Goal: Task Accomplishment & Management: Use online tool/utility

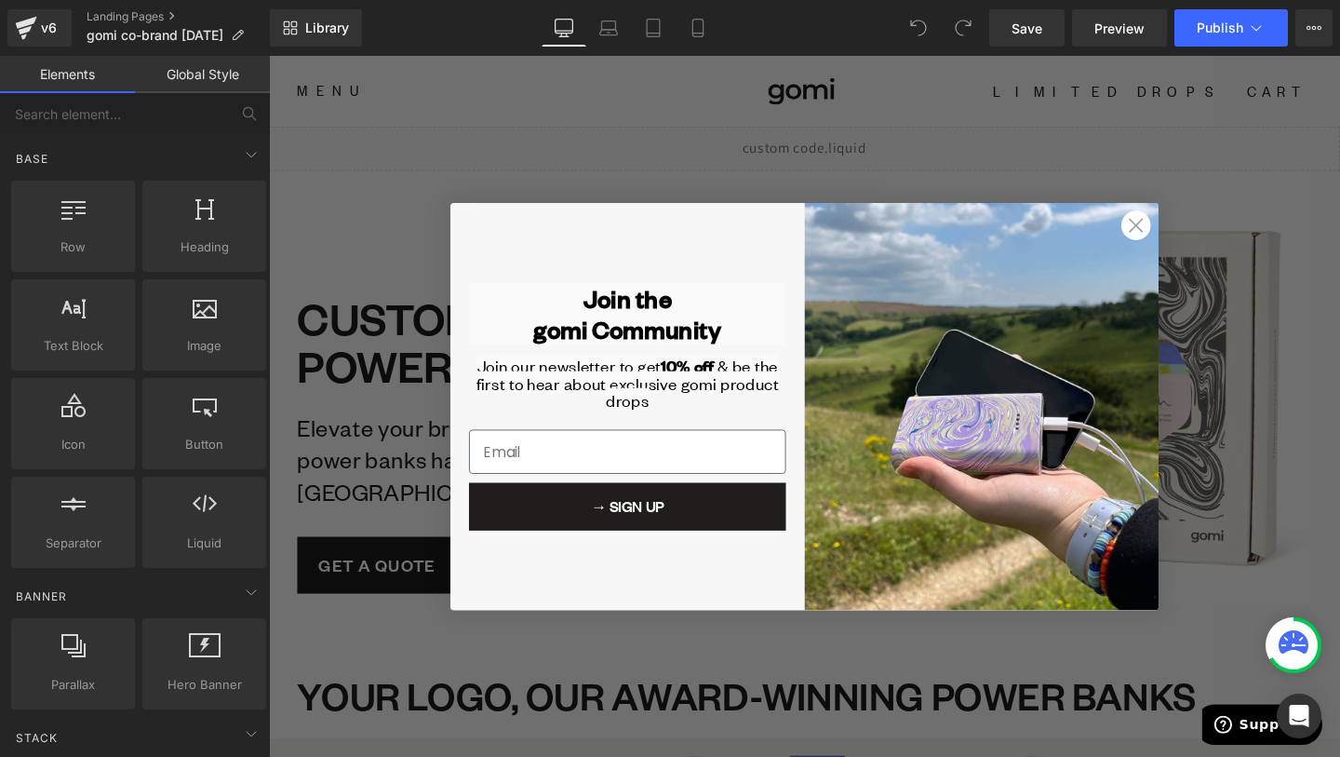
click at [1188, 240] on circle "Close dialog" at bounding box center [1180, 234] width 31 height 31
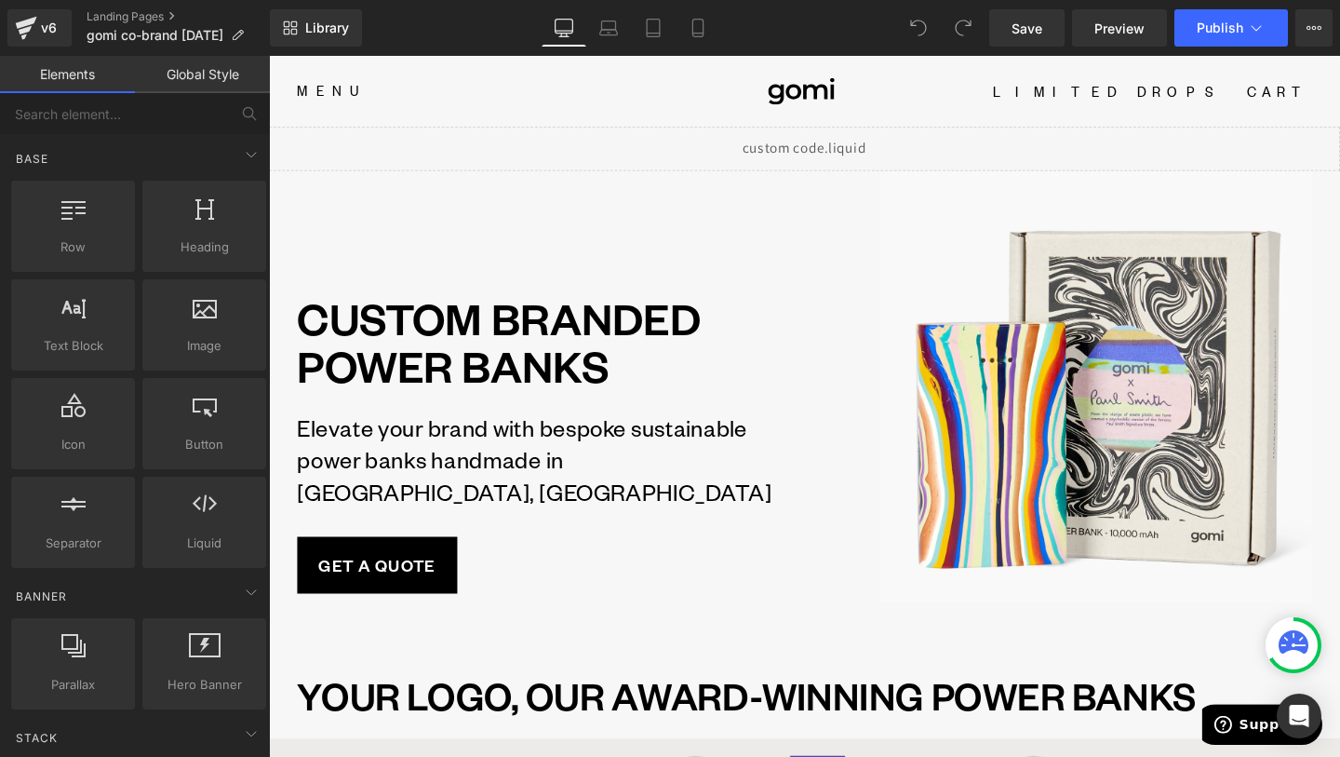
click at [544, 520] on p "Elevate your brand with bespoke sustainable power banks handmade in [GEOGRAPHIC…" at bounding box center [565, 480] width 533 height 101
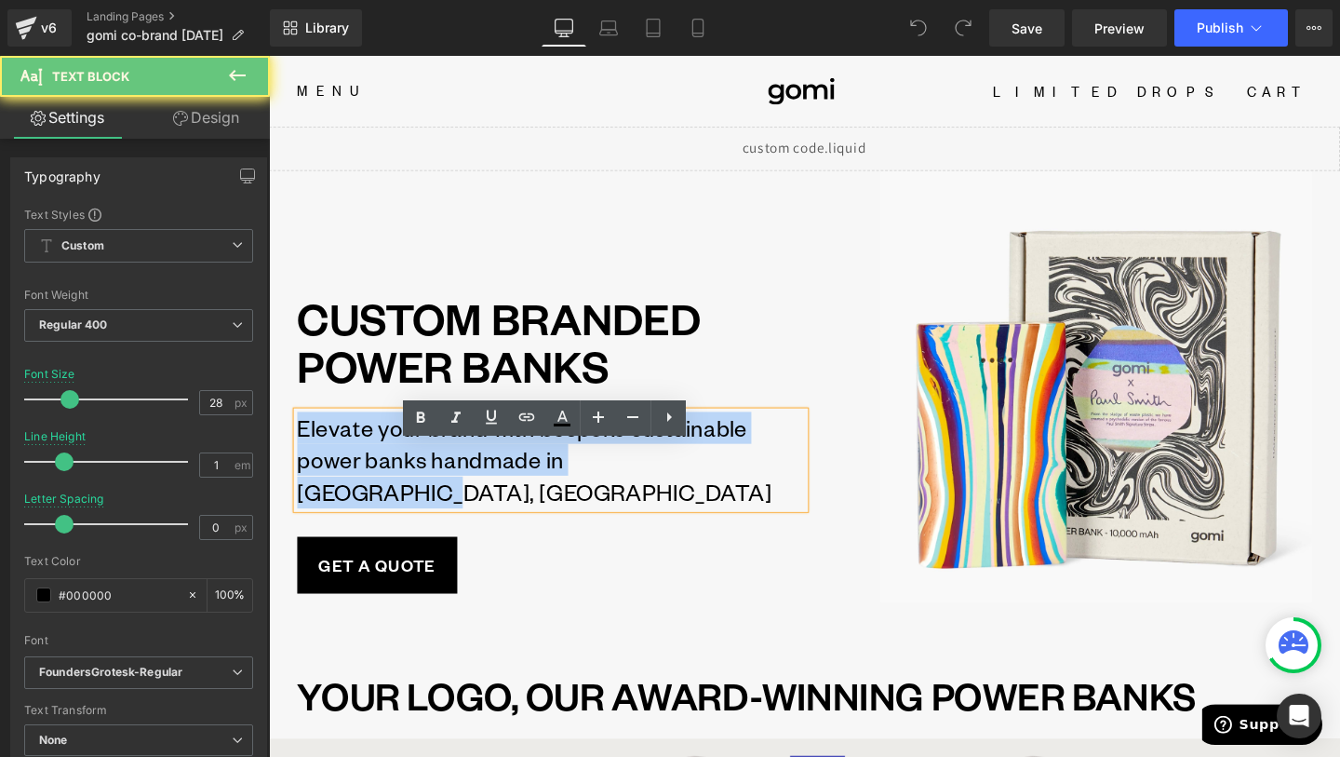
click at [544, 520] on p "Elevate your brand with bespoke sustainable power banks handmade in [GEOGRAPHIC…" at bounding box center [565, 480] width 533 height 101
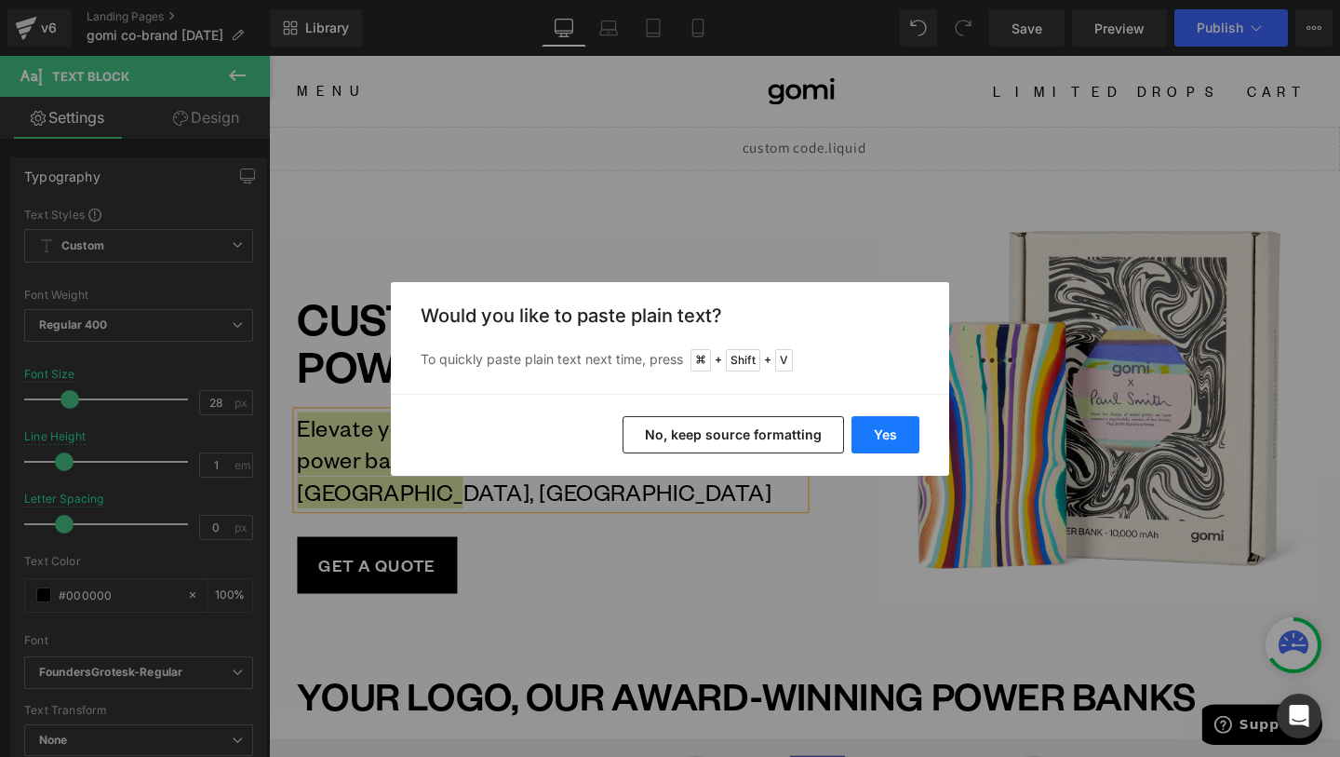
click at [0, 0] on button "Yes" at bounding box center [0, 0] width 0 height 0
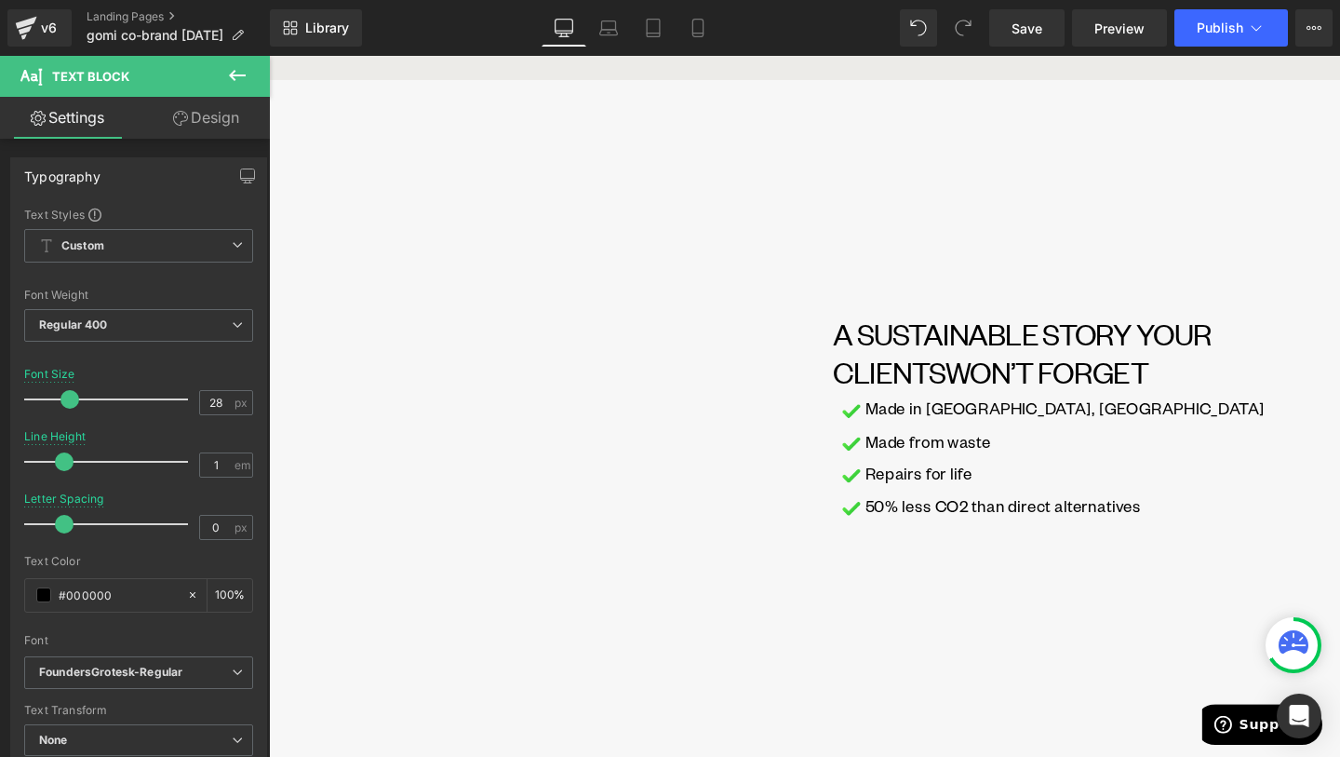
scroll to position [1152, 0]
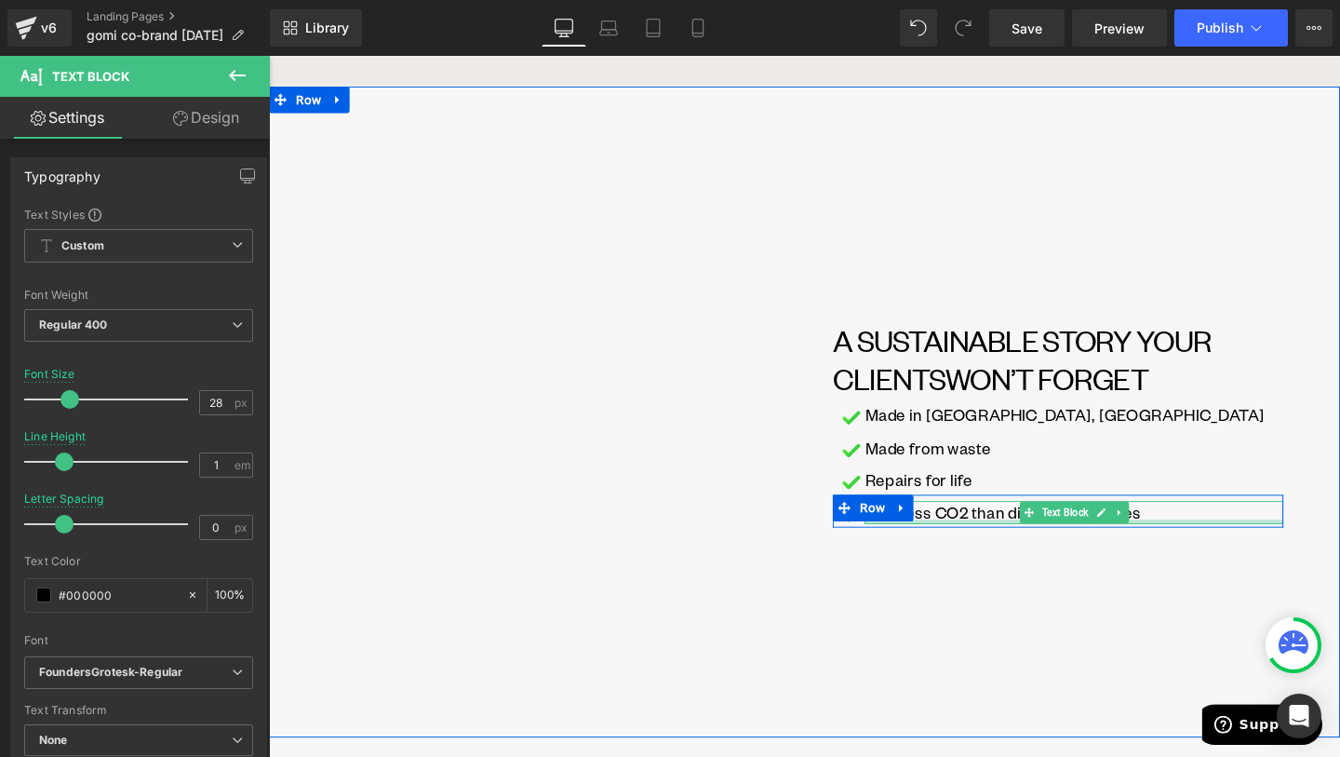
click at [1045, 543] on div at bounding box center [1115, 545] width 440 height 5
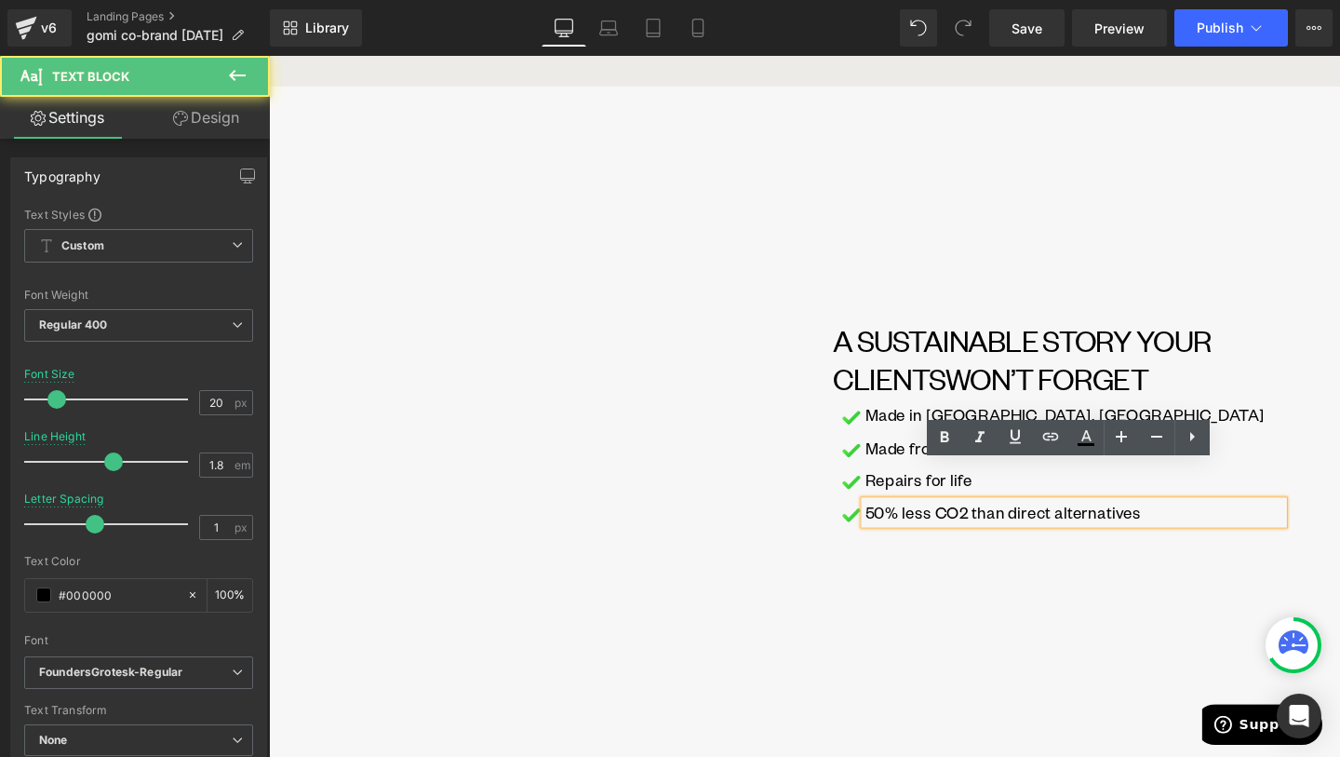
click at [1045, 524] on p "50% less CO2 than direct alternatives" at bounding box center [1115, 536] width 440 height 24
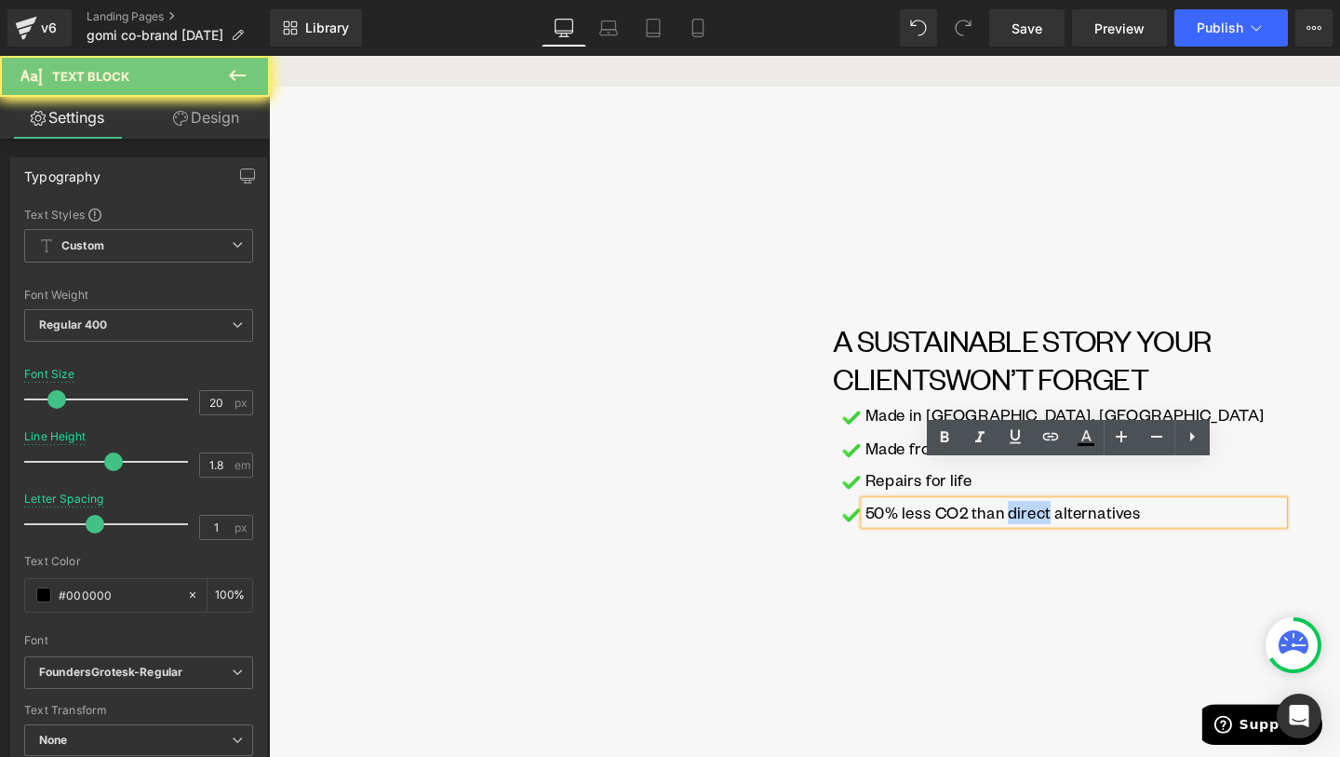
click at [1045, 524] on p "50% less CO2 than direct alternatives" at bounding box center [1115, 536] width 440 height 24
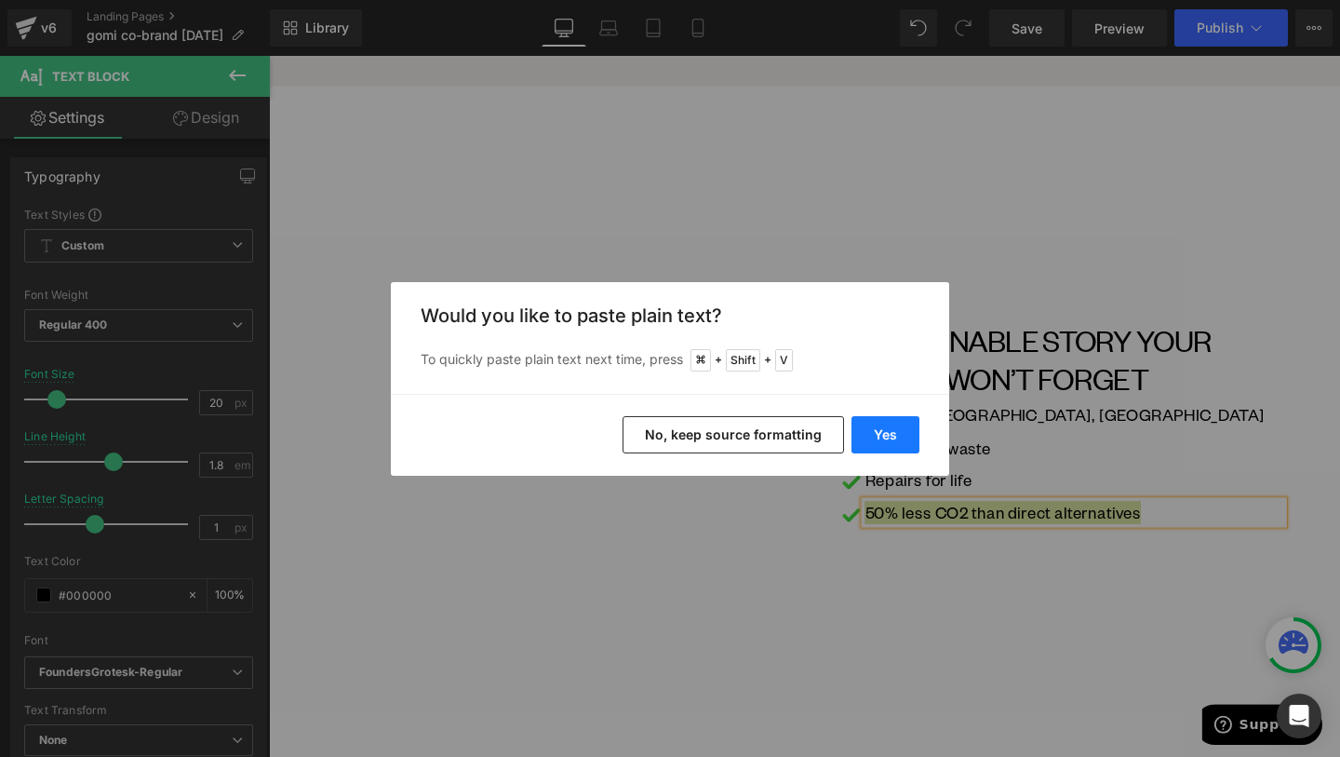
click at [0, 0] on button "Yes" at bounding box center [0, 0] width 0 height 0
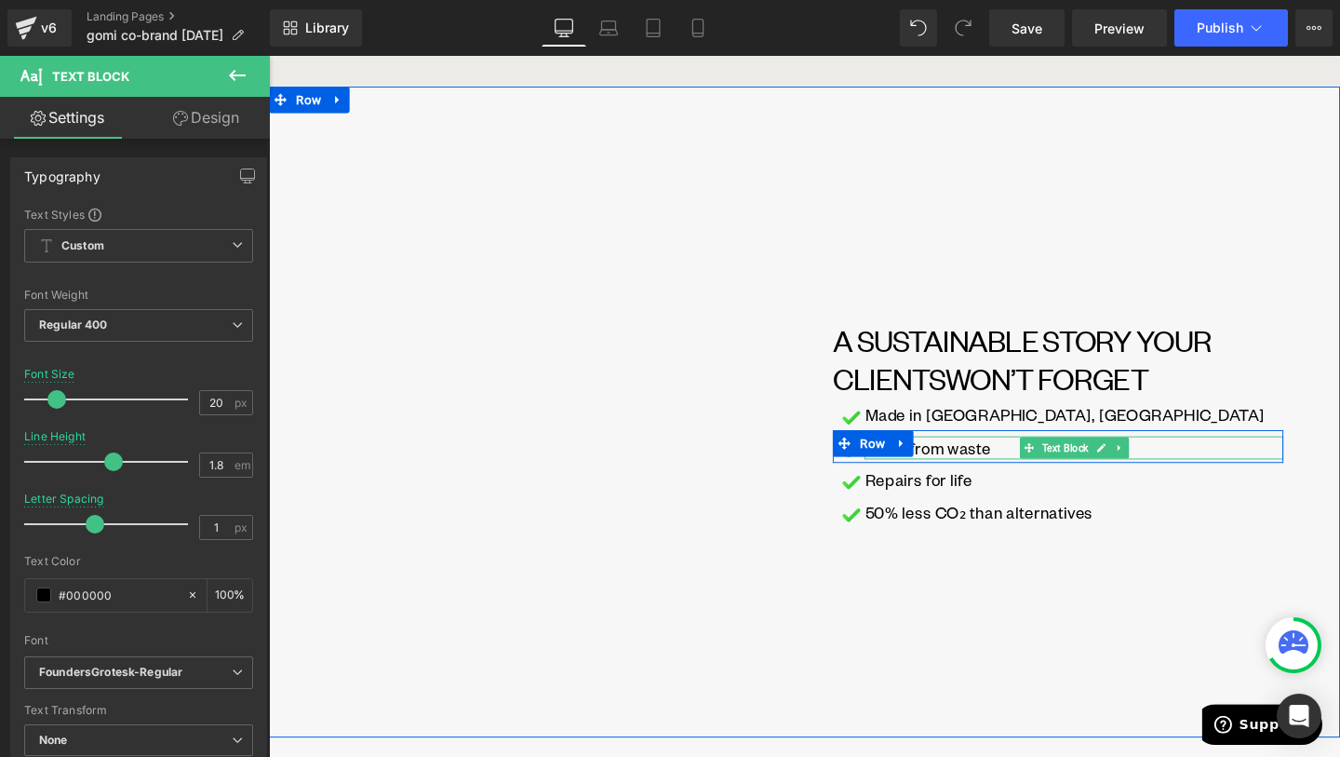
click at [992, 456] on p "Made from waste" at bounding box center [1115, 468] width 440 height 24
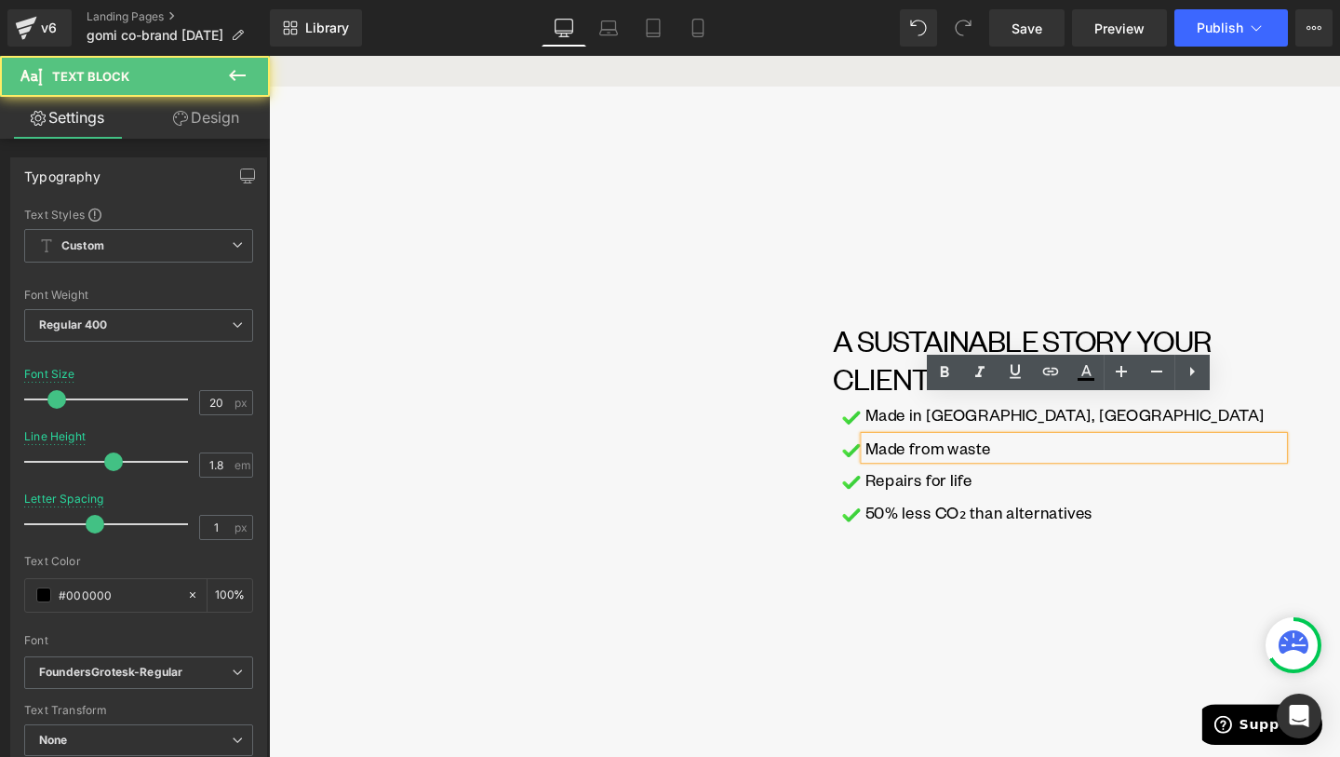
click at [980, 456] on p "Made from waste" at bounding box center [1115, 468] width 440 height 24
click at [1034, 456] on p "Made from waste" at bounding box center [1115, 468] width 440 height 24
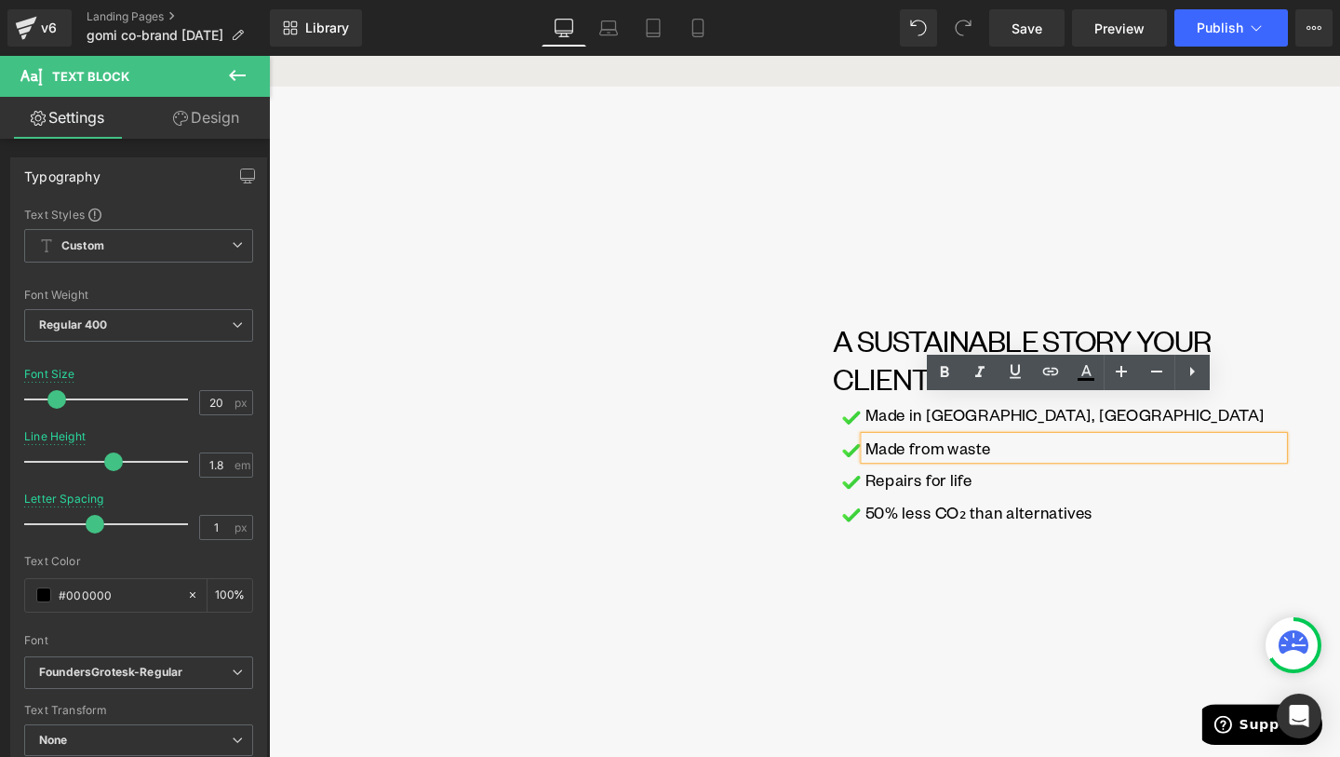
click at [983, 456] on p "Made from waste" at bounding box center [1115, 468] width 440 height 24
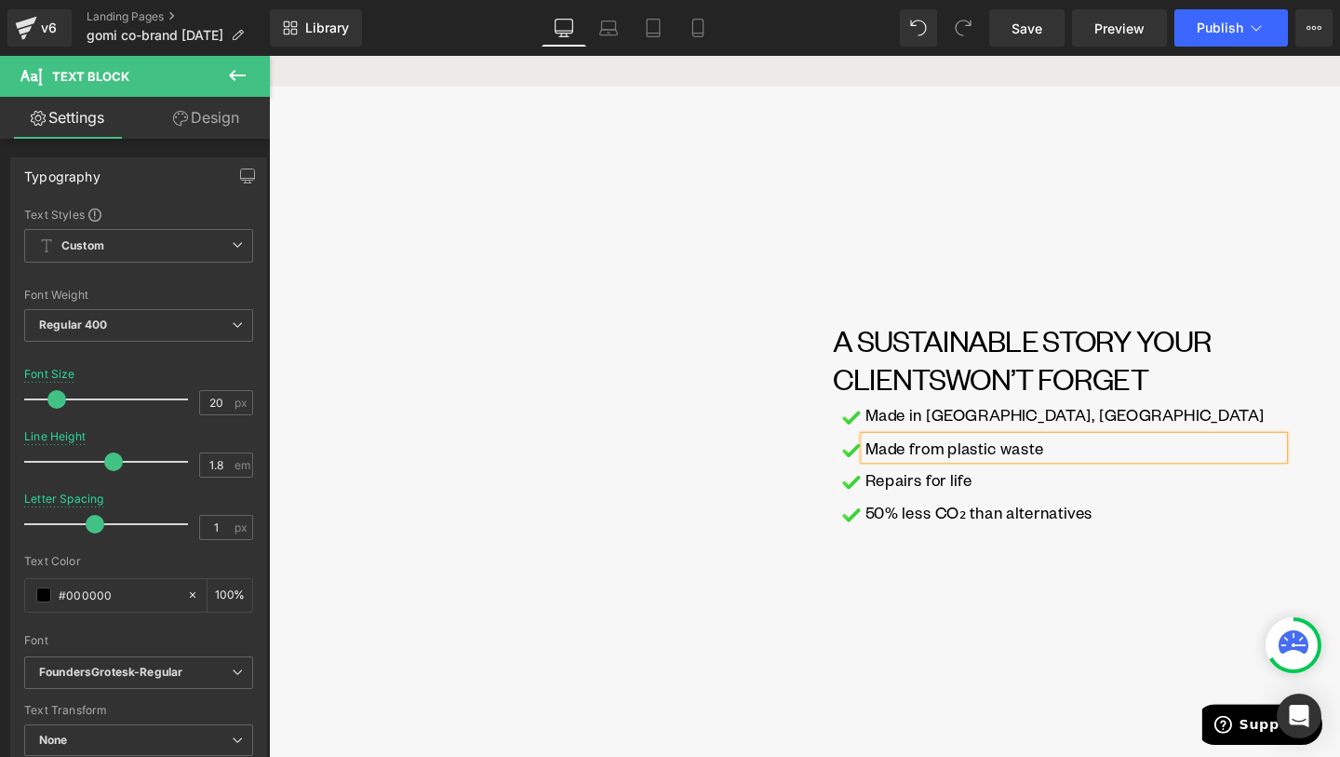
click at [959, 619] on div "A SUSTAINABLE STORY YOUR CLIENTS WON’T FORGET Heading Image Made in [GEOGRAPHIC…" at bounding box center [1098, 430] width 533 height 624
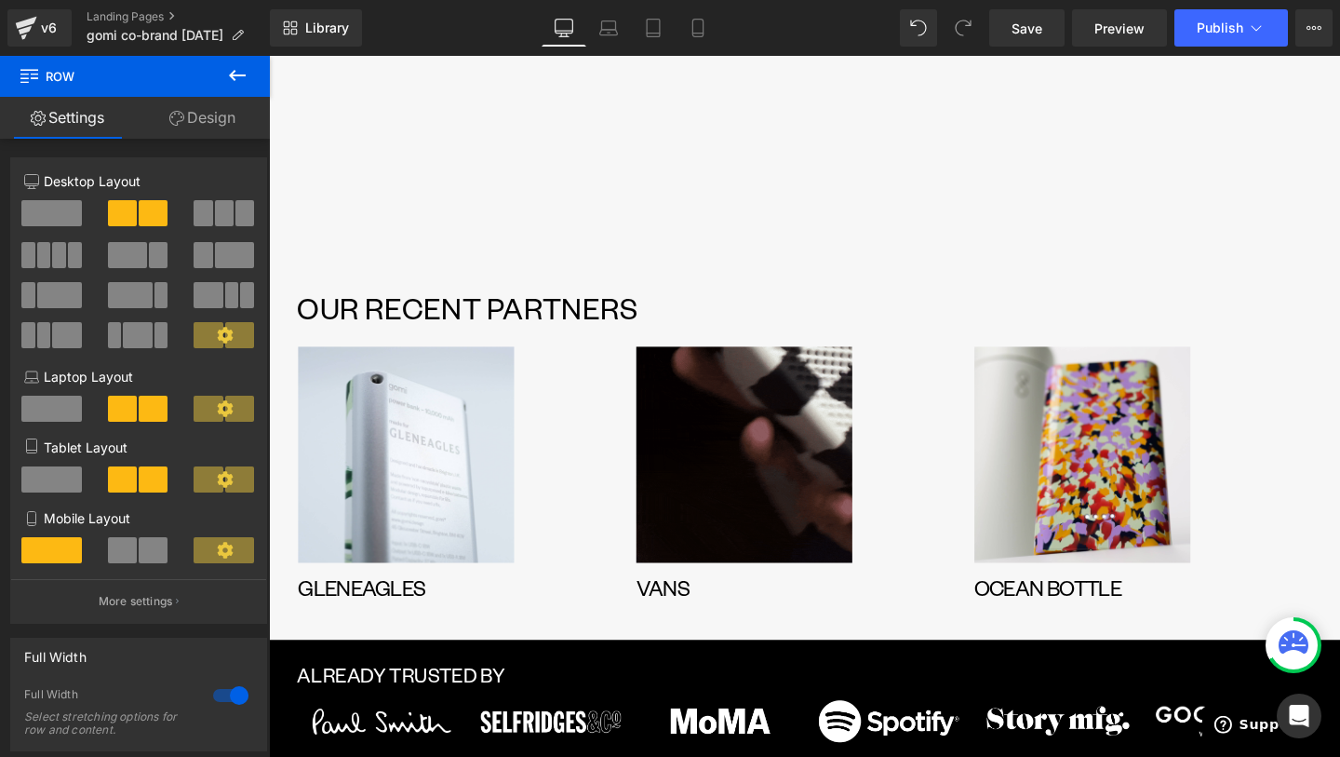
scroll to position [1685, 0]
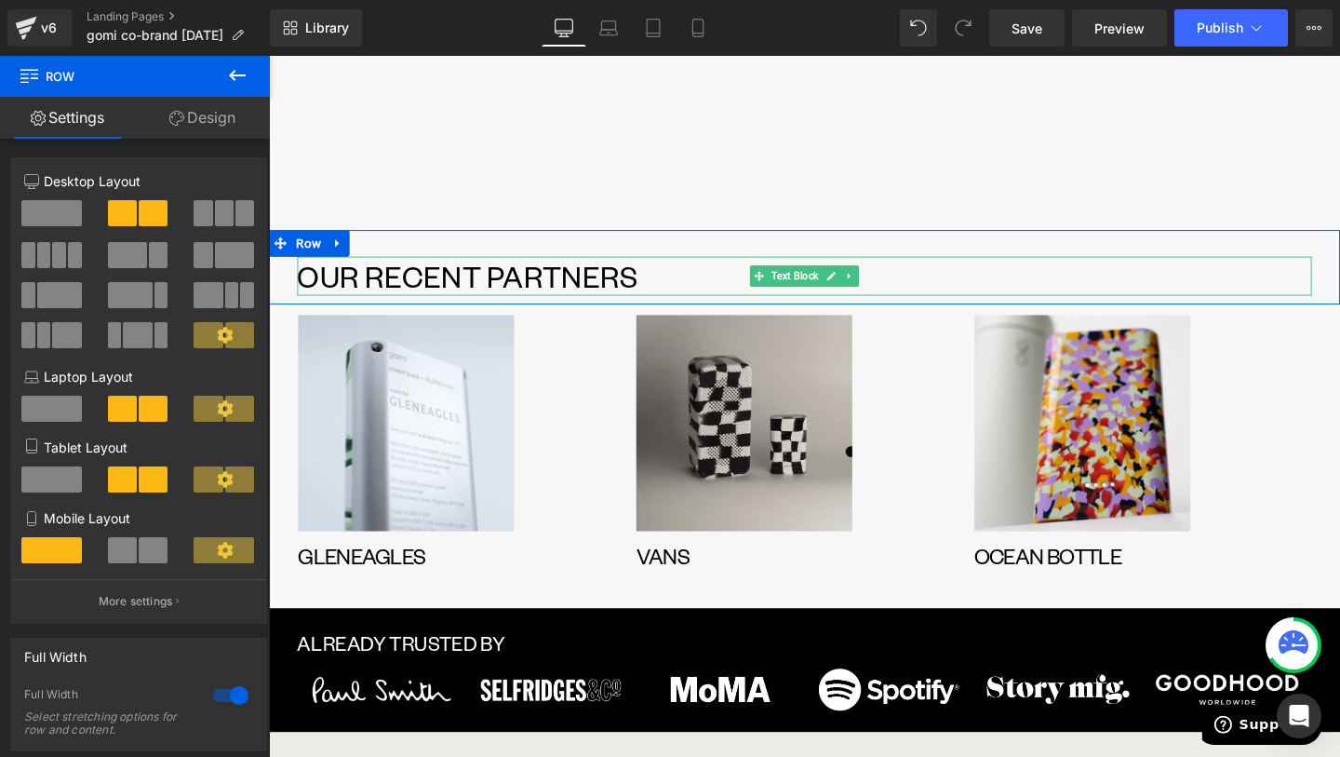
click at [429, 267] on p "OUR RECENT PARTNERS" at bounding box center [832, 287] width 1066 height 40
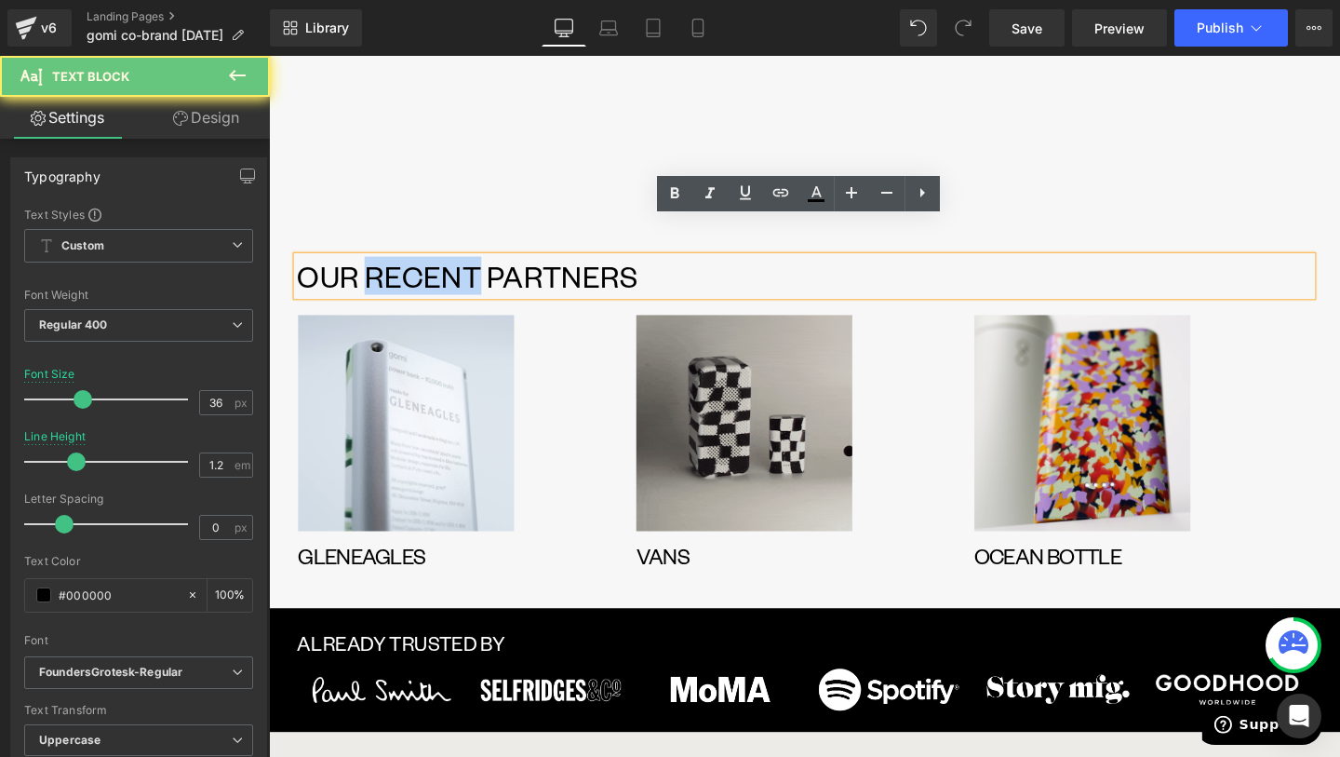
click at [429, 267] on p "OUR RECENT PARTNERS" at bounding box center [832, 287] width 1066 height 40
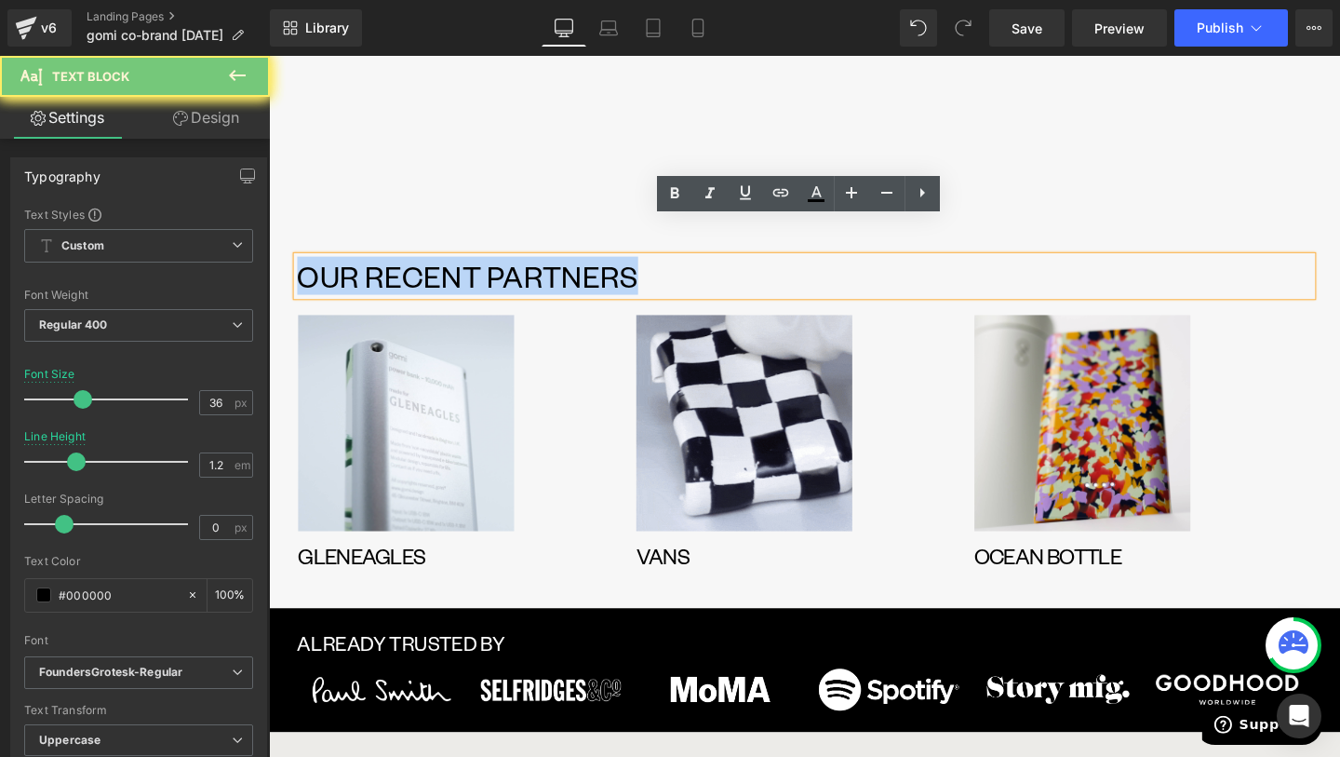
click at [429, 267] on p "OUR RECENT PARTNERS" at bounding box center [832, 287] width 1066 height 40
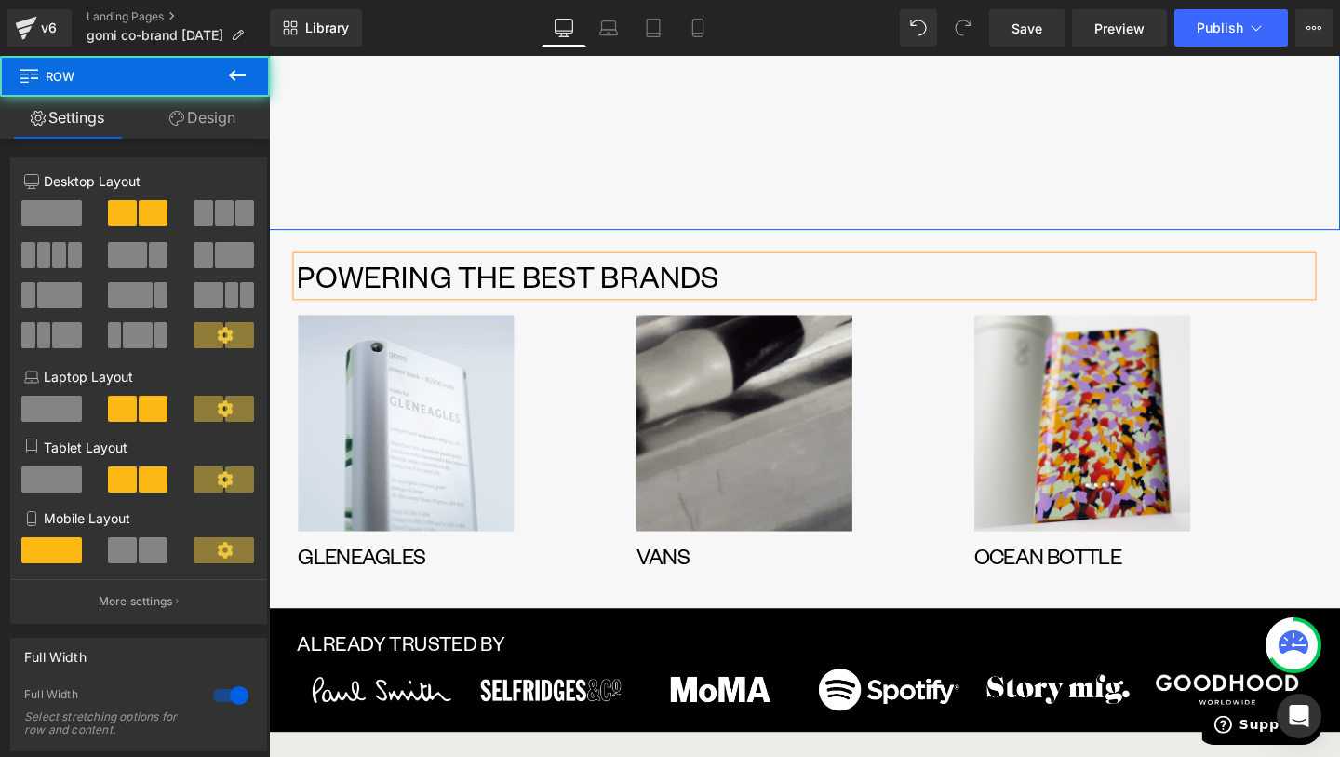
click at [812, 235] on div at bounding box center [832, 237] width 1126 height 5
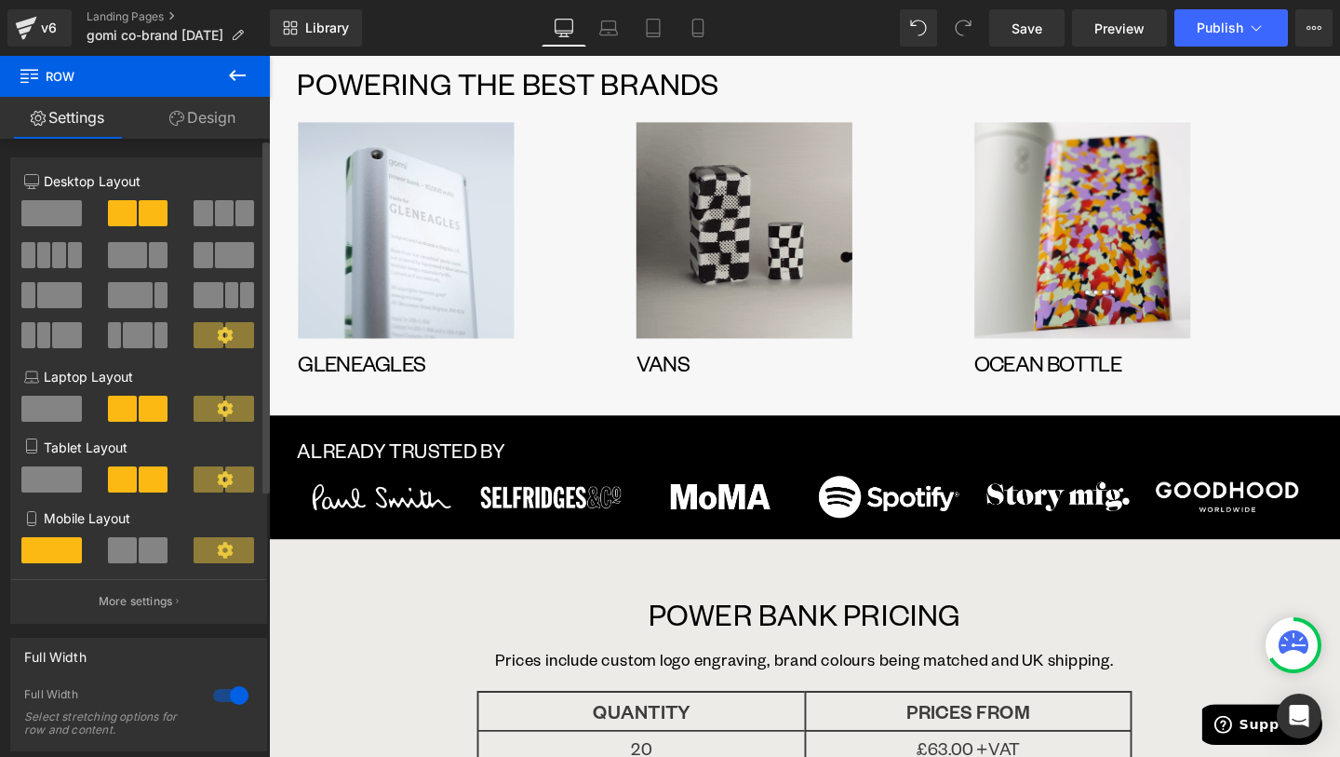
scroll to position [1901, 0]
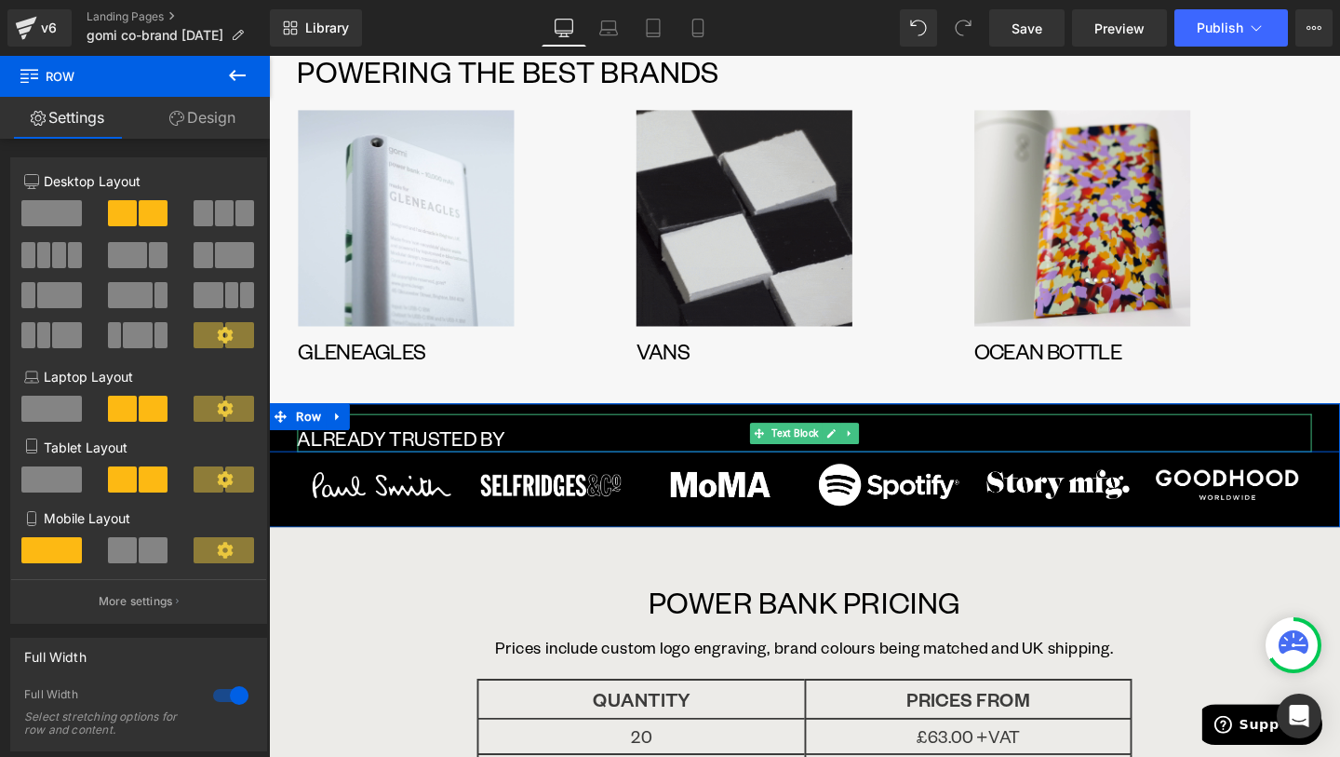
click at [390, 443] on p "ALREADY TRUSTED BY" at bounding box center [832, 457] width 1066 height 29
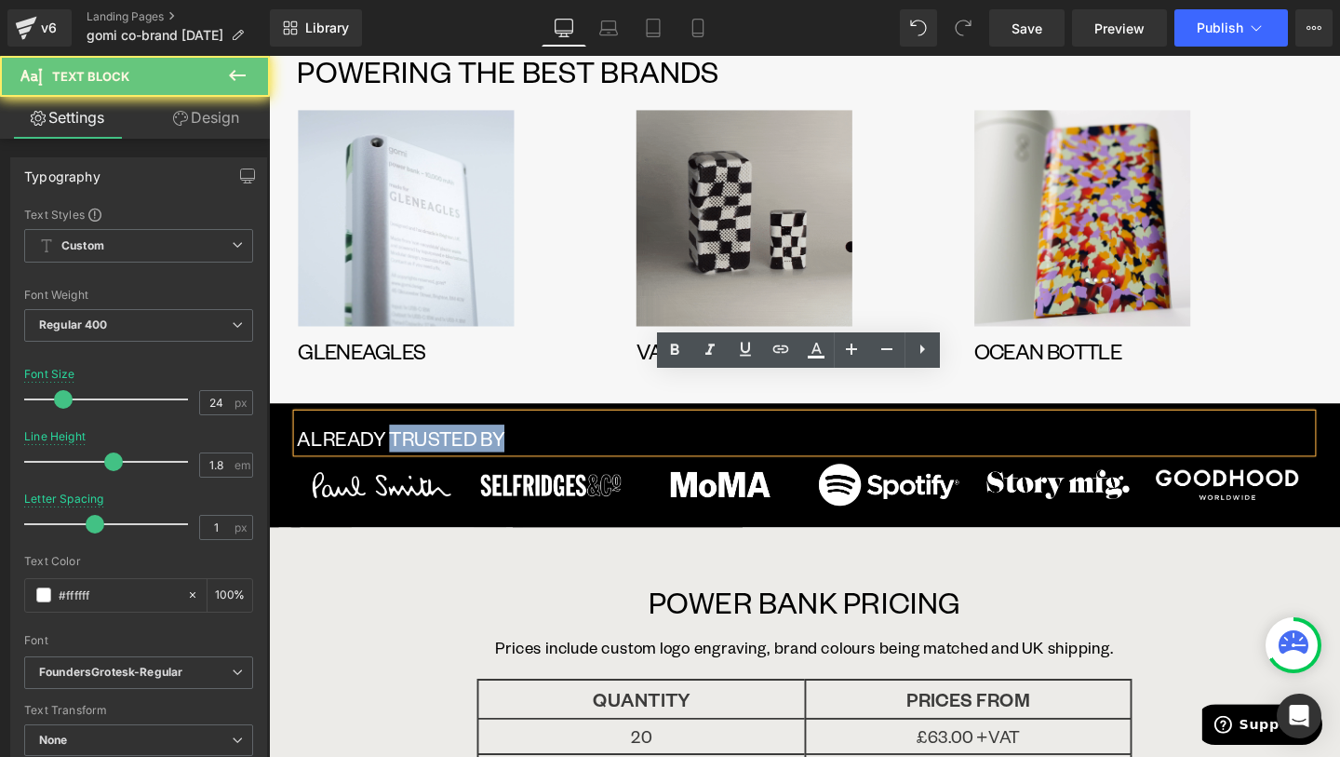
drag, startPoint x: 402, startPoint y: 418, endPoint x: 294, endPoint y: 419, distance: 108.0
click at [299, 432] on div "ALREADY TRUSTED BY" at bounding box center [832, 452] width 1066 height 40
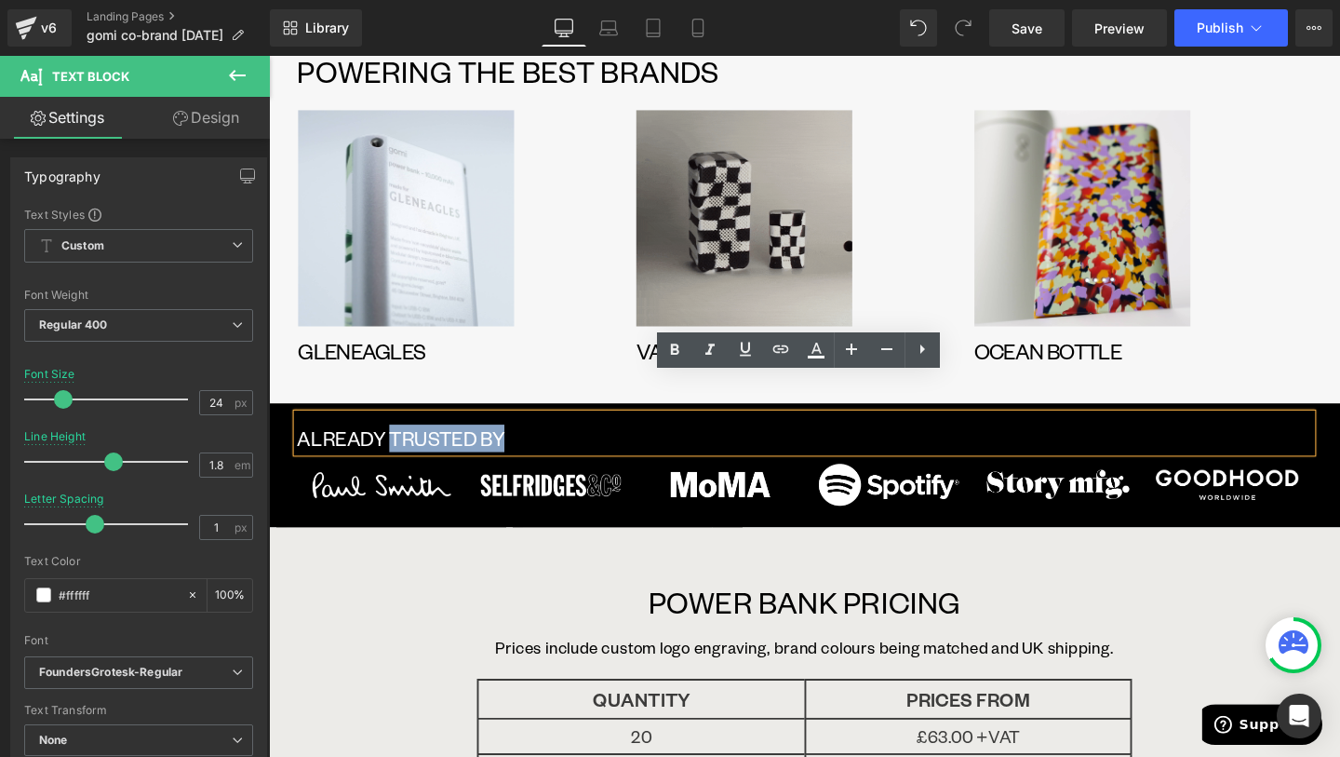
click at [399, 443] on p "ALREADY TRUSTED BY" at bounding box center [832, 457] width 1066 height 29
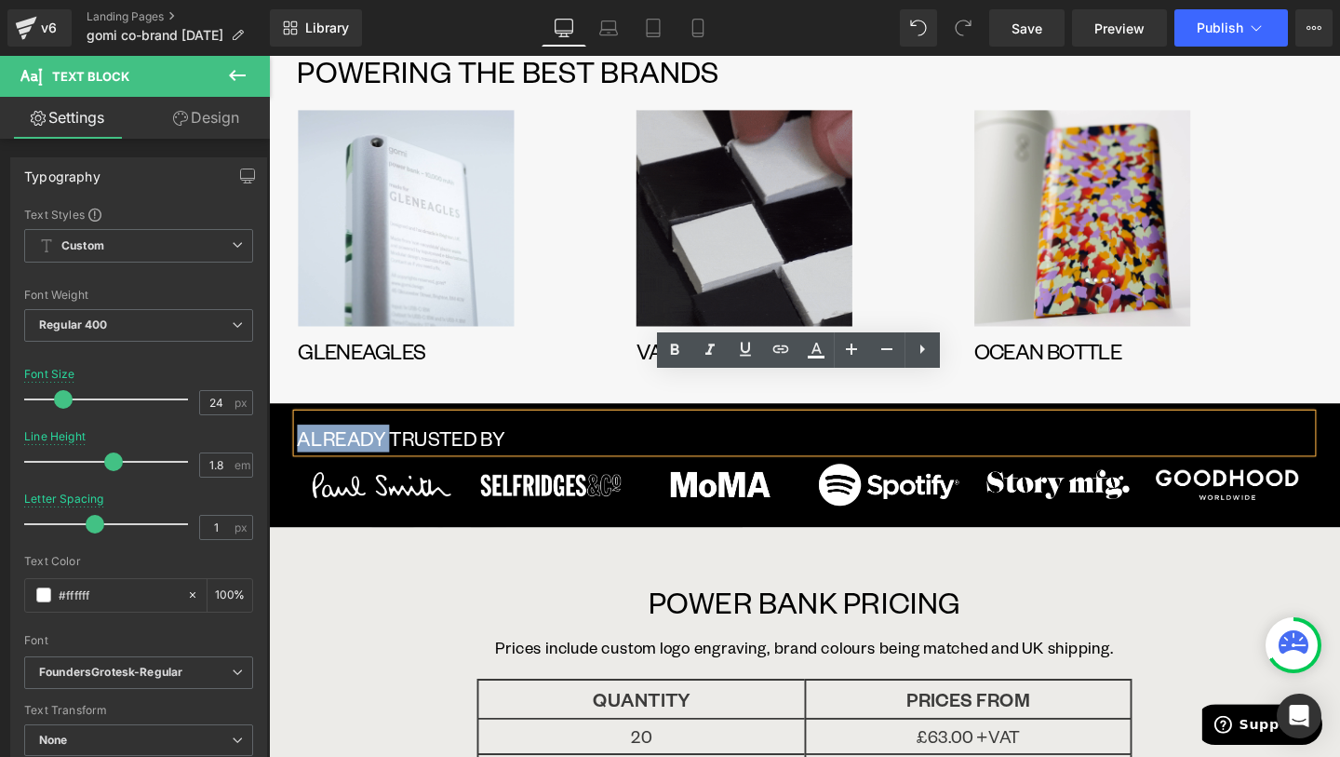
drag, startPoint x: 398, startPoint y: 424, endPoint x: 305, endPoint y: 419, distance: 93.2
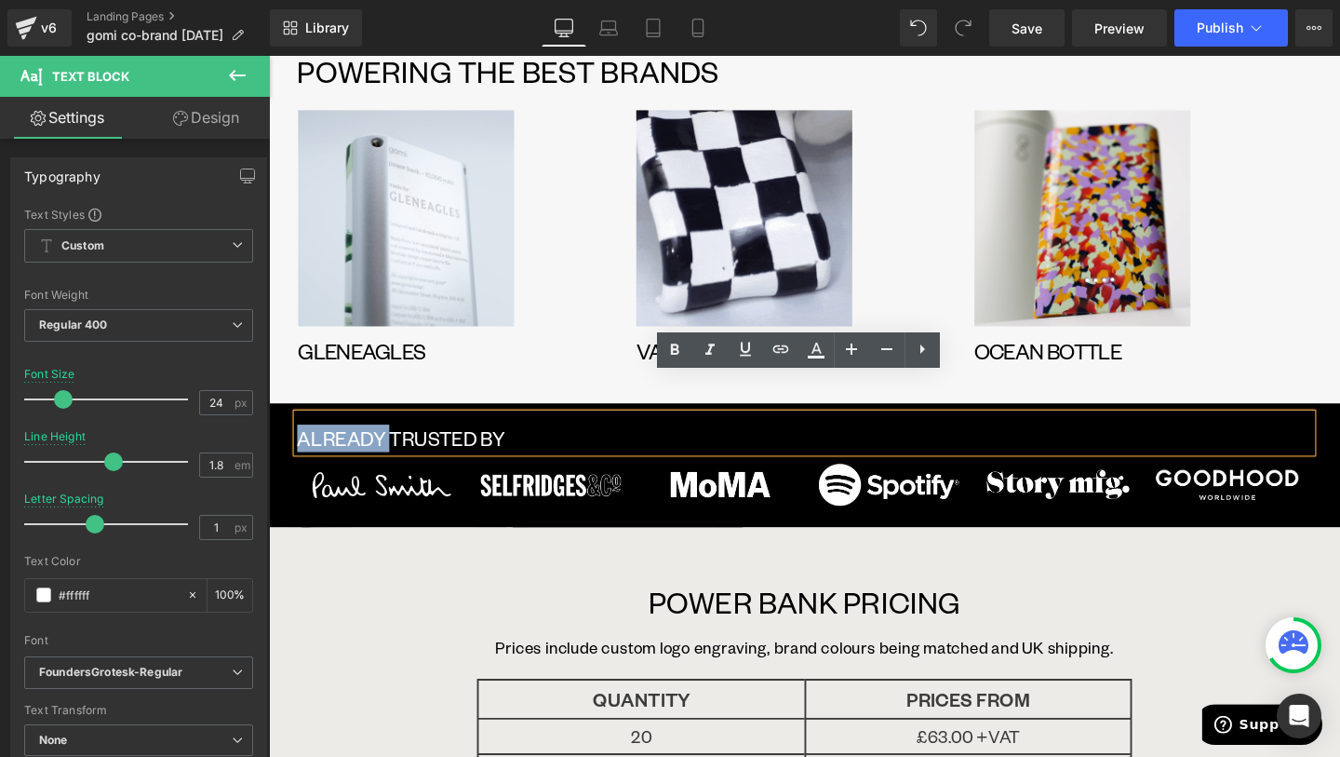
click at [305, 443] on p "ALREADY TRUSTED BY" at bounding box center [832, 457] width 1066 height 29
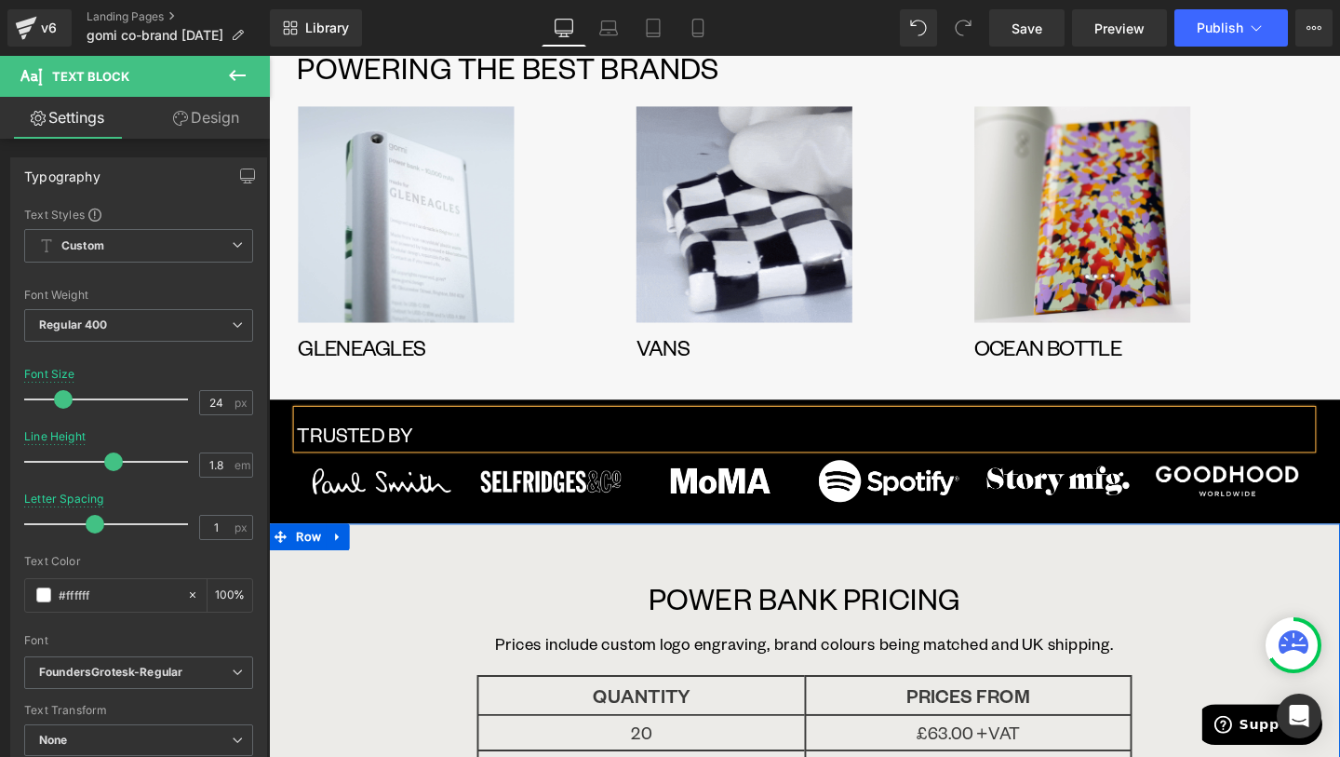
click at [365, 558] on div "POWER BANK PRICING Text Block Prices include custom logo engraving, brand colou…" at bounding box center [832, 769] width 1126 height 445
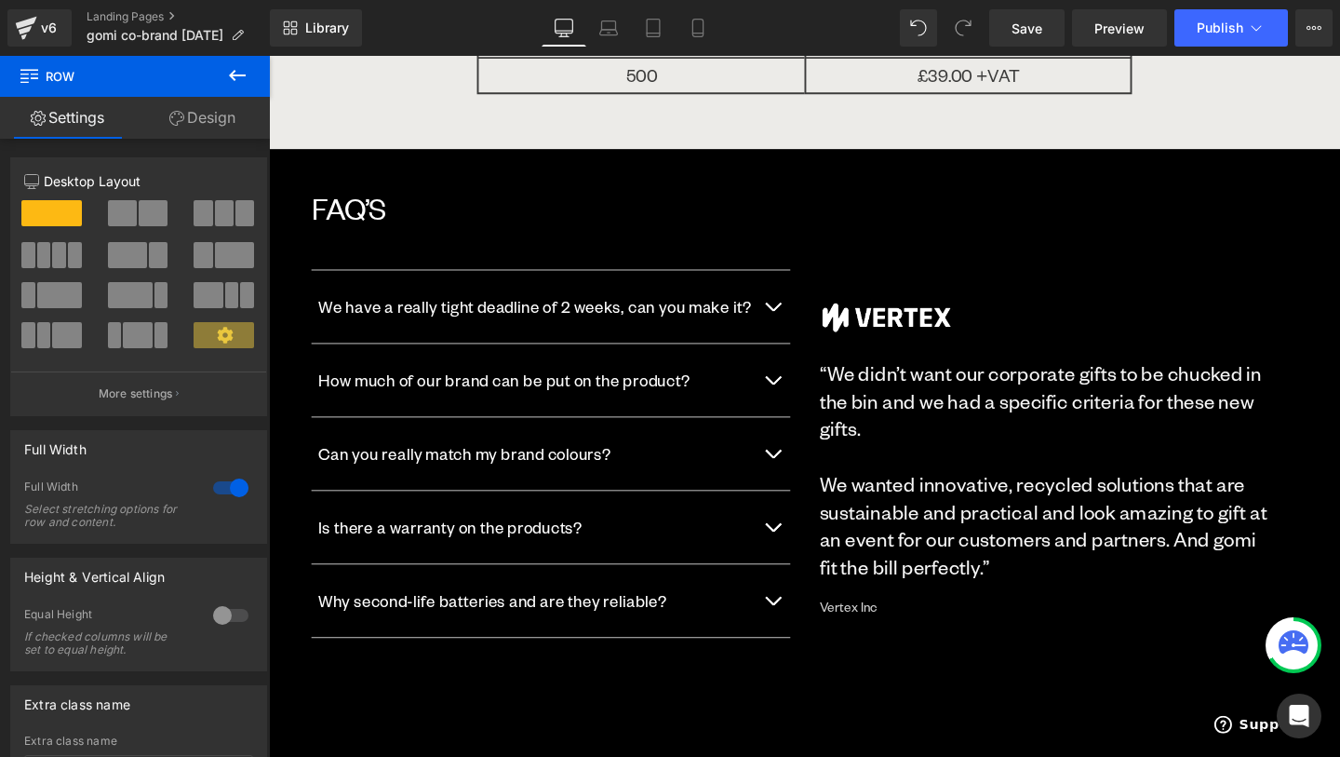
scroll to position [2812, 0]
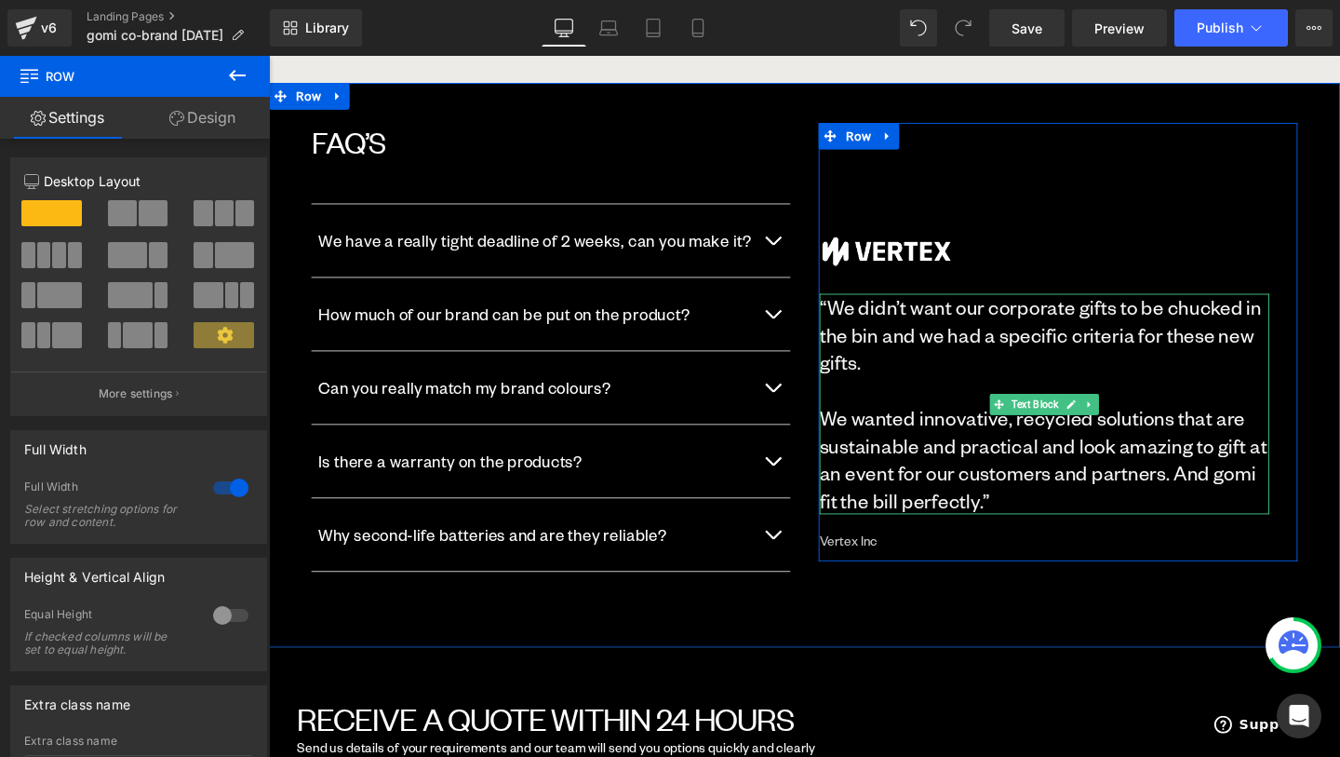
click at [1026, 510] on span "”" at bounding box center [1023, 523] width 7 height 26
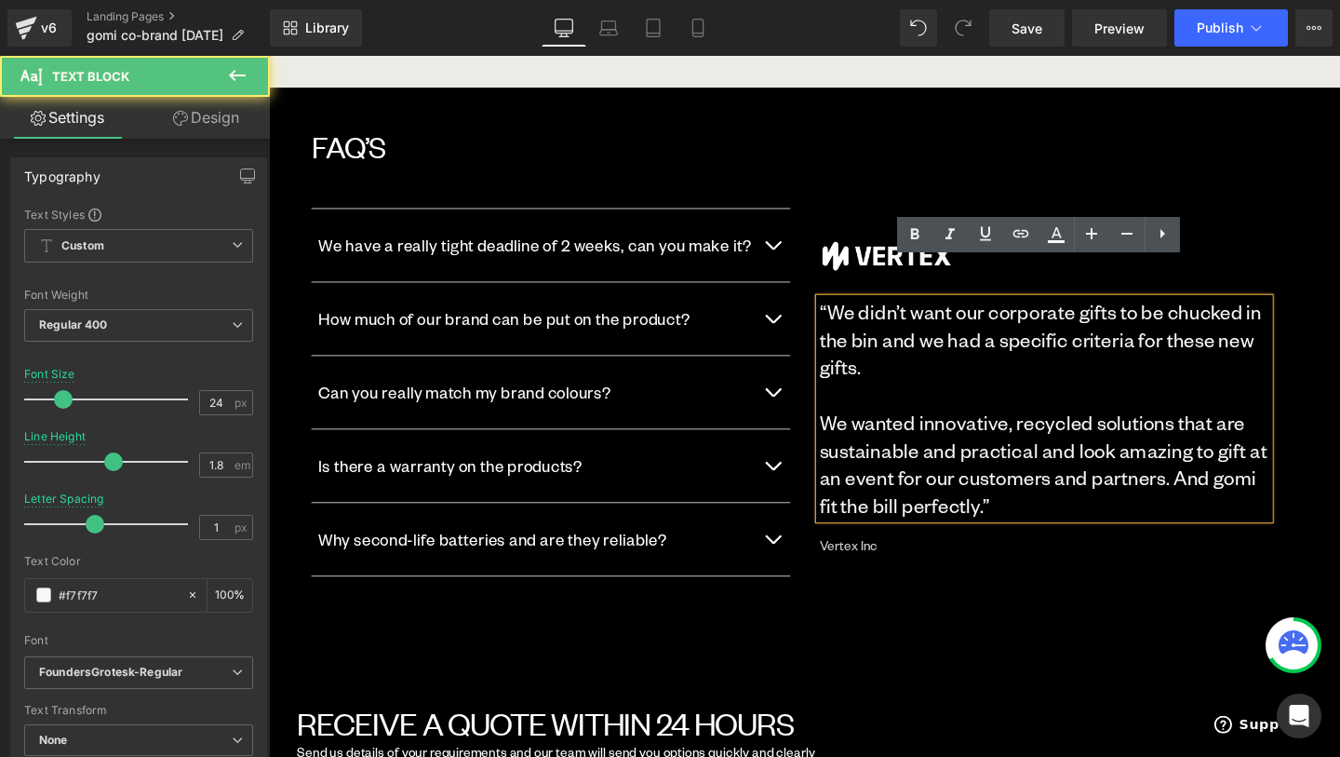
click at [1026, 515] on span "”" at bounding box center [1023, 528] width 7 height 26
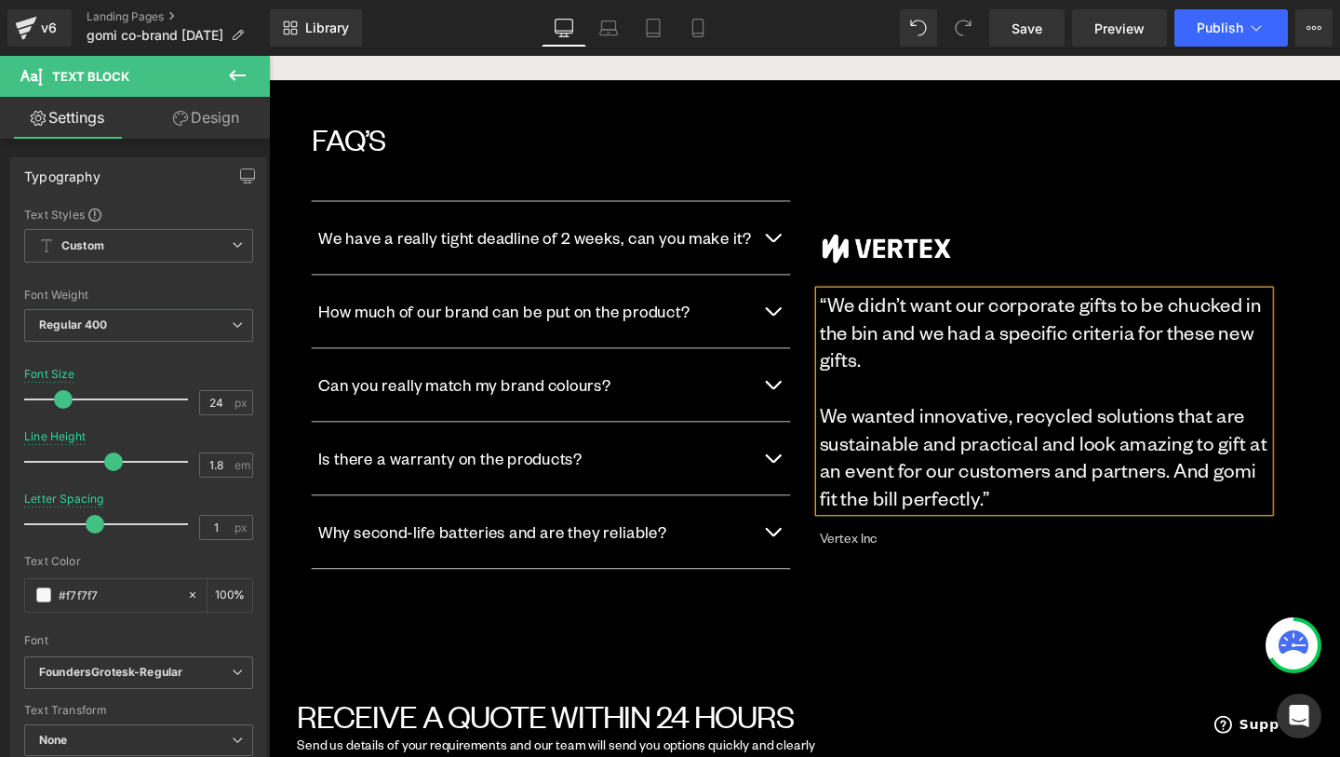
click at [1066, 583] on div "FAQ’s Heading We have a really tight deadline of 2 weeks, can you make it? Text…" at bounding box center [832, 377] width 1066 height 509
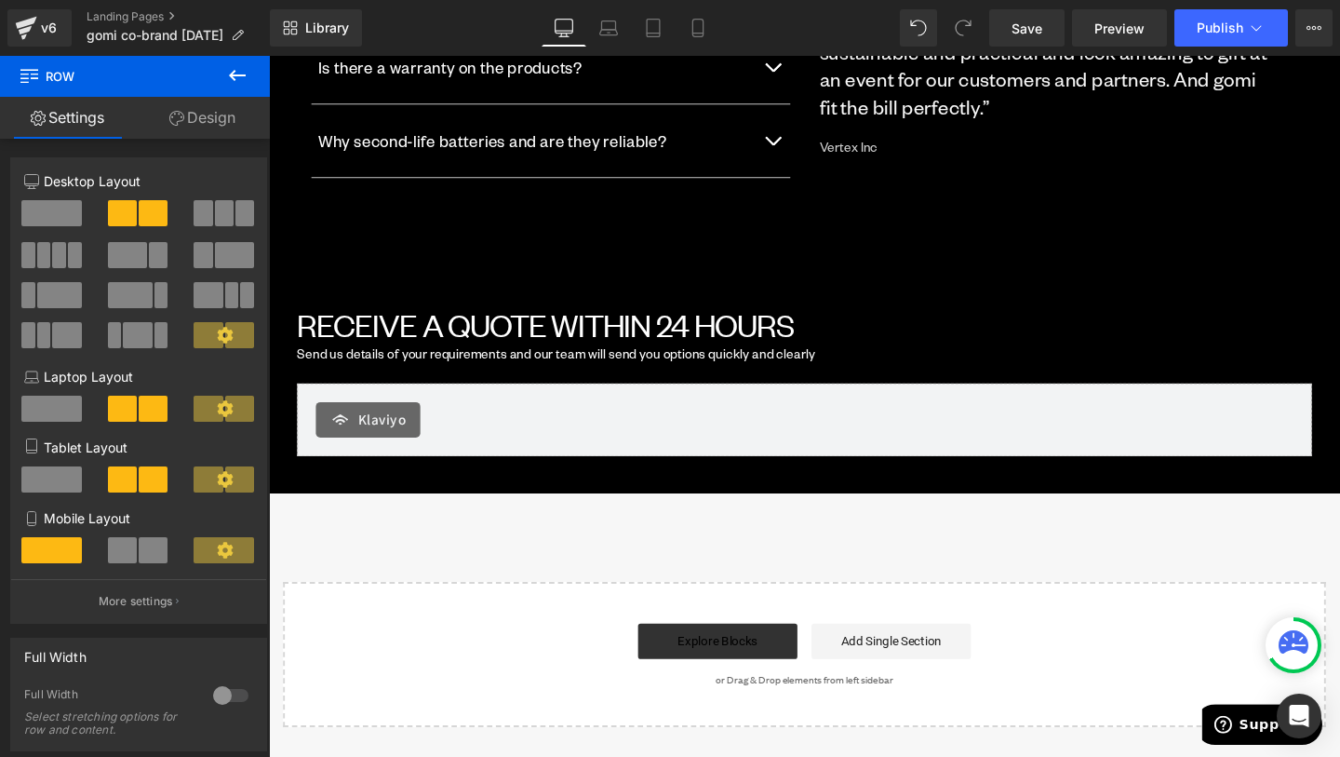
scroll to position [3227, 0]
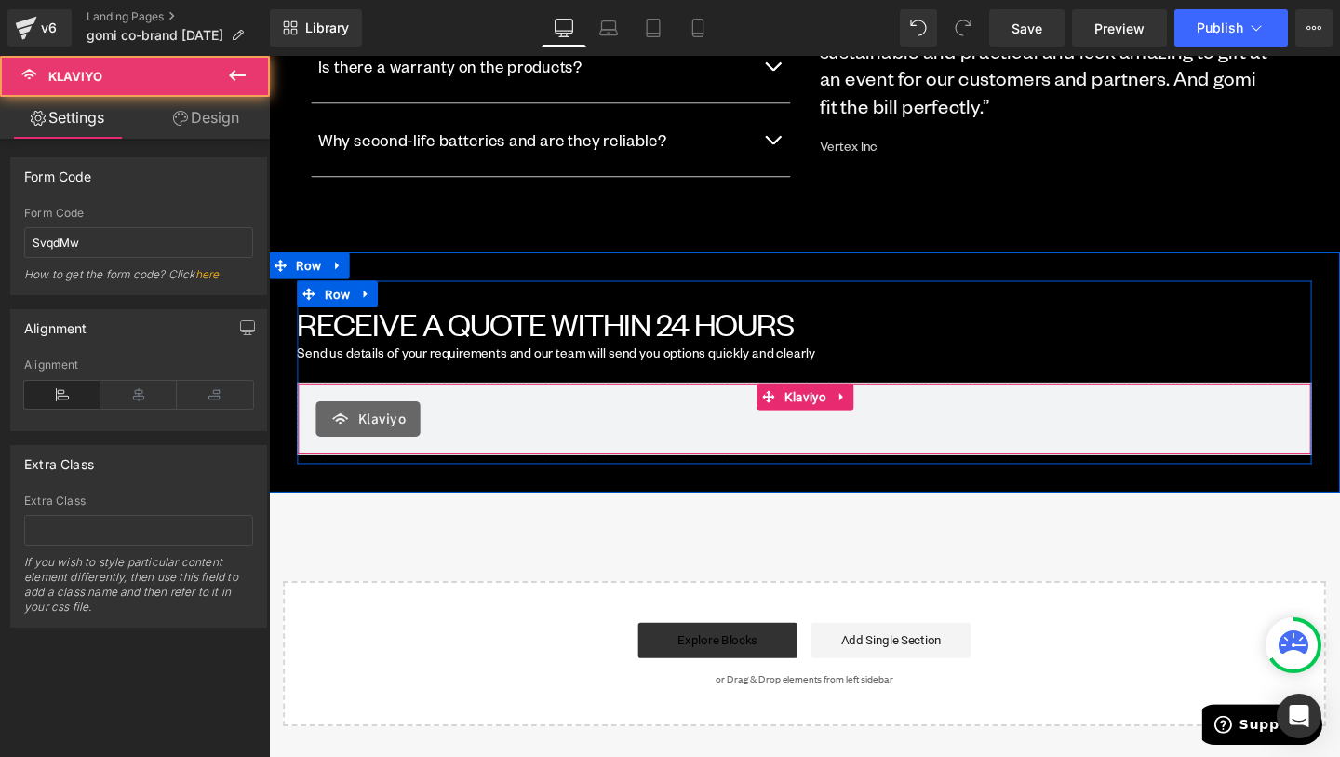
click at [508, 419] on div "Klaviyo" at bounding box center [831, 437] width 1027 height 37
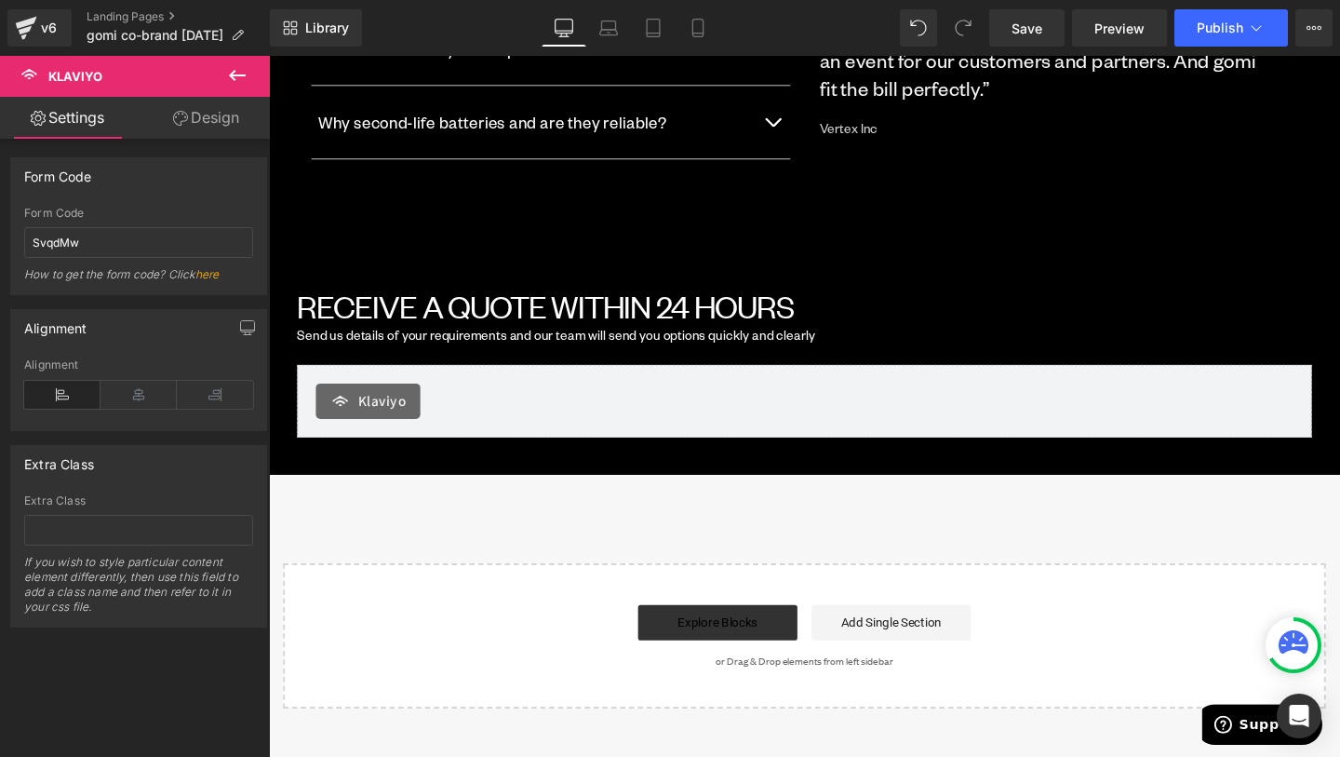
scroll to position [3162, 0]
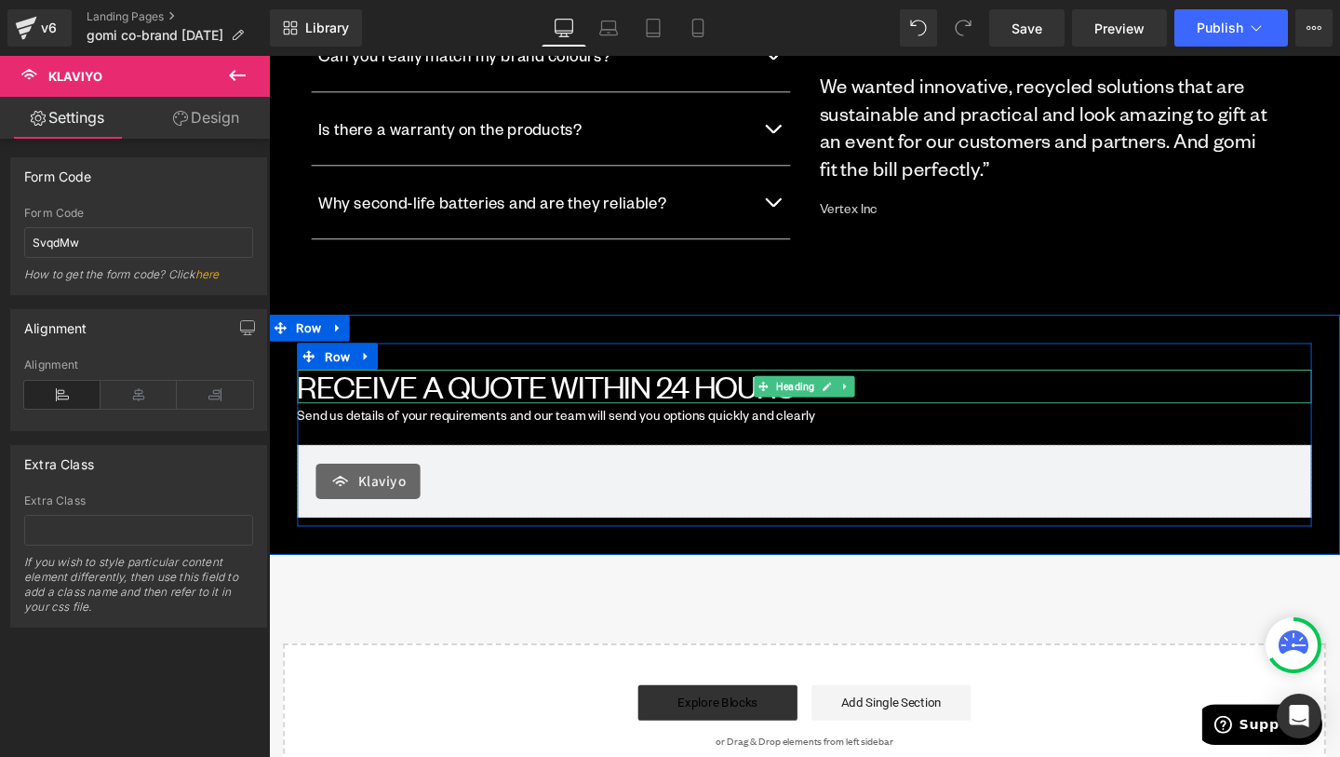
click at [418, 382] on font "RECEIVE A QUOTE WITHIN 24 HOURS" at bounding box center [560, 403] width 522 height 42
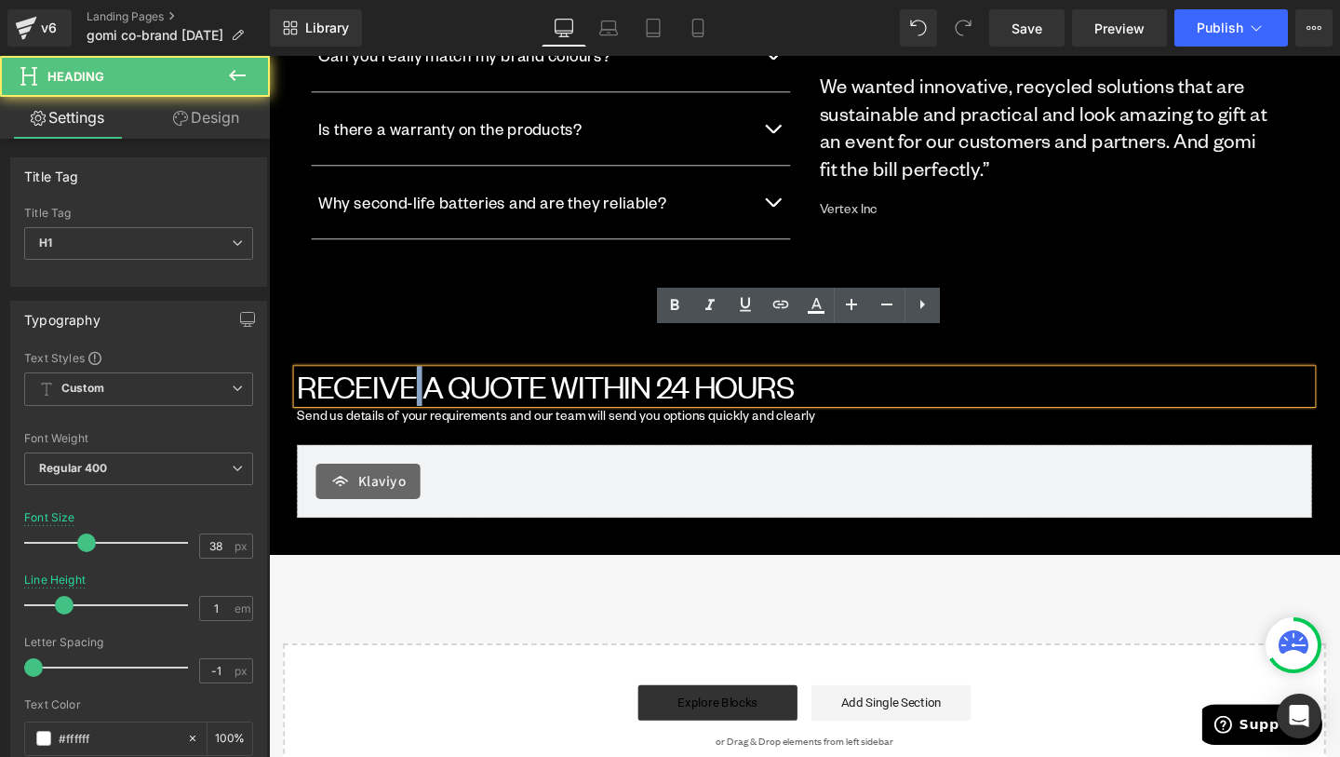
click at [418, 382] on font "RECEIVE A QUOTE WITHIN 24 HOURS" at bounding box center [560, 403] width 522 height 42
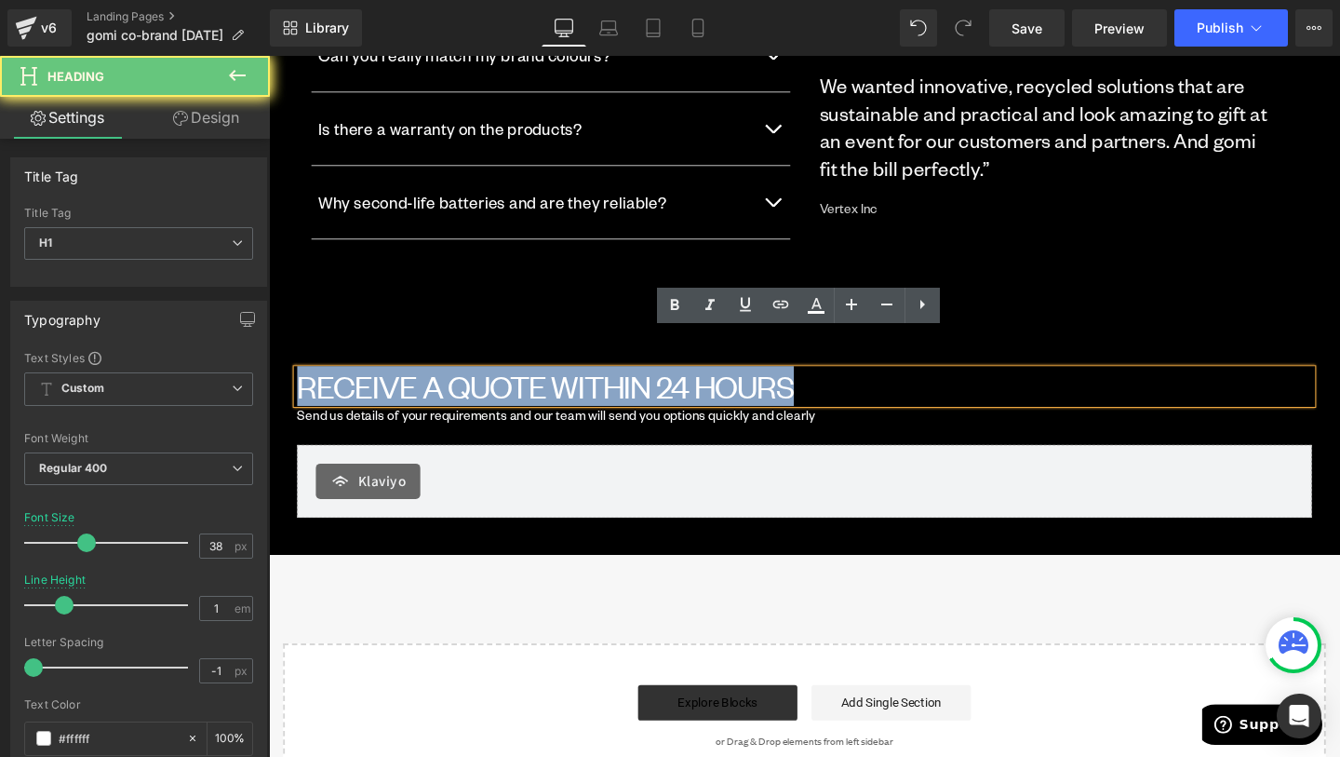
click at [418, 382] on font "RECEIVE A QUOTE WITHIN 24 HOURS" at bounding box center [560, 403] width 522 height 42
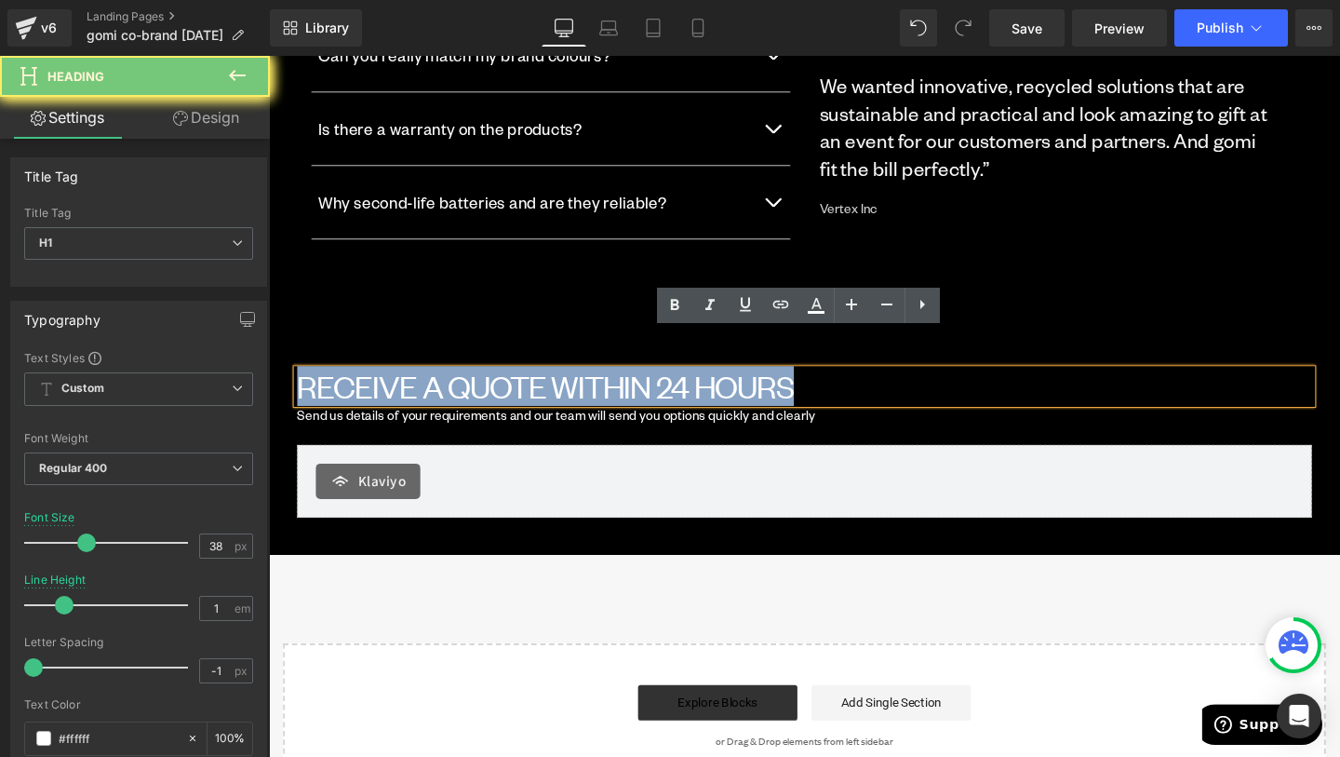
paste div
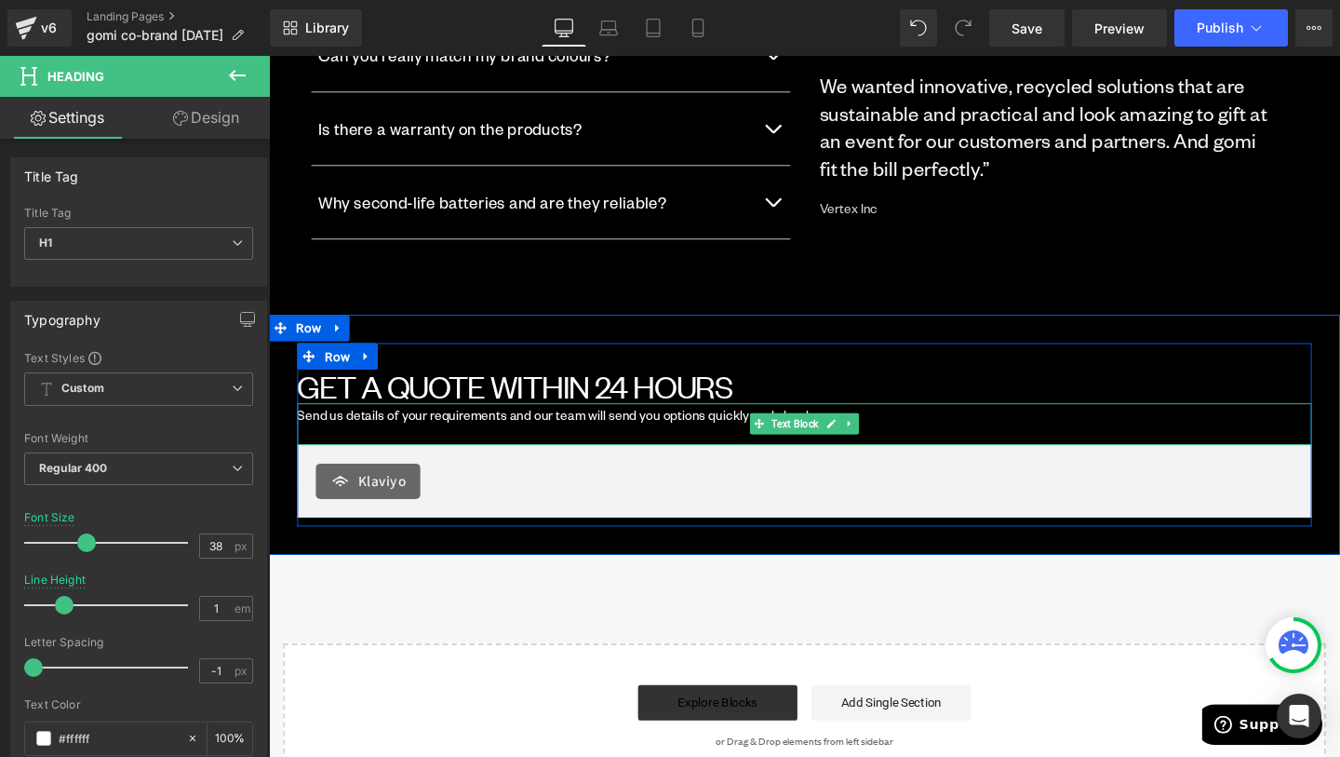
click at [463, 421] on p "Send us details of your requirements and our team will send you options quickly…" at bounding box center [832, 434] width 1066 height 27
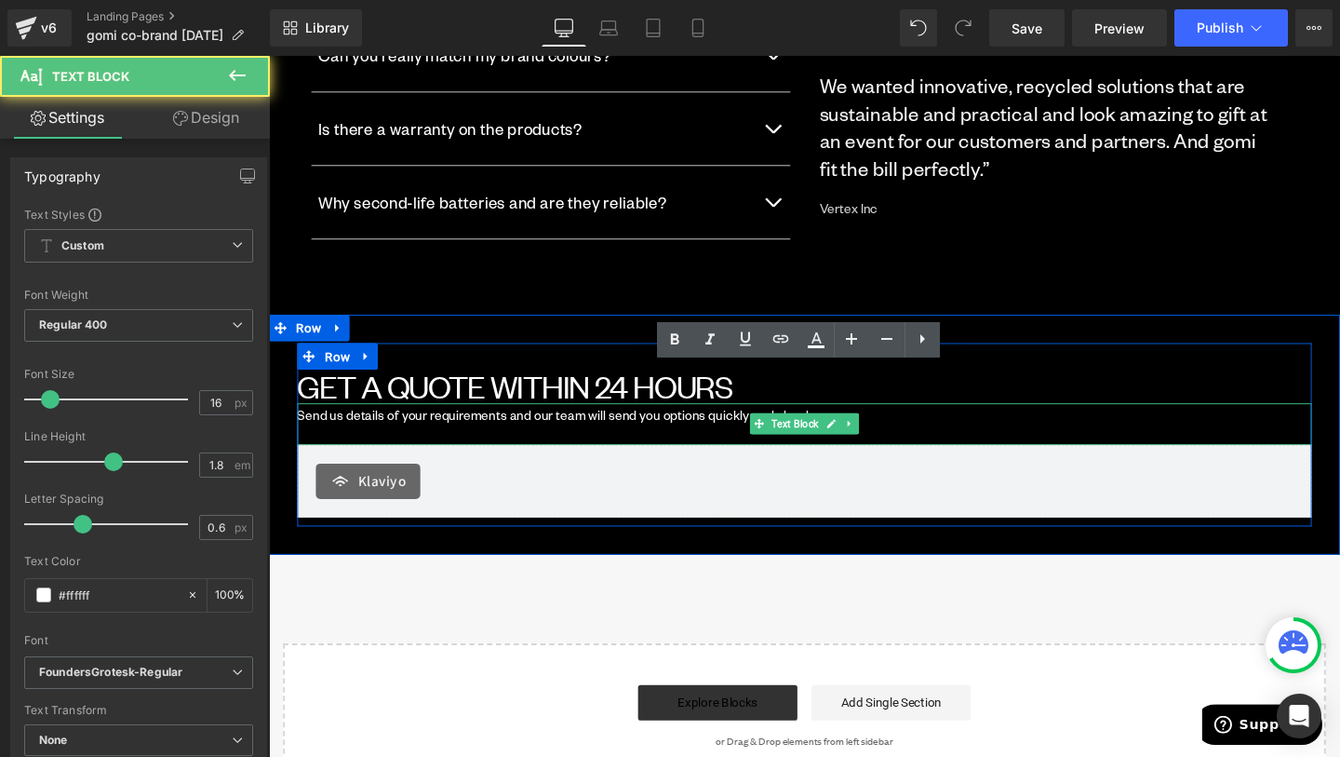
click at [463, 421] on p "Send us details of your requirements and our team will send you options quickly…" at bounding box center [832, 434] width 1066 height 27
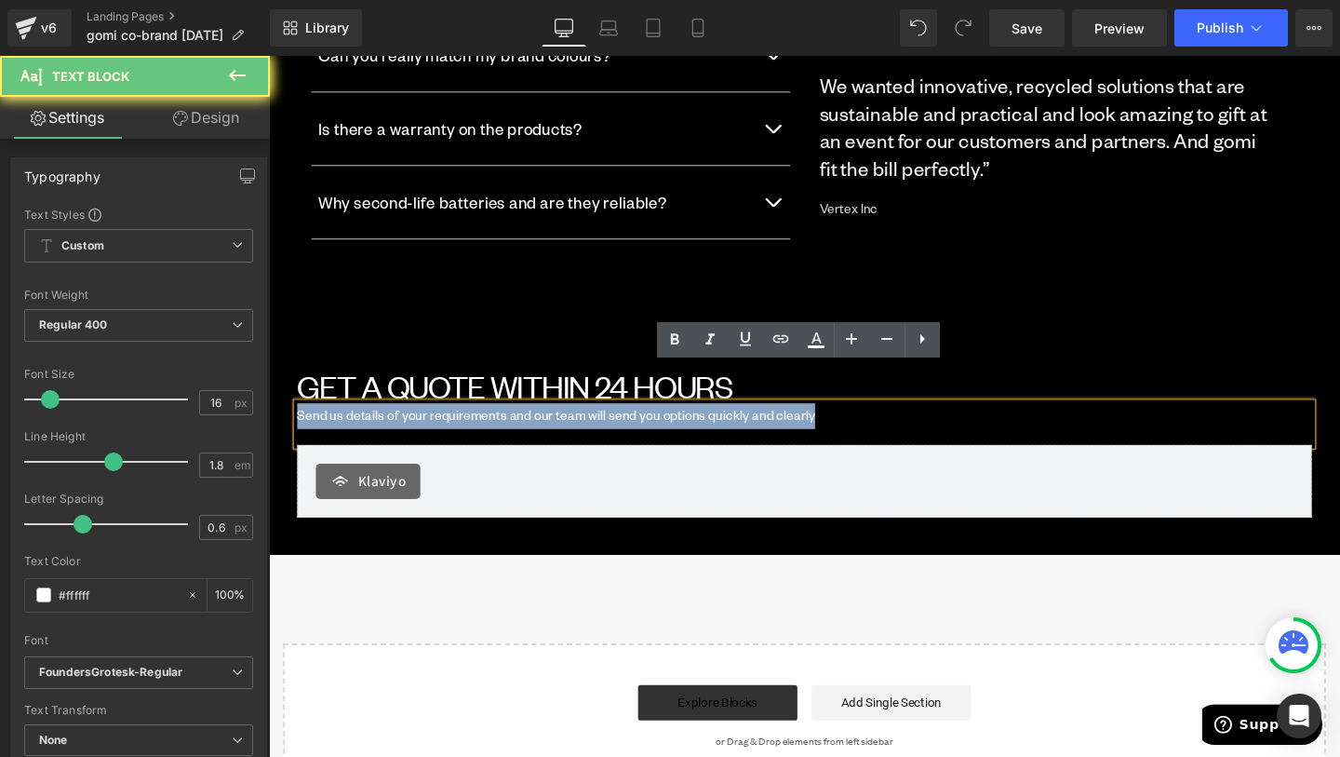
click at [463, 421] on p "Send us details of your requirements and our team will send you options quickly…" at bounding box center [832, 434] width 1066 height 27
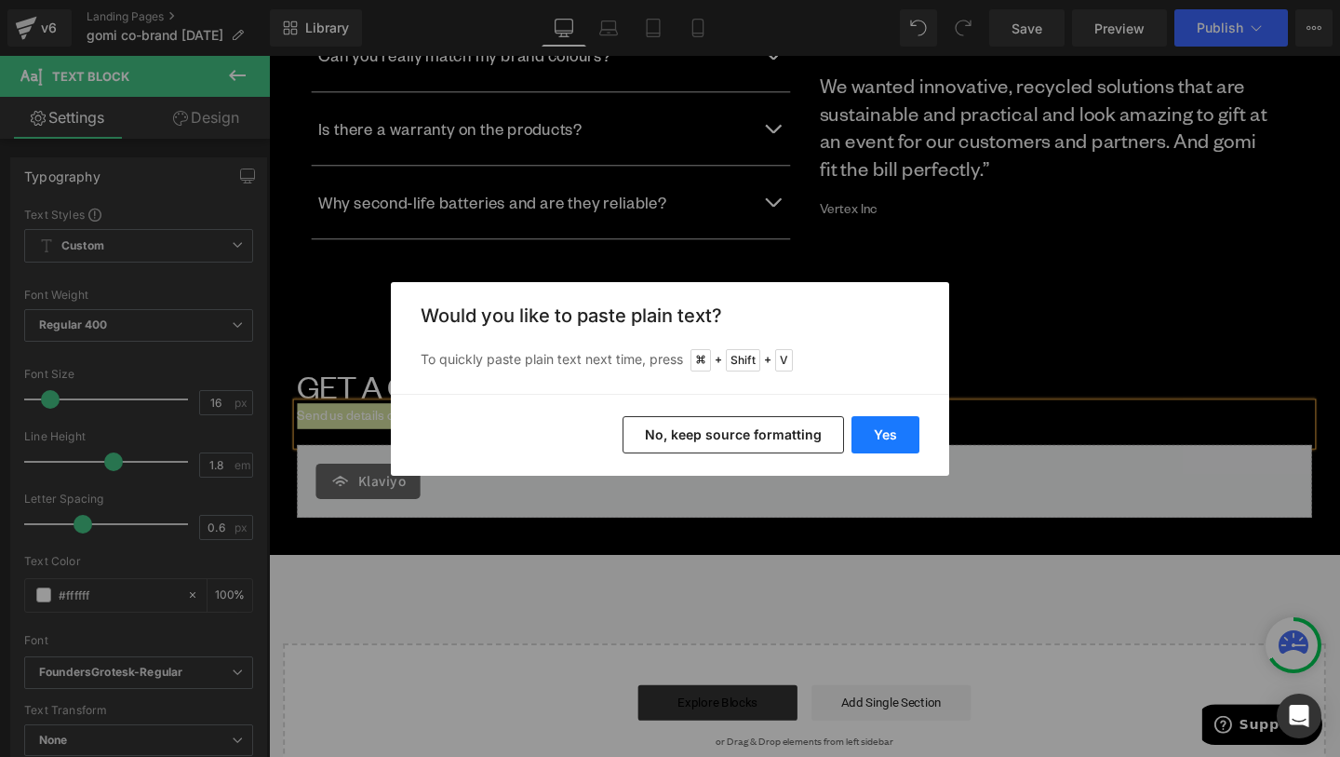
click at [868, 421] on button "Yes" at bounding box center [885, 434] width 68 height 37
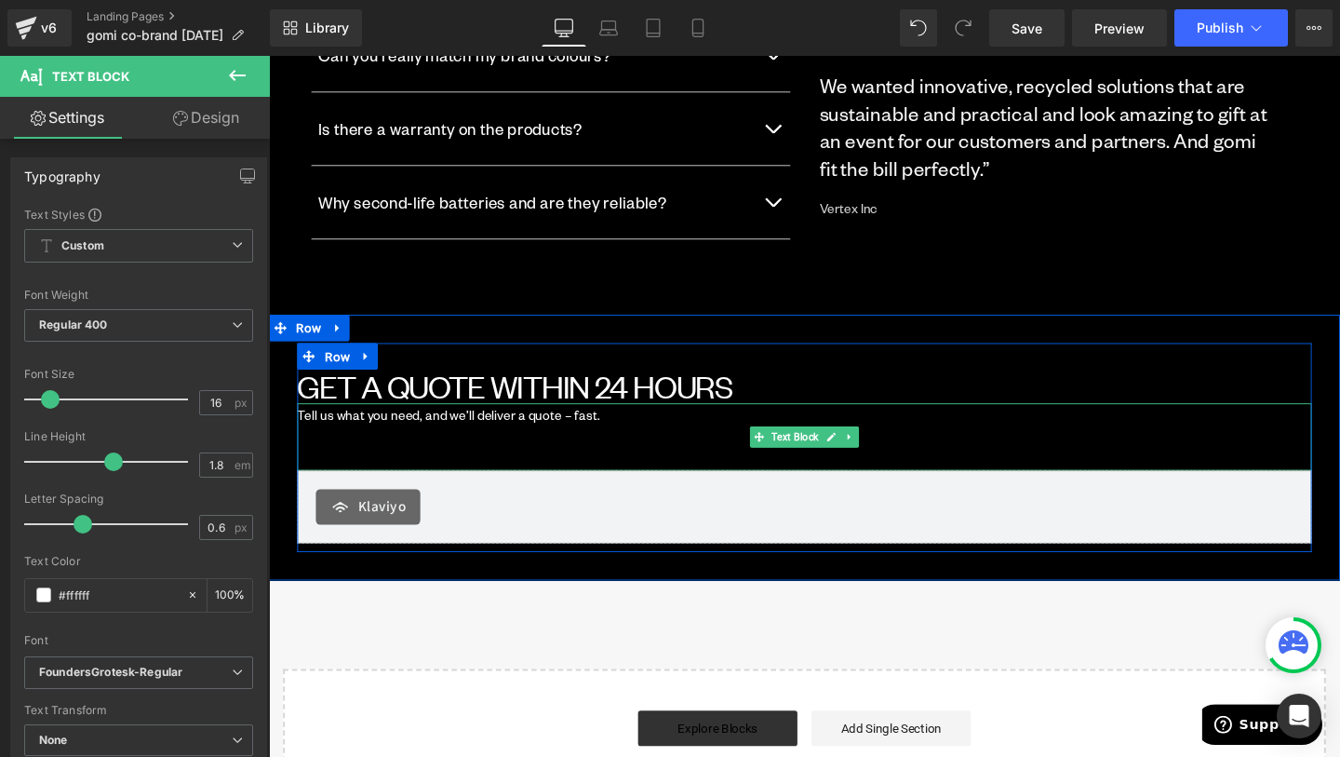
click at [573, 448] on p at bounding box center [832, 461] width 1066 height 27
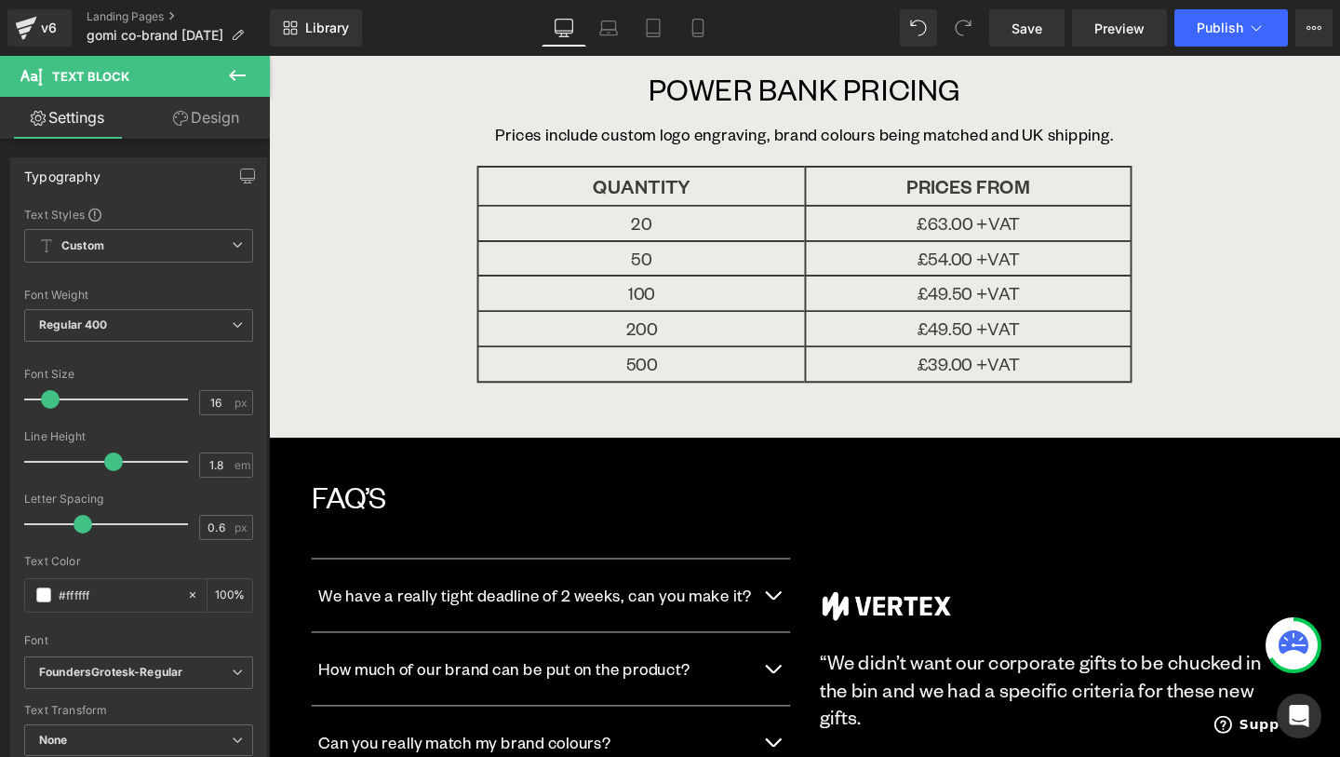
scroll to position [2415, 0]
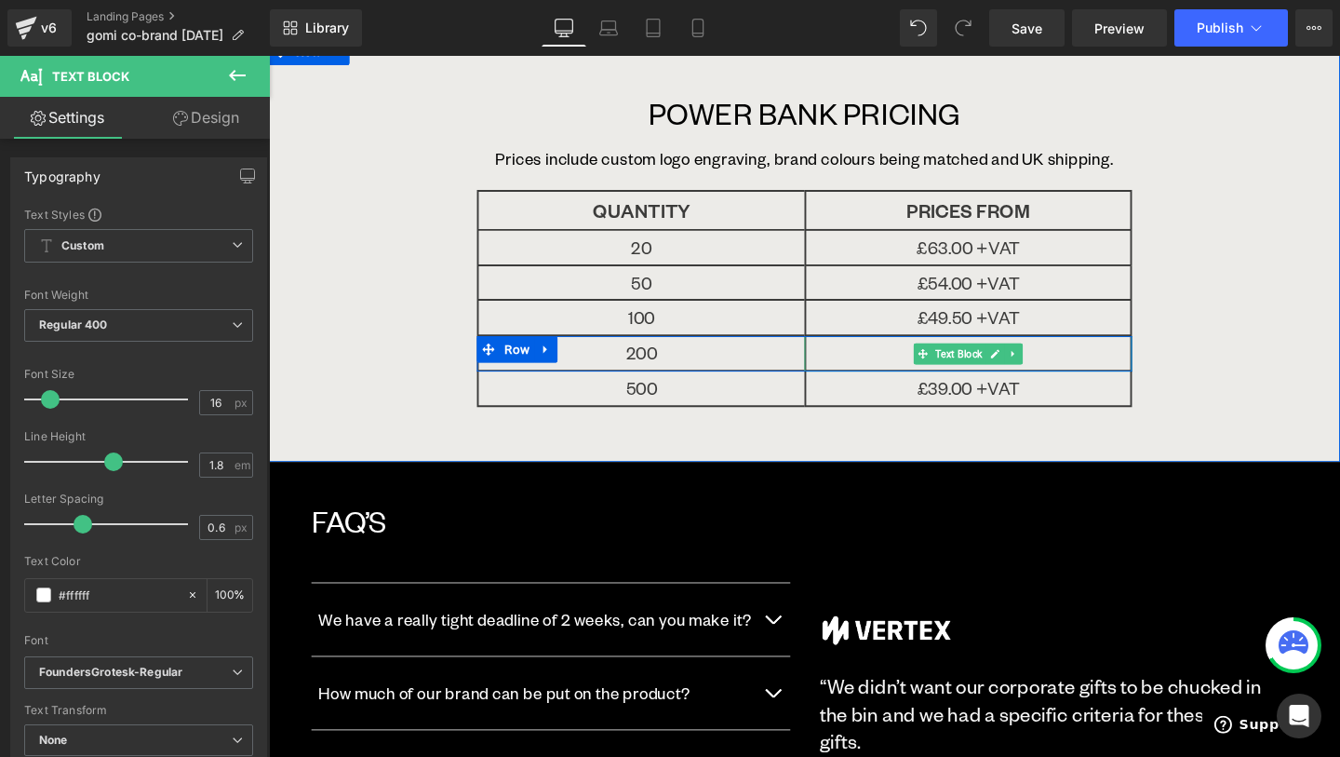
click at [918, 350] on p "£49.50 +VAT" at bounding box center [1004, 367] width 341 height 35
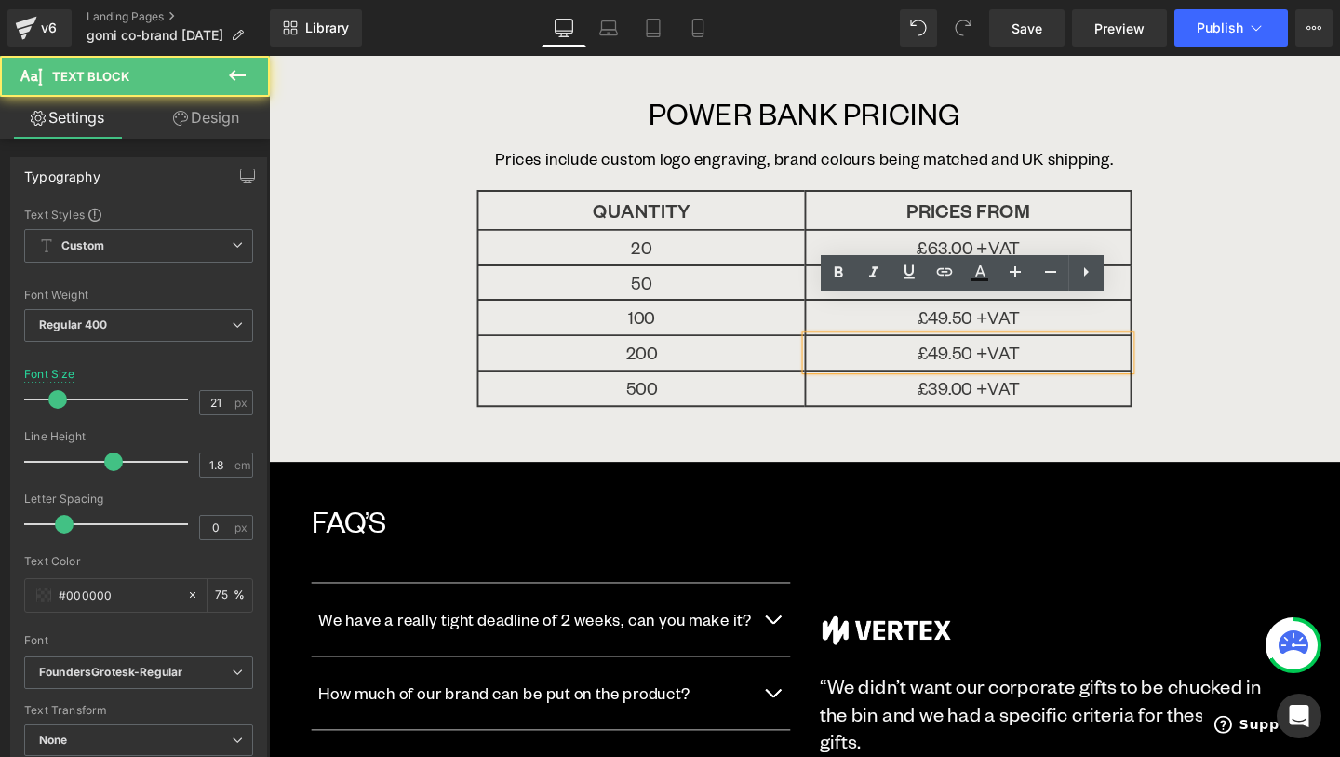
click at [981, 350] on p "£49.50 +VAT" at bounding box center [1004, 367] width 341 height 35
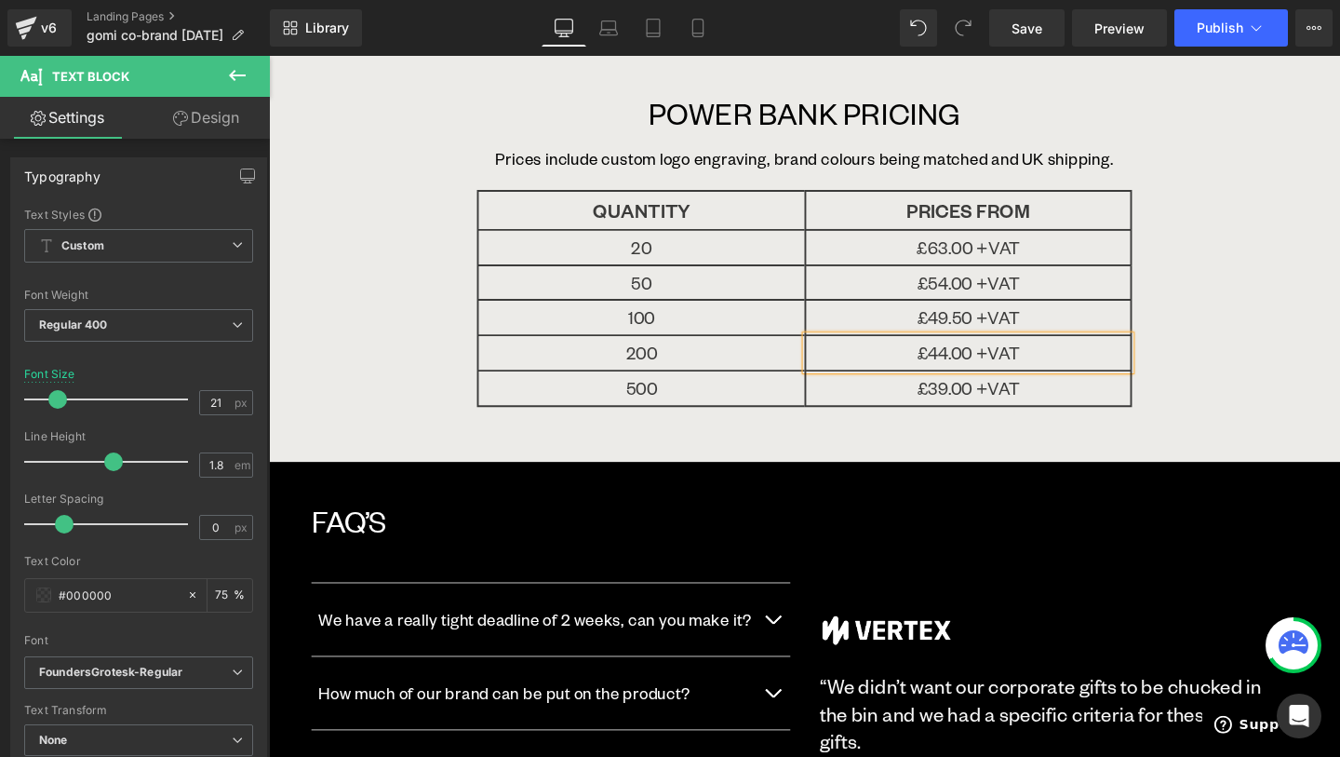
click at [1065, 406] on div "POWER BANK PRICING Text Block Prices include custom logo engraving, brand colou…" at bounding box center [832, 259] width 931 height 445
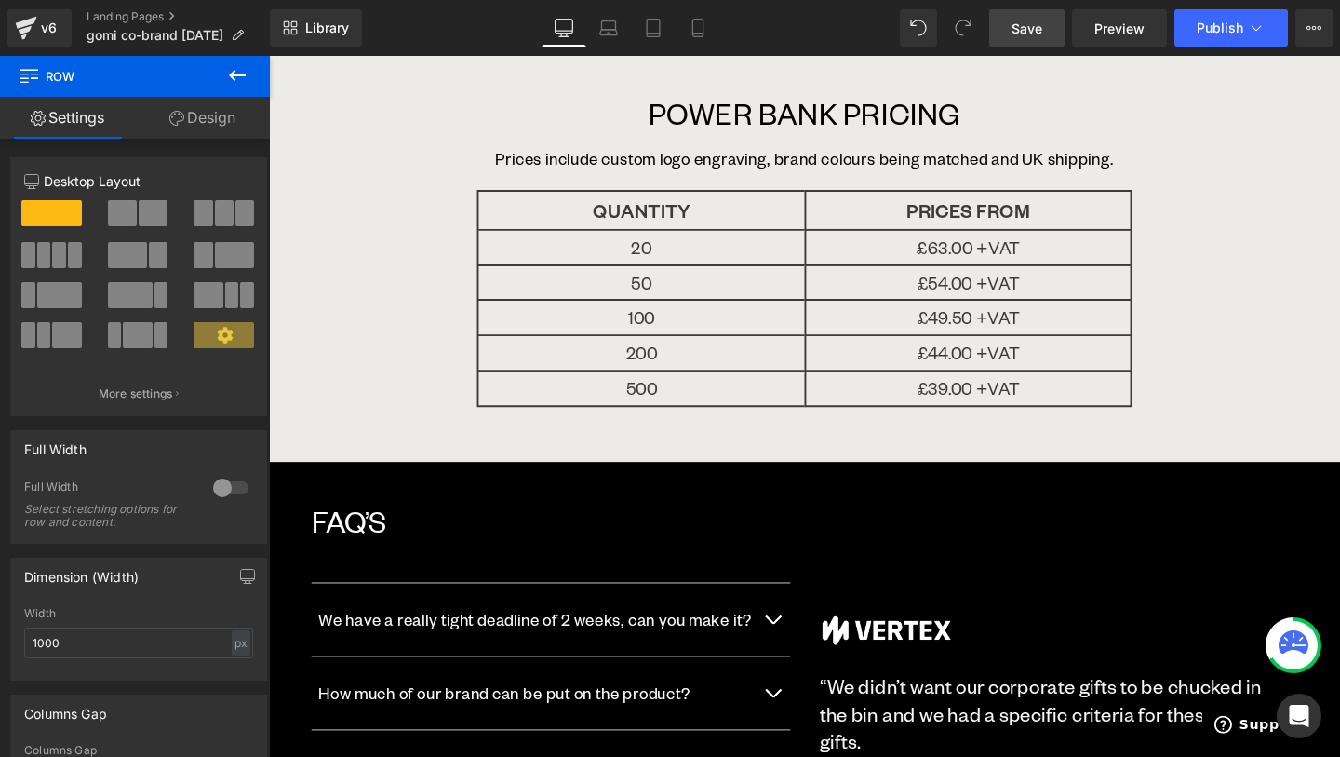
click at [1019, 41] on link "Save" at bounding box center [1026, 27] width 75 height 37
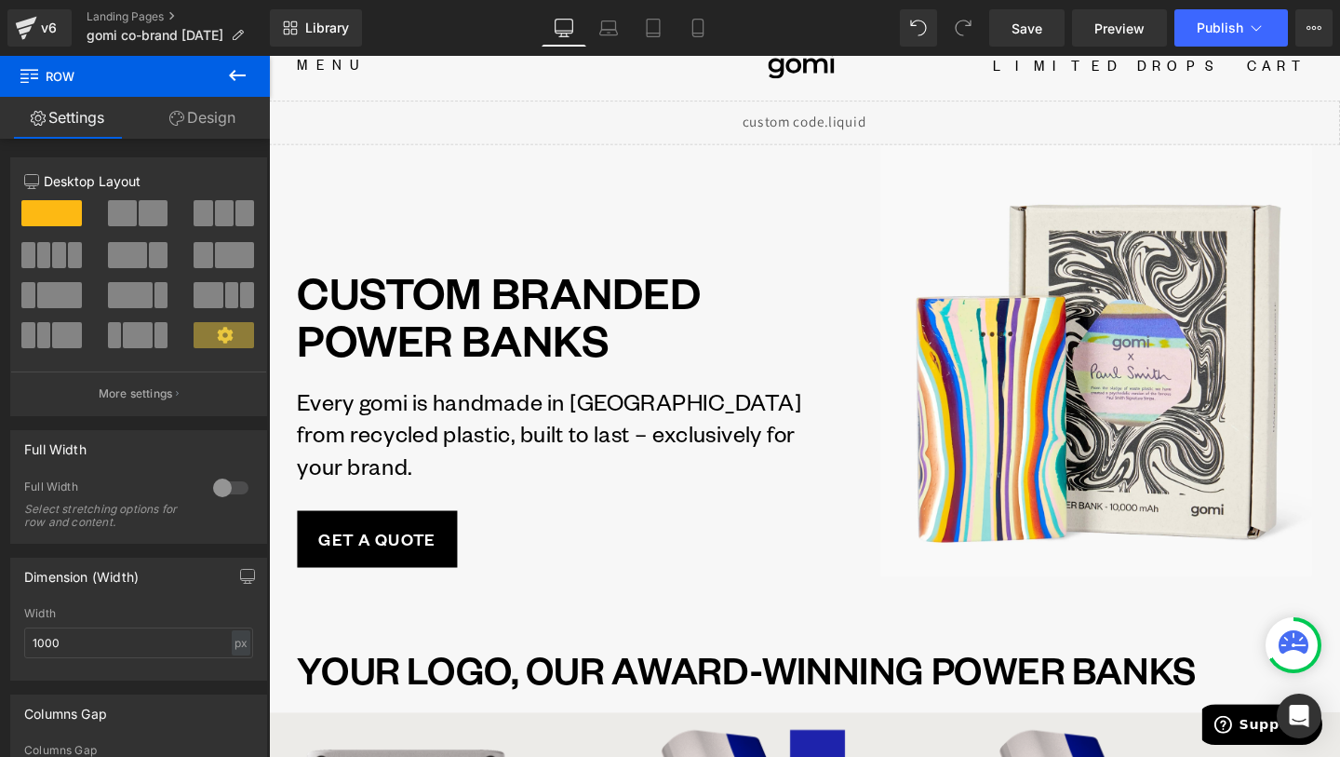
scroll to position [0, 0]
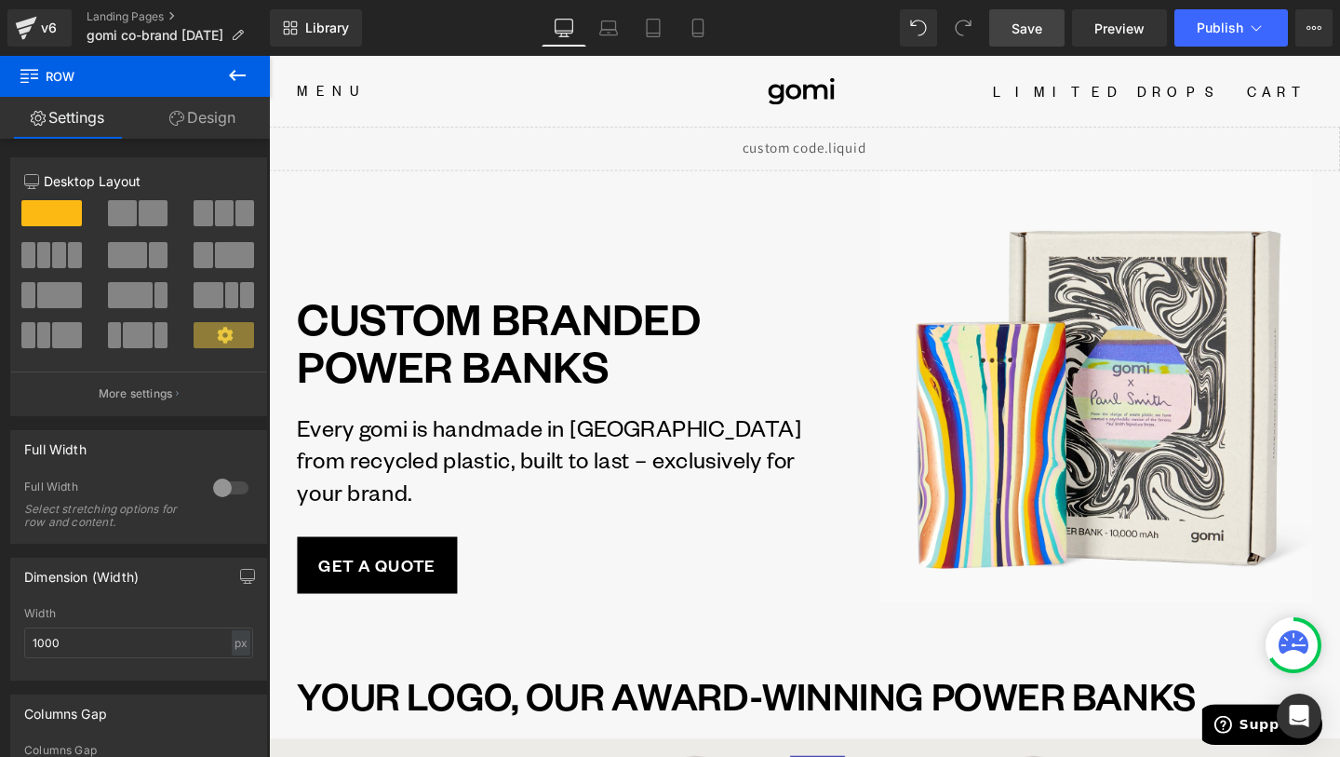
click at [1018, 27] on span "Save" at bounding box center [1027, 29] width 31 height 20
click at [1217, 34] on span "Publish" at bounding box center [1220, 27] width 47 height 15
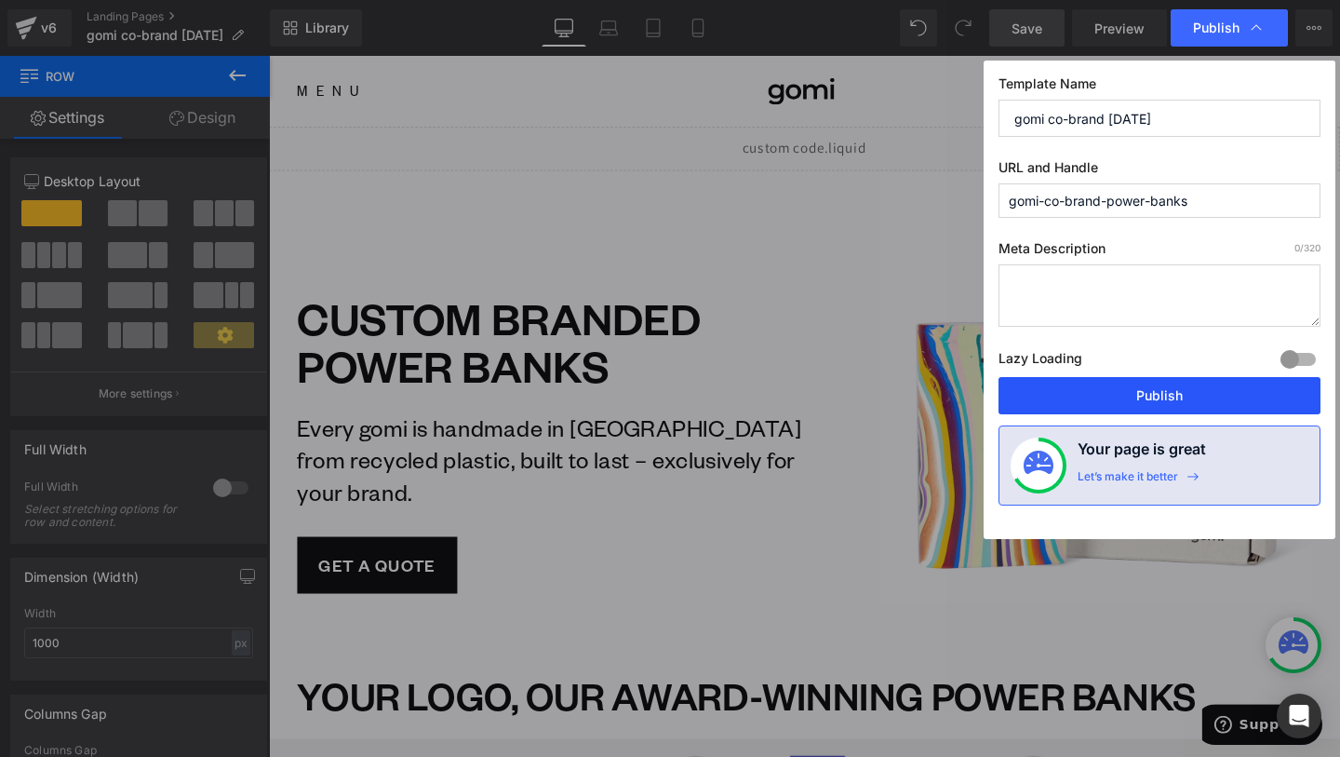
click at [1193, 400] on button "Publish" at bounding box center [1160, 395] width 322 height 37
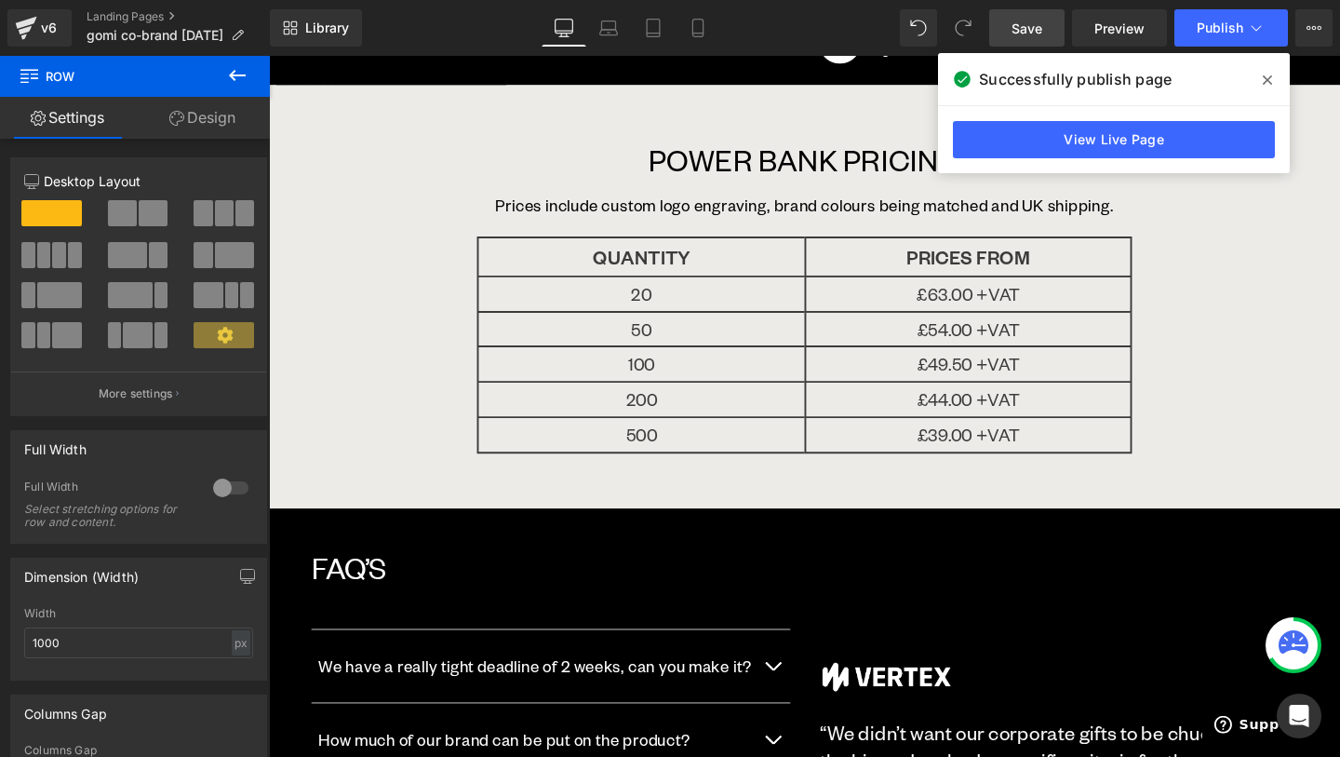
scroll to position [2208, 0]
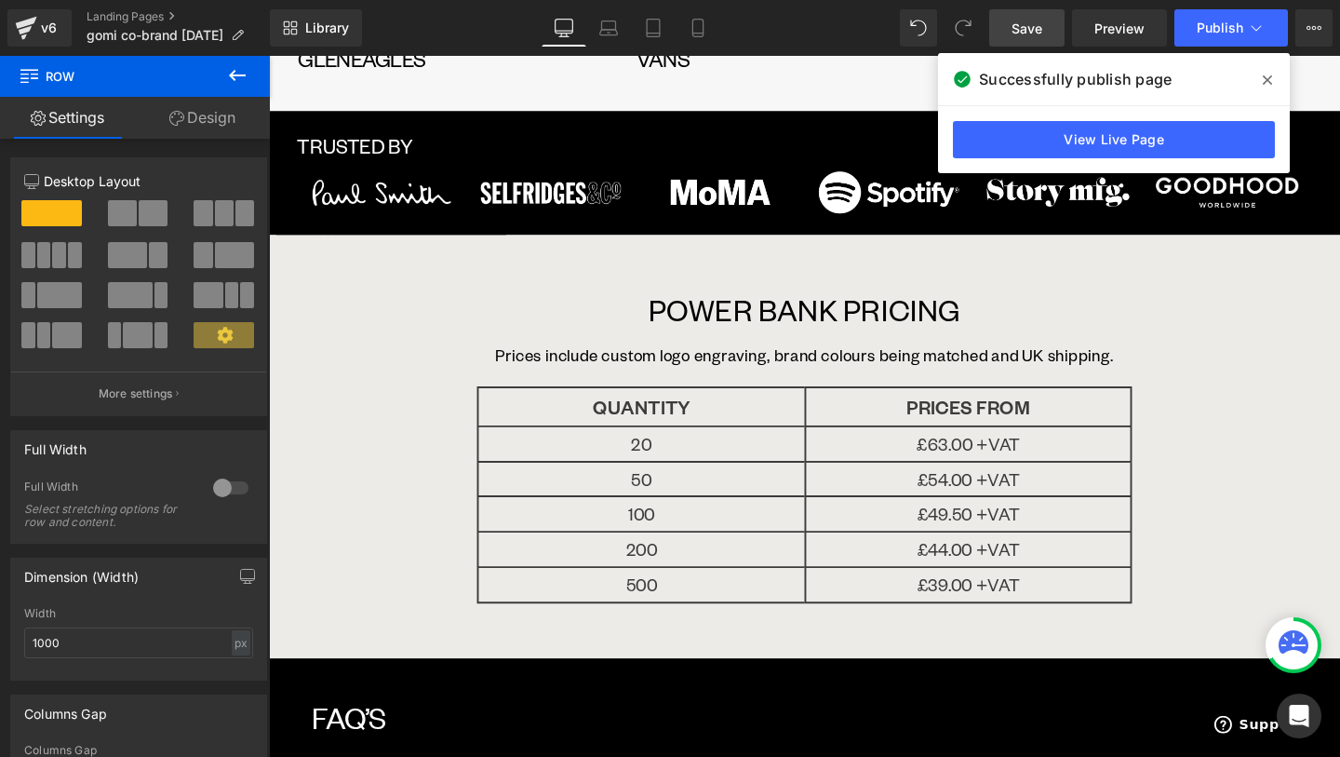
click at [1273, 72] on span at bounding box center [1268, 80] width 30 height 30
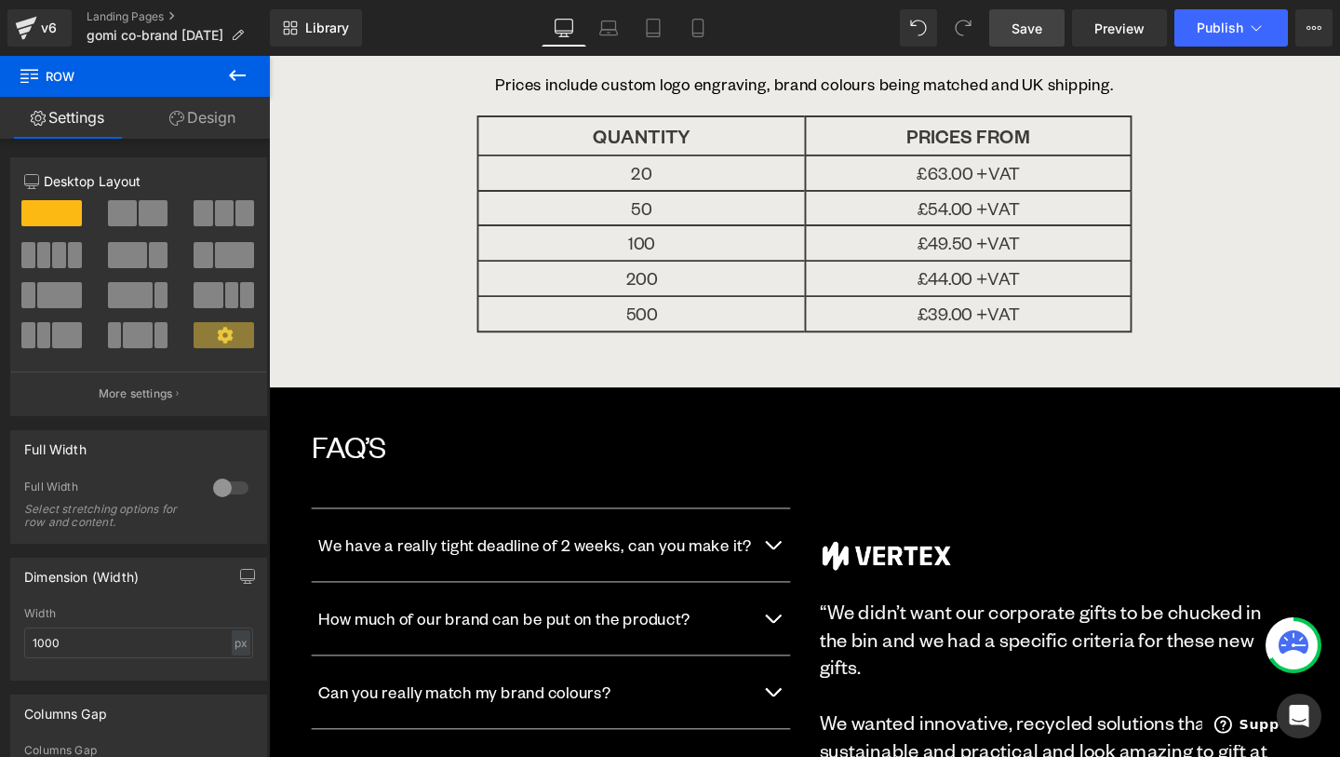
scroll to position [2541, 0]
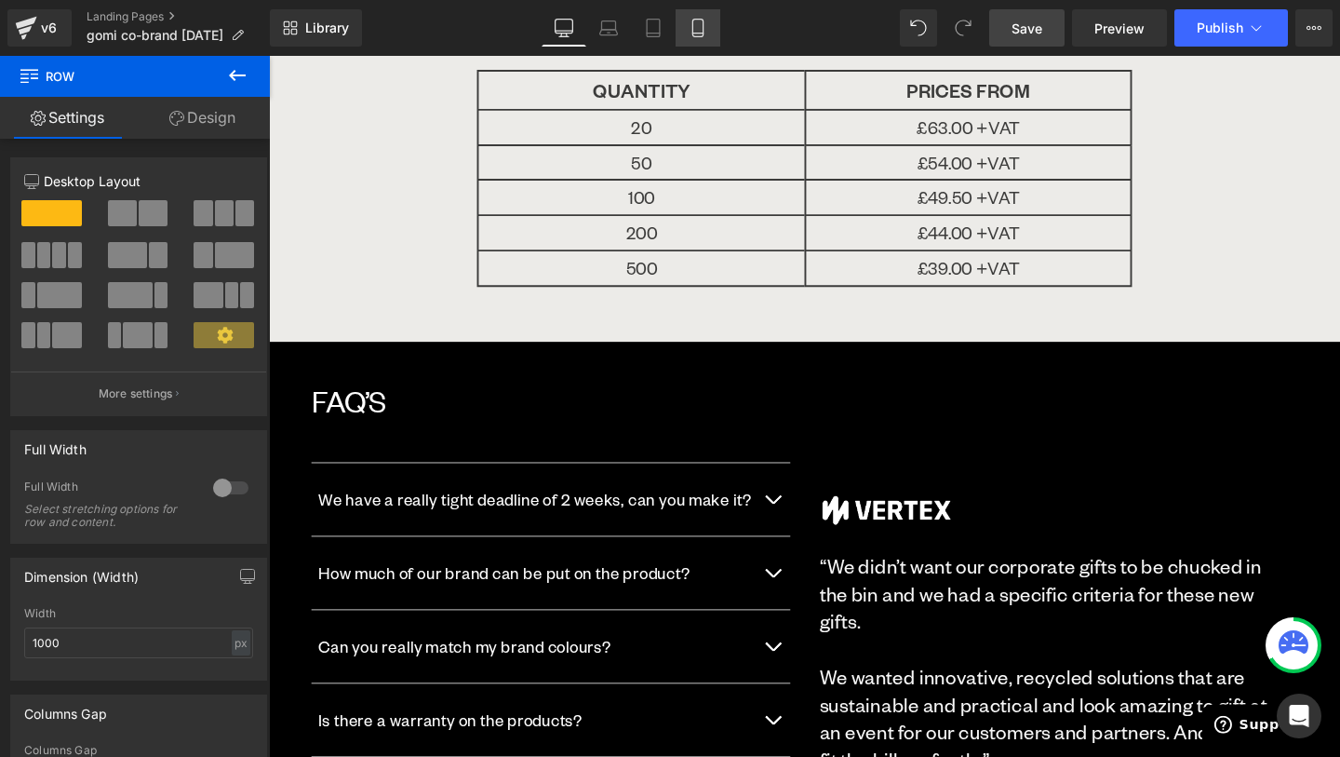
click at [716, 18] on link "Mobile" at bounding box center [698, 27] width 45 height 37
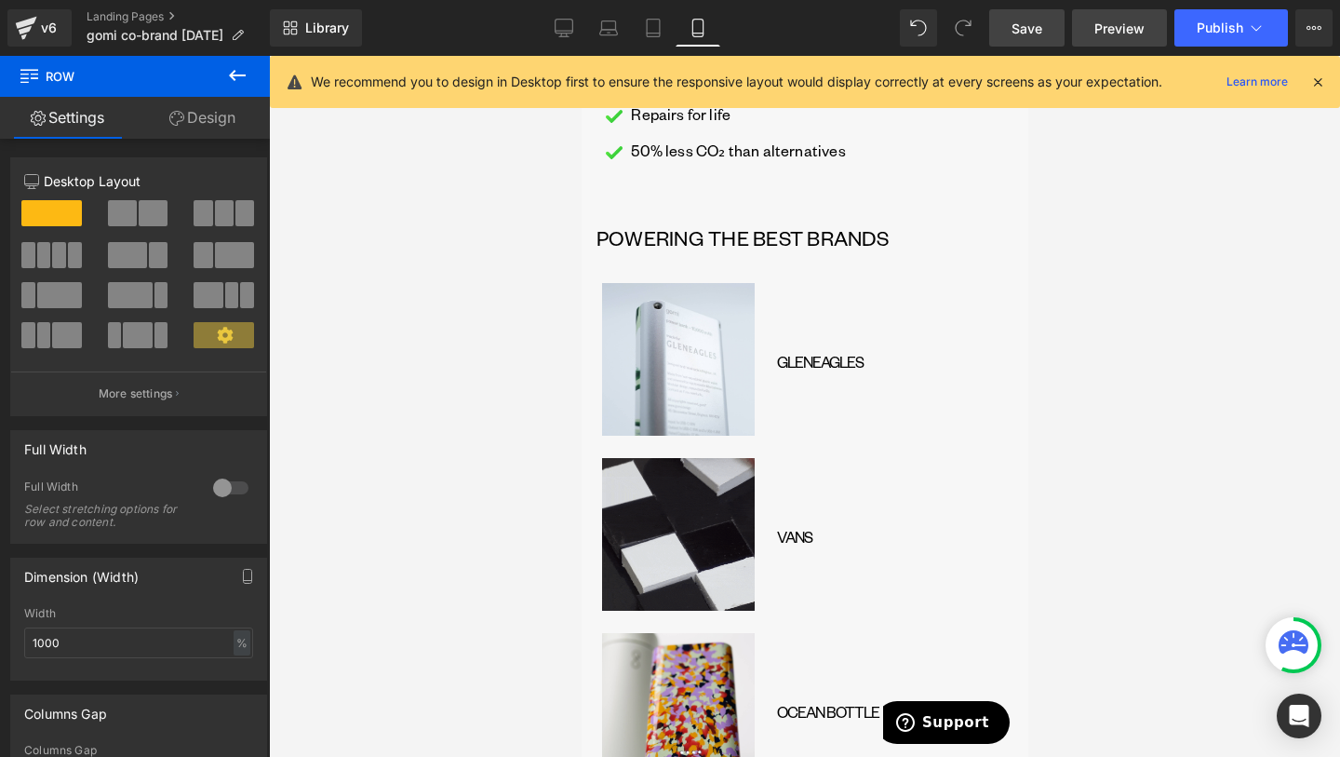
scroll to position [3309, 0]
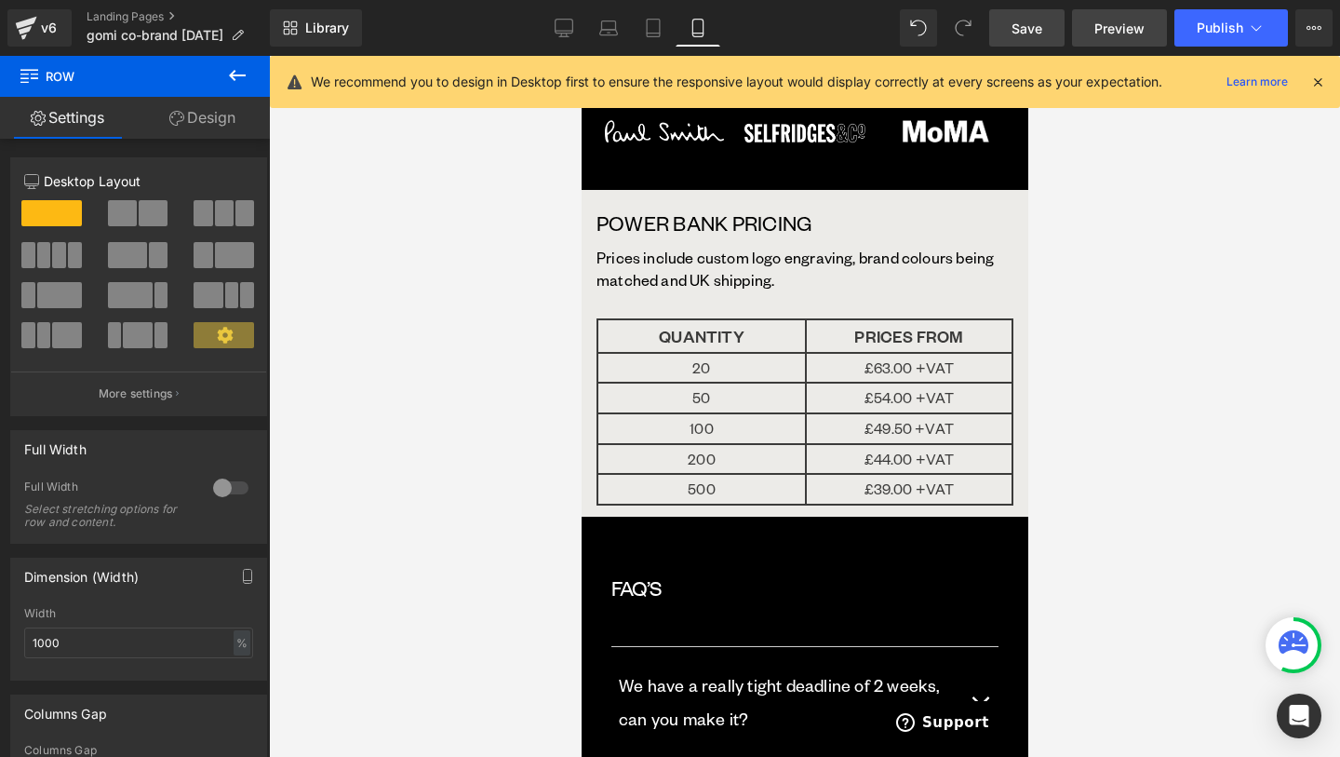
click at [1117, 27] on span "Preview" at bounding box center [1119, 29] width 50 height 20
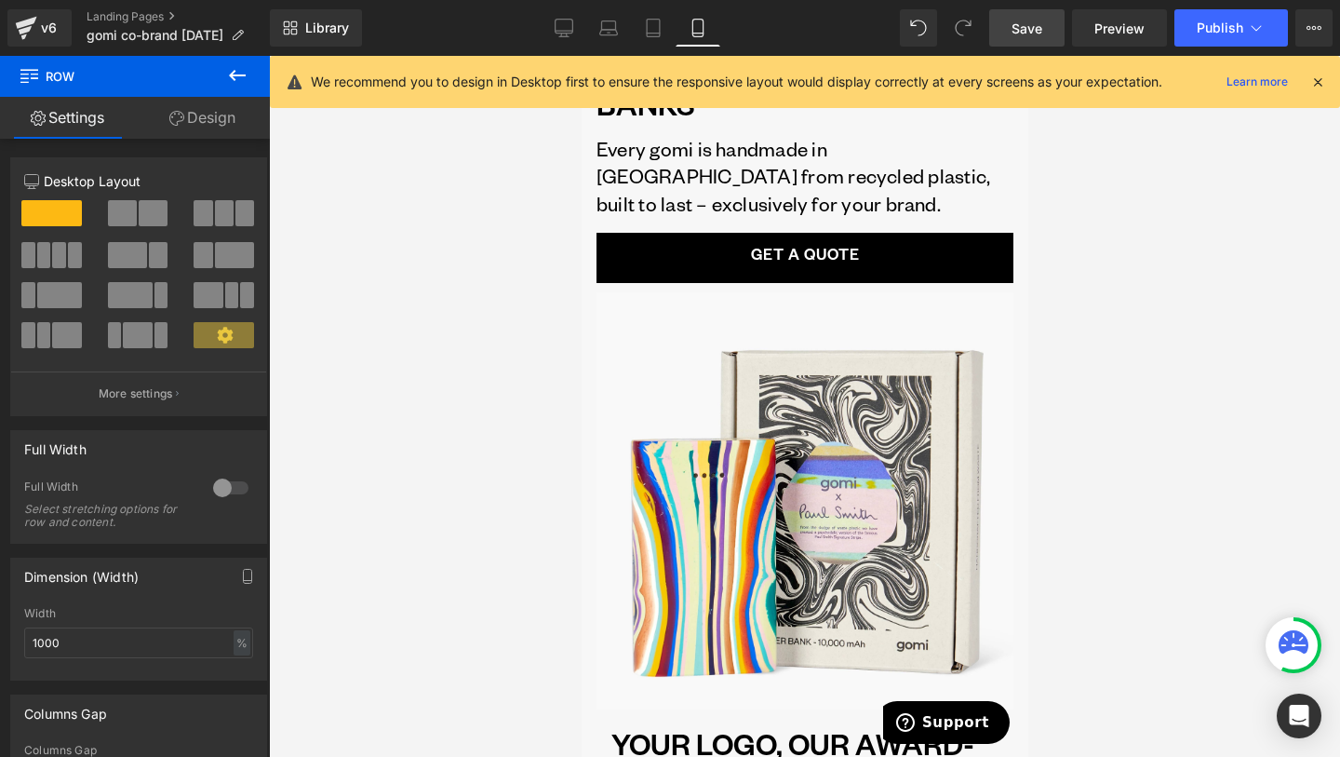
scroll to position [0, 0]
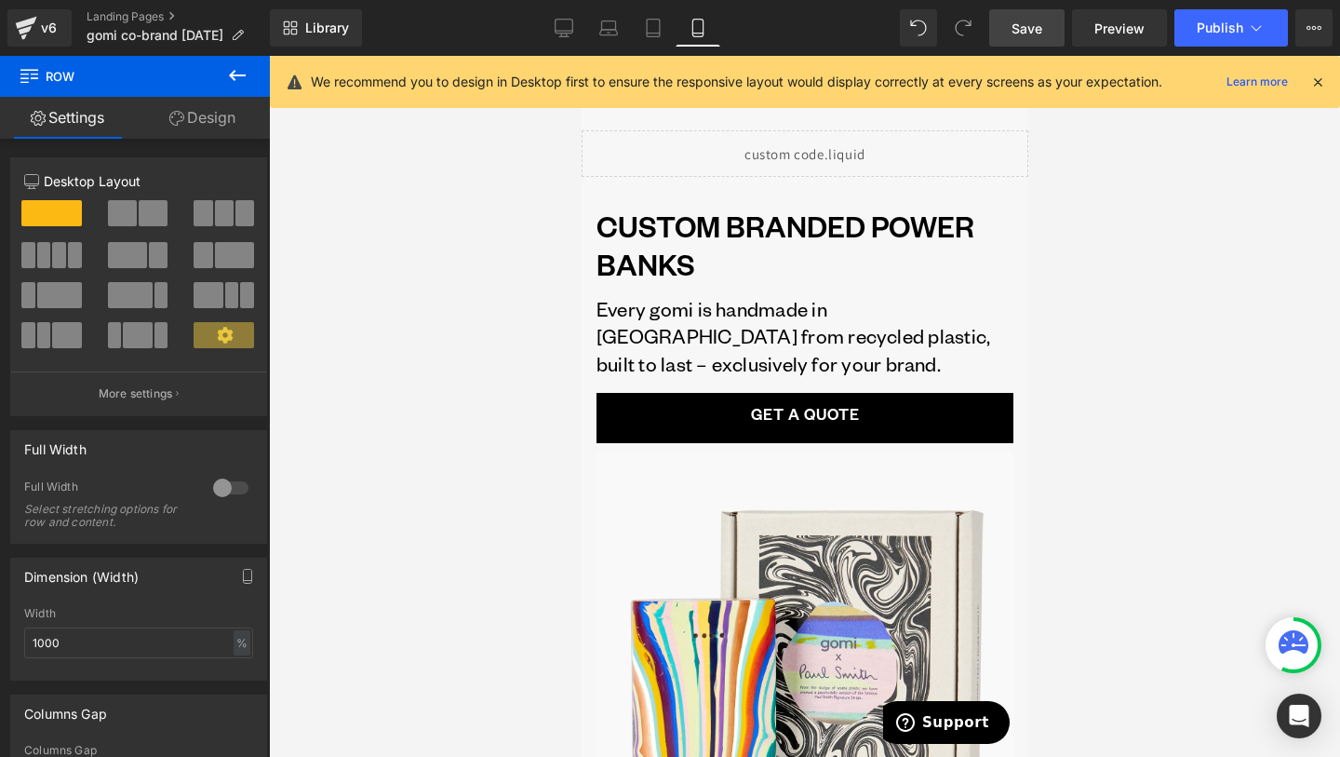
click at [545, 7] on div "Library Mobile Desktop Laptop Tablet Mobile Save Preview Publish Scheduled View…" at bounding box center [805, 28] width 1070 height 56
click at [563, 20] on icon at bounding box center [564, 28] width 19 height 19
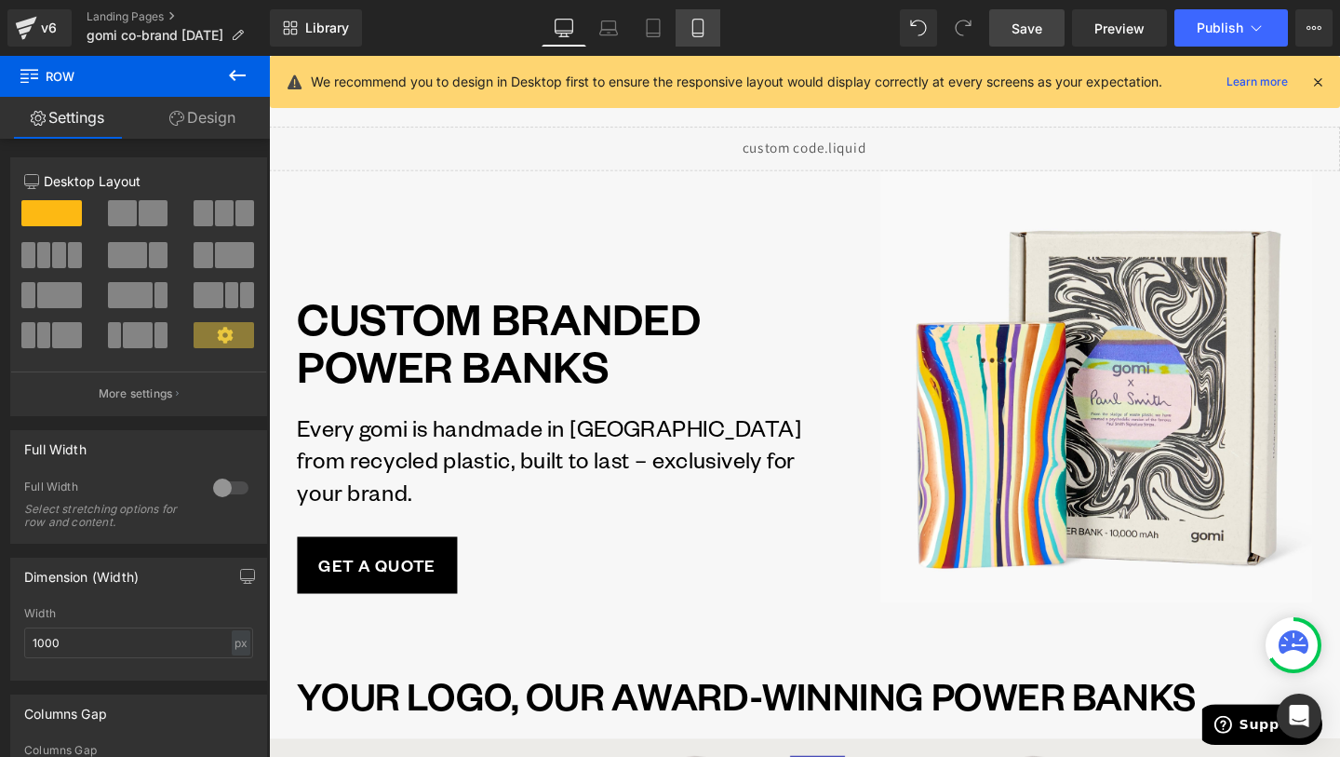
click at [720, 32] on div "Library Desktop Desktop Laptop Tablet Mobile Save Preview Publish Scheduled Vie…" at bounding box center [805, 27] width 1070 height 37
click at [714, 30] on link "Mobile" at bounding box center [698, 27] width 45 height 37
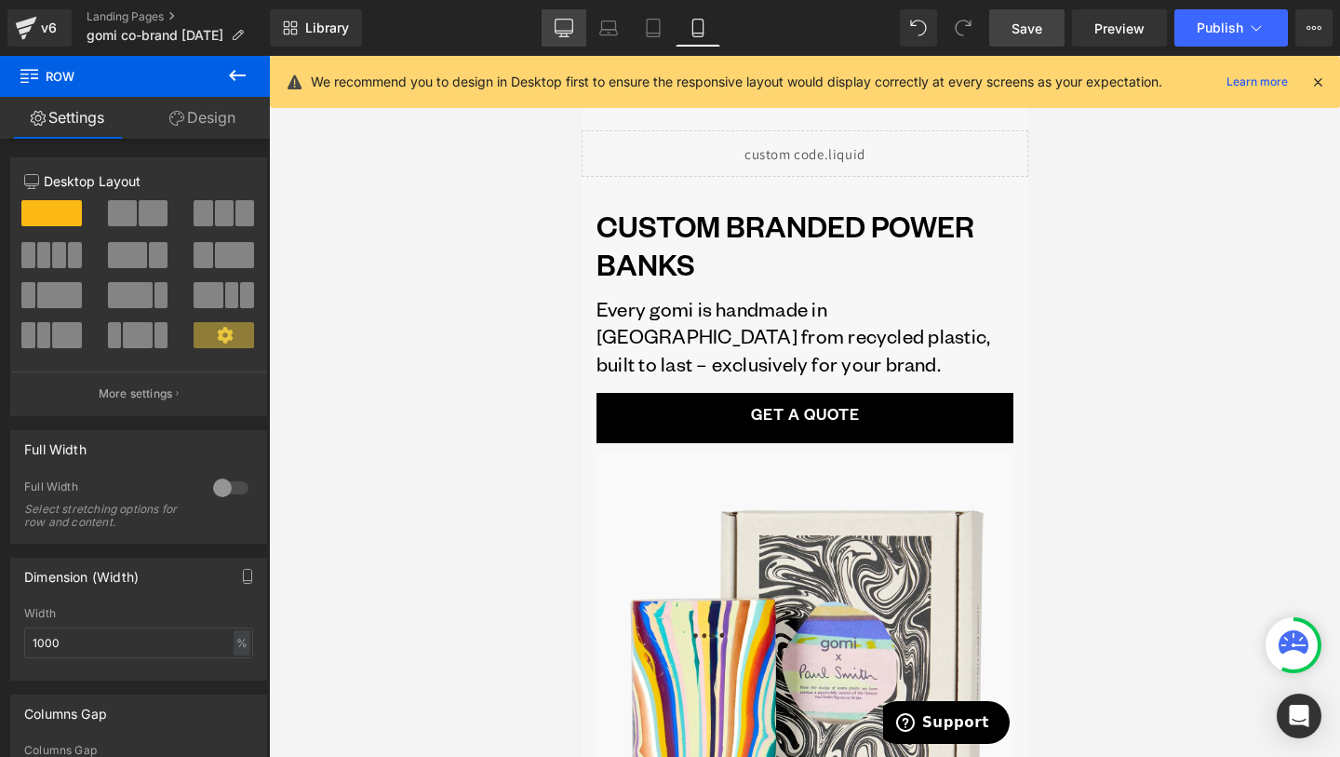
click at [574, 38] on link "Desktop" at bounding box center [564, 27] width 45 height 37
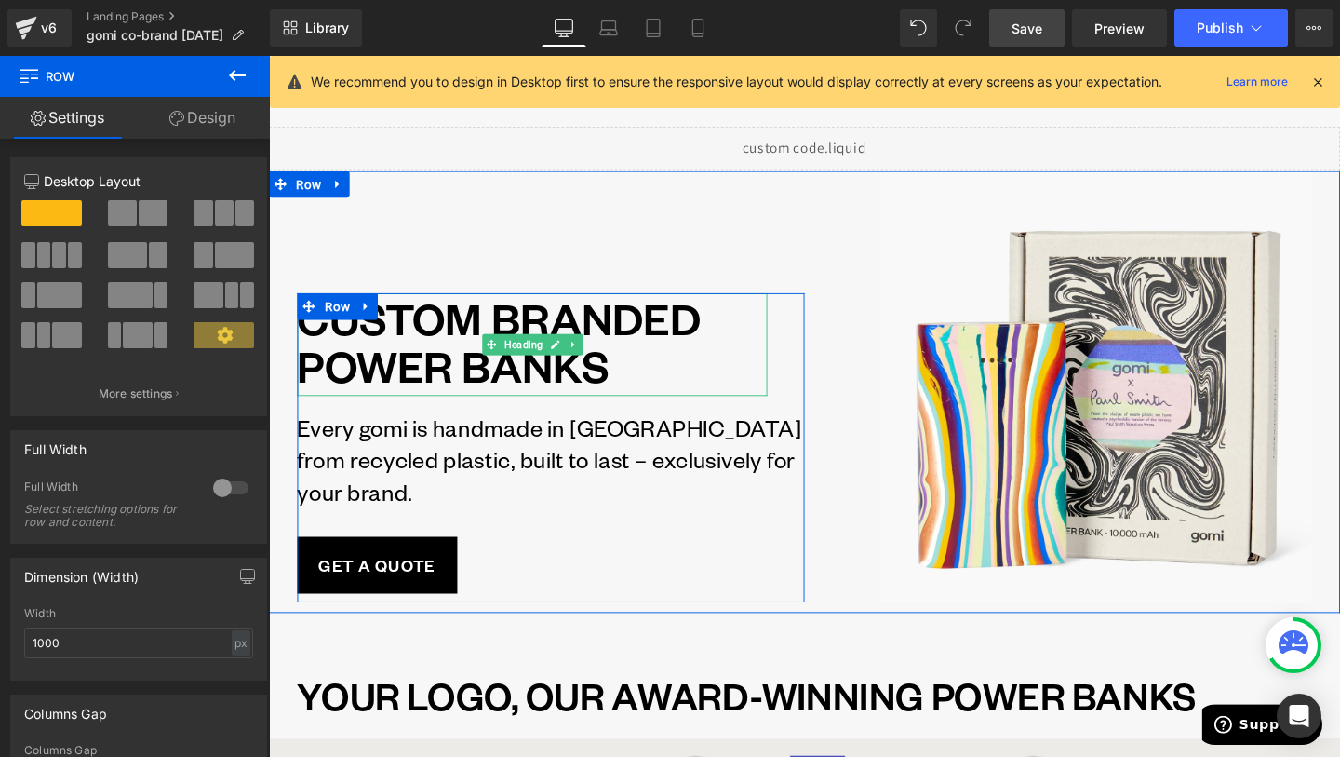
click at [614, 406] on h1 "CUSTOM BRANDED POWER BANKS" at bounding box center [546, 355] width 494 height 101
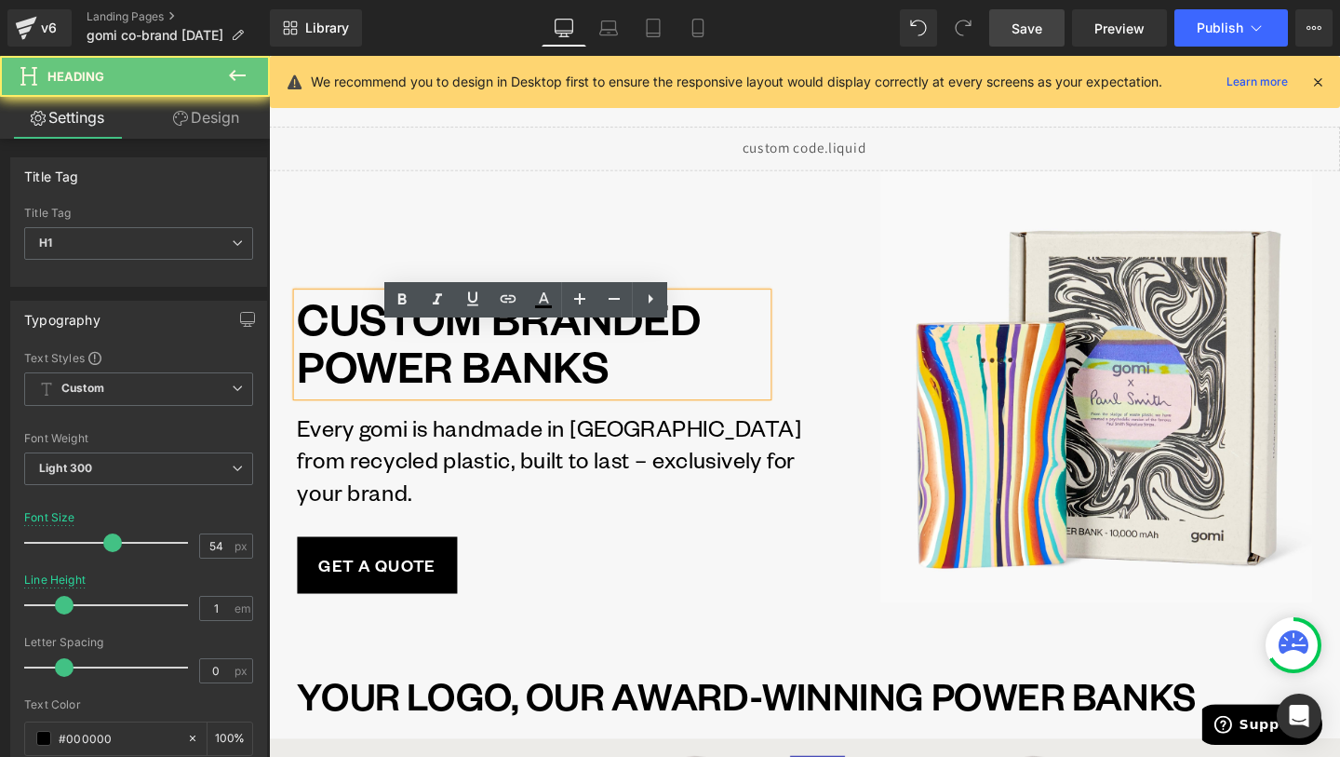
click at [704, 376] on h1 "CUSTOM BRANDED POWER BANKS" at bounding box center [546, 355] width 494 height 101
click at [715, 376] on h1 "CUSTOM BRANDED POWER BANKS" at bounding box center [546, 355] width 494 height 101
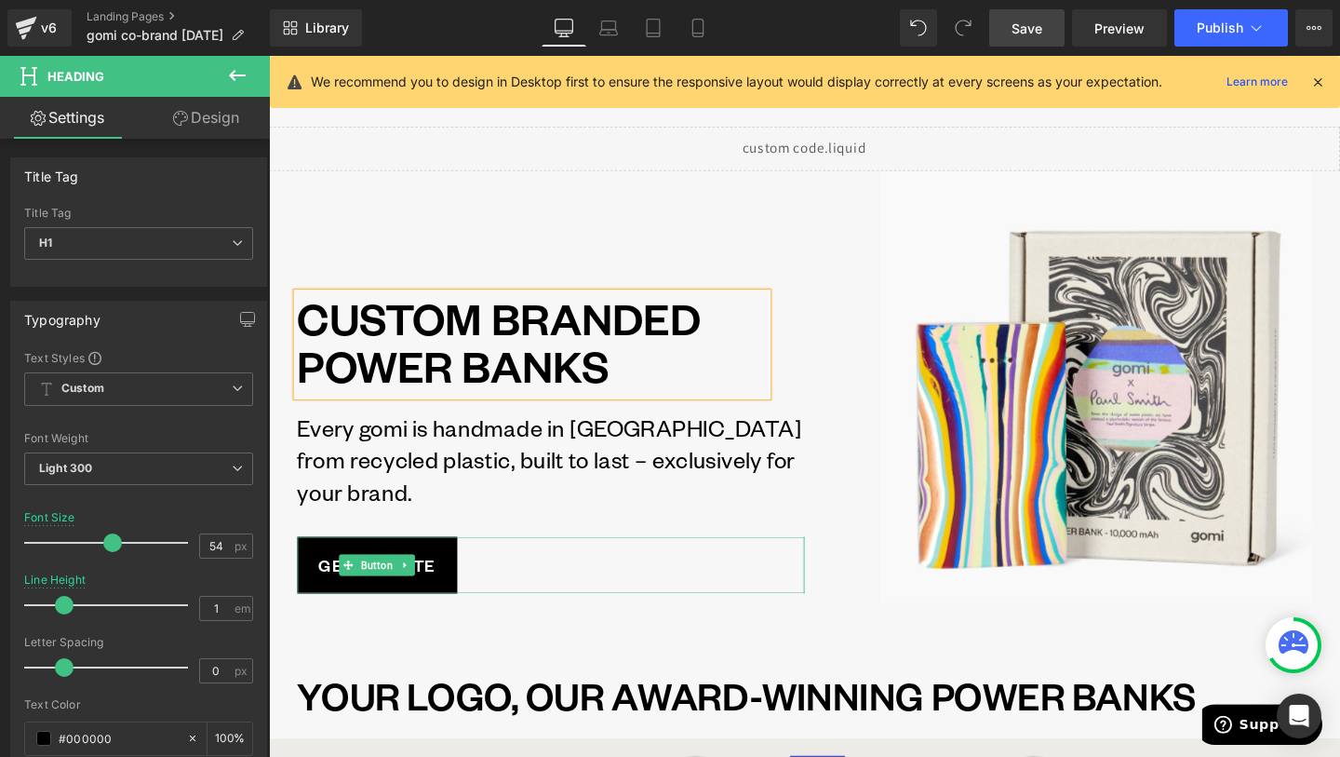
click at [800, 607] on div "GET A QUOTE" at bounding box center [565, 591] width 533 height 60
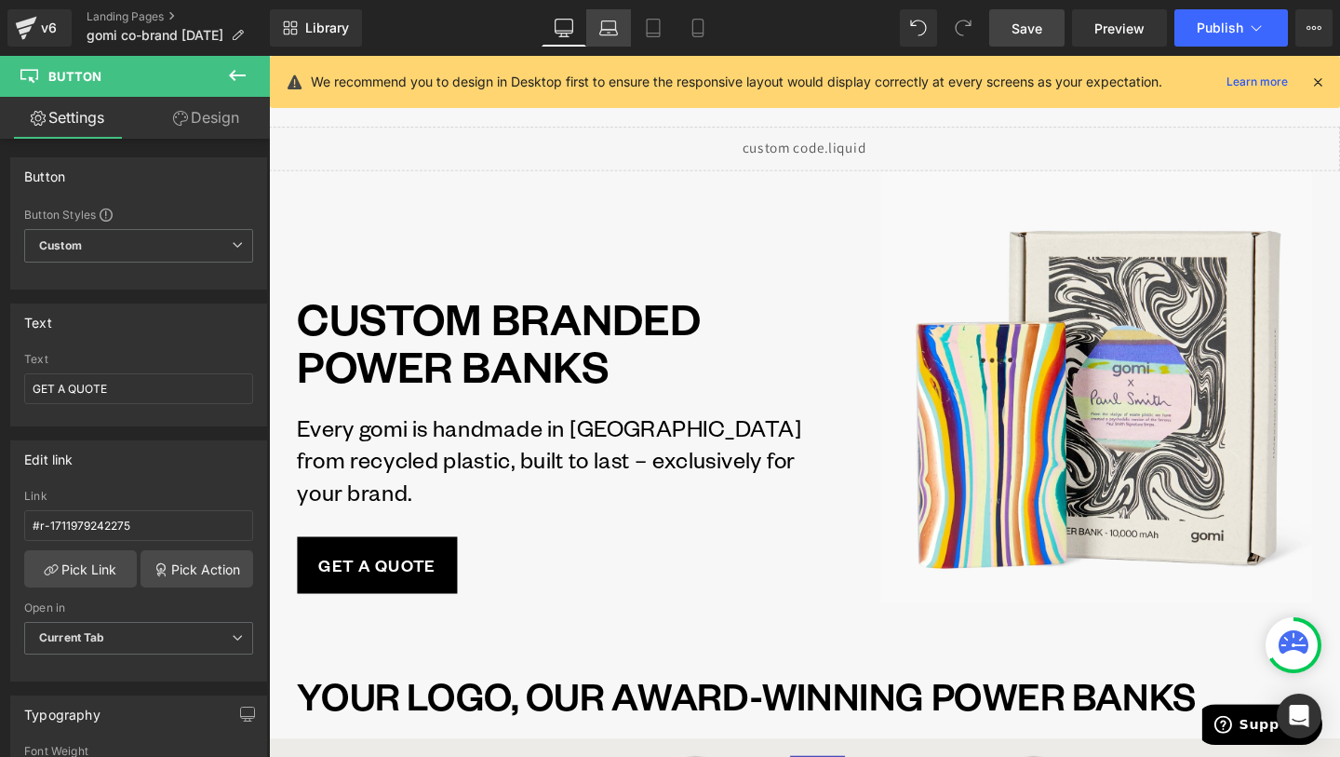
click at [612, 32] on icon at bounding box center [608, 28] width 19 height 19
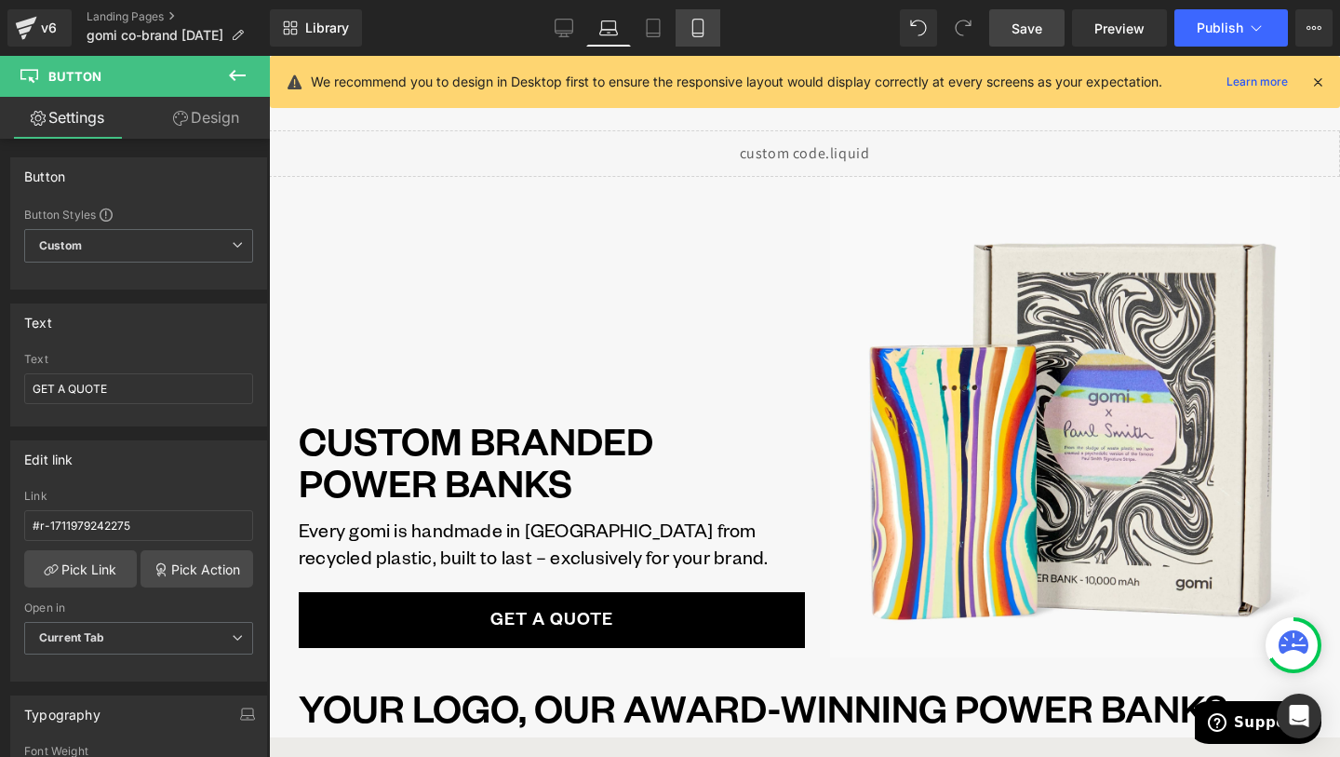
click at [690, 24] on icon at bounding box center [698, 28] width 19 height 19
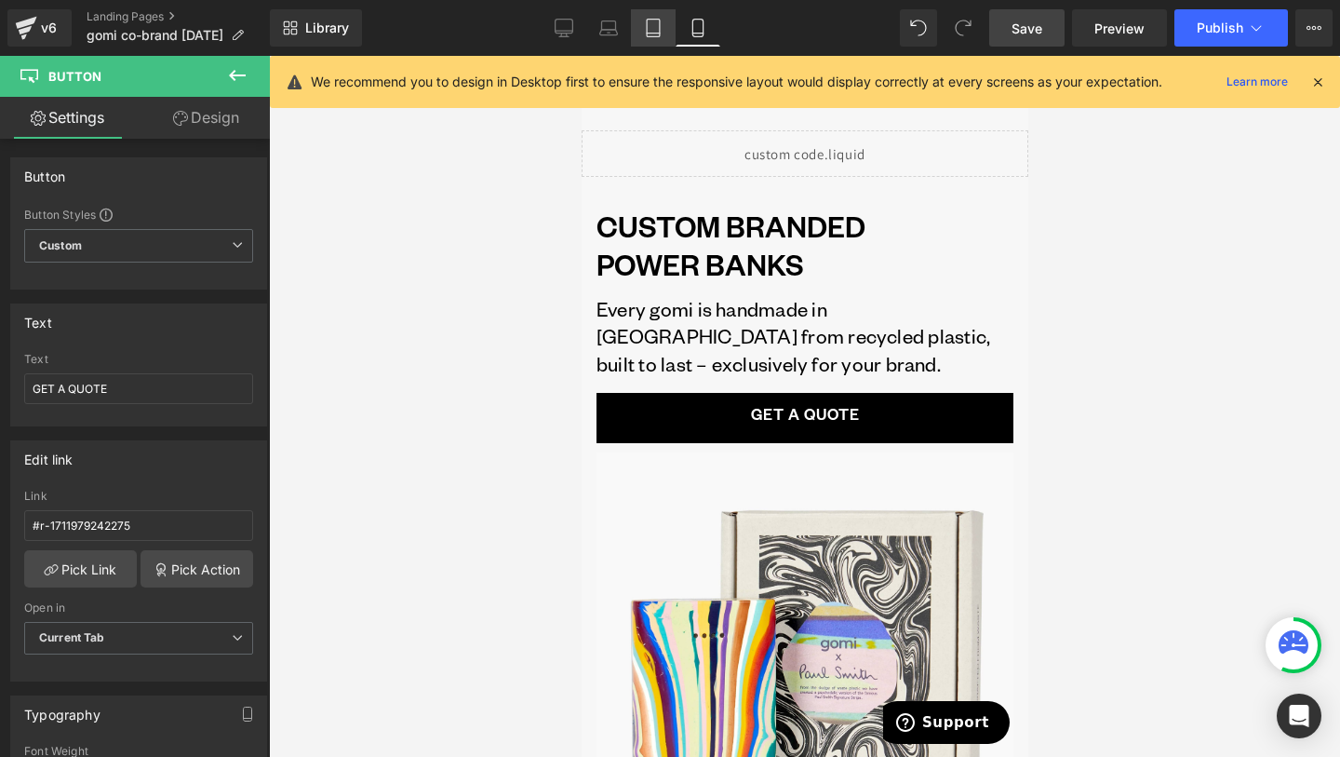
click at [654, 34] on icon at bounding box center [653, 34] width 13 height 0
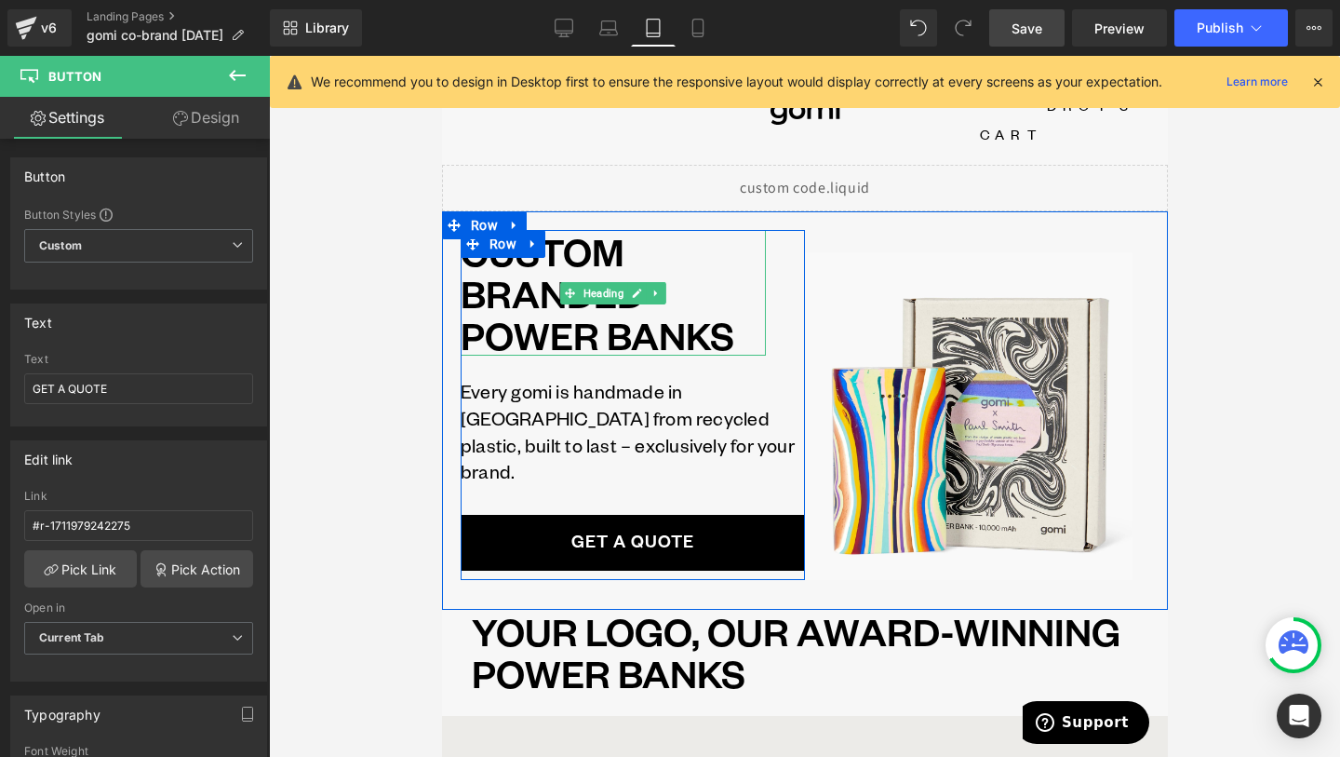
click at [589, 314] on h1 "POWER BANKS" at bounding box center [612, 335] width 305 height 42
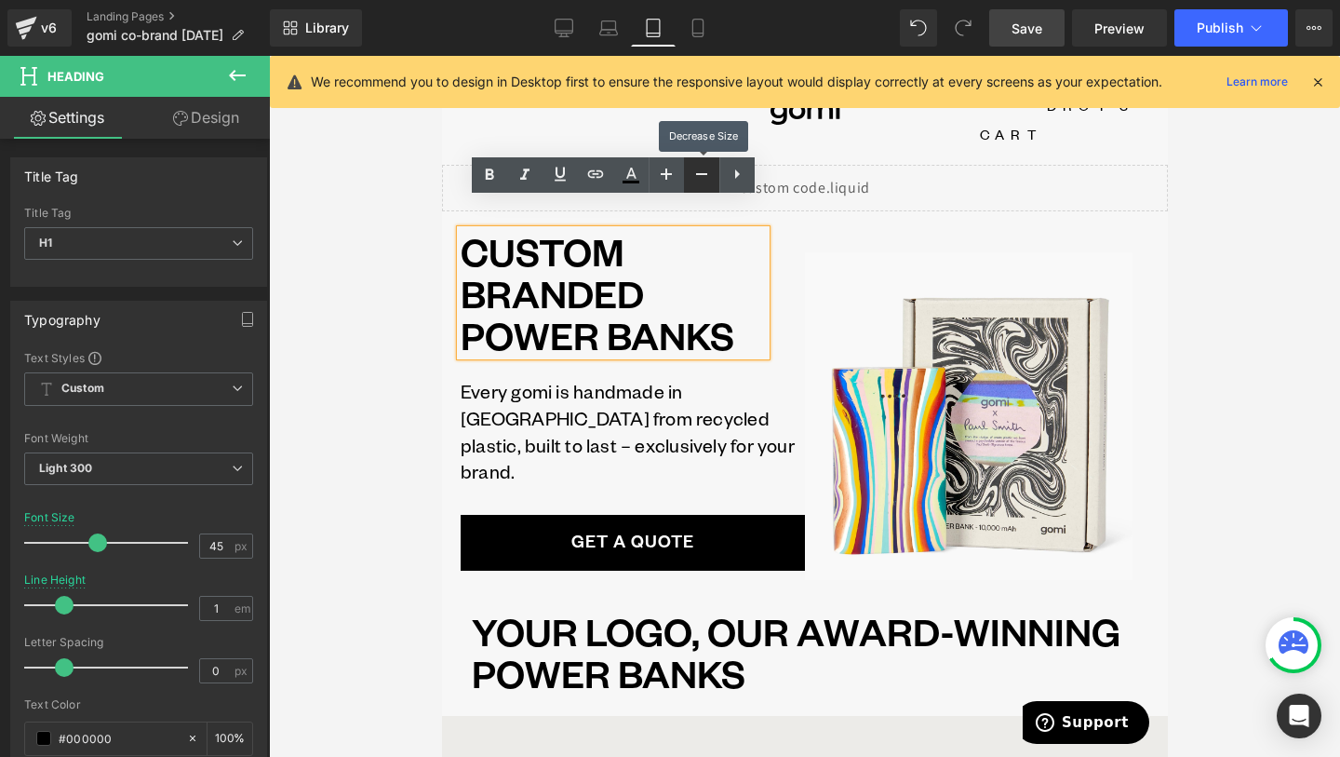
click at [708, 176] on icon at bounding box center [702, 174] width 22 height 22
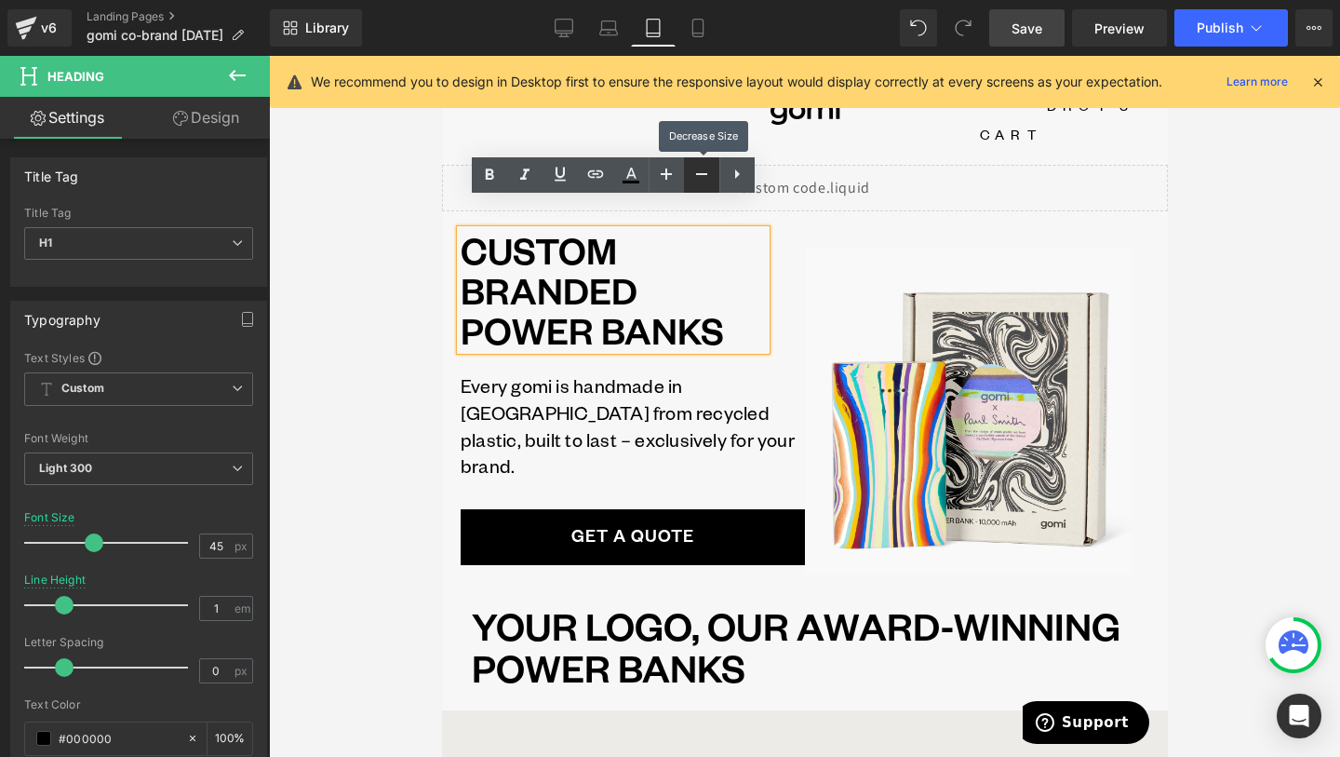
click at [708, 176] on icon at bounding box center [702, 174] width 22 height 22
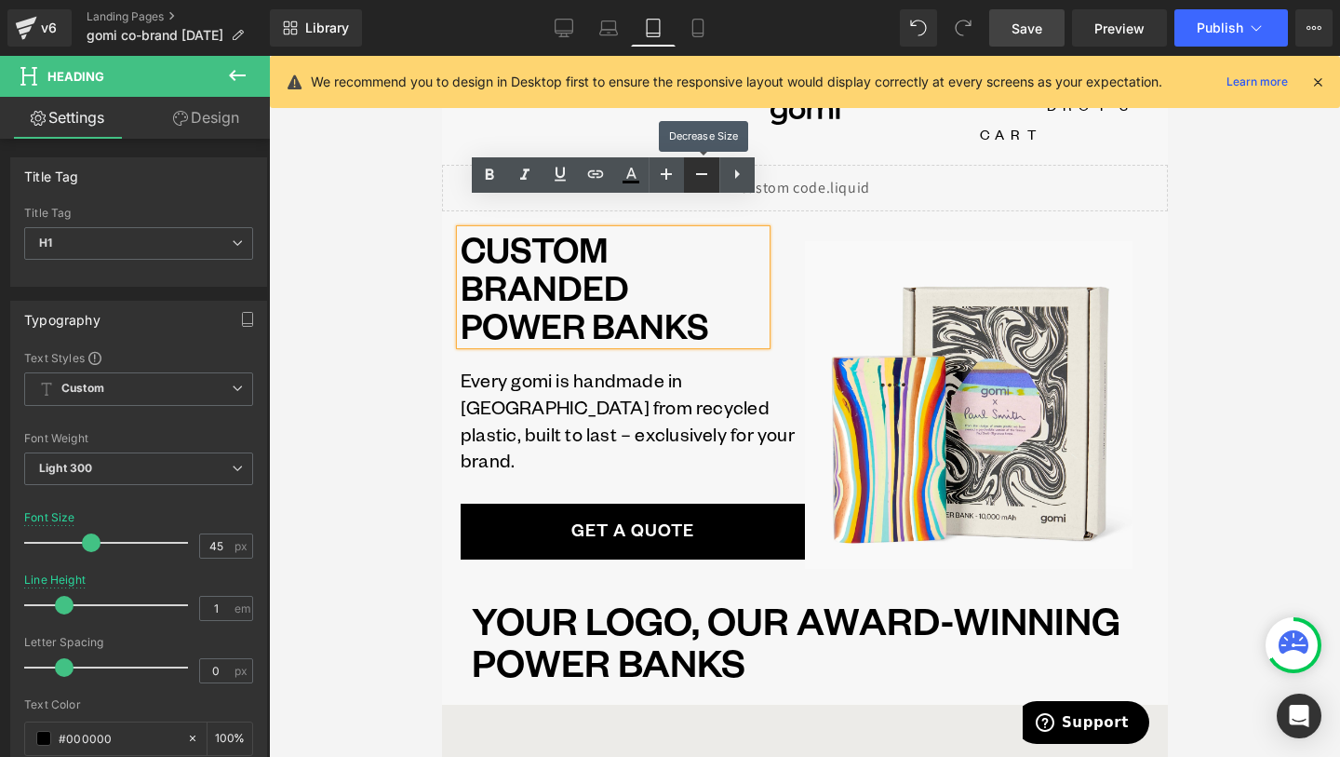
click at [708, 176] on icon at bounding box center [702, 174] width 22 height 22
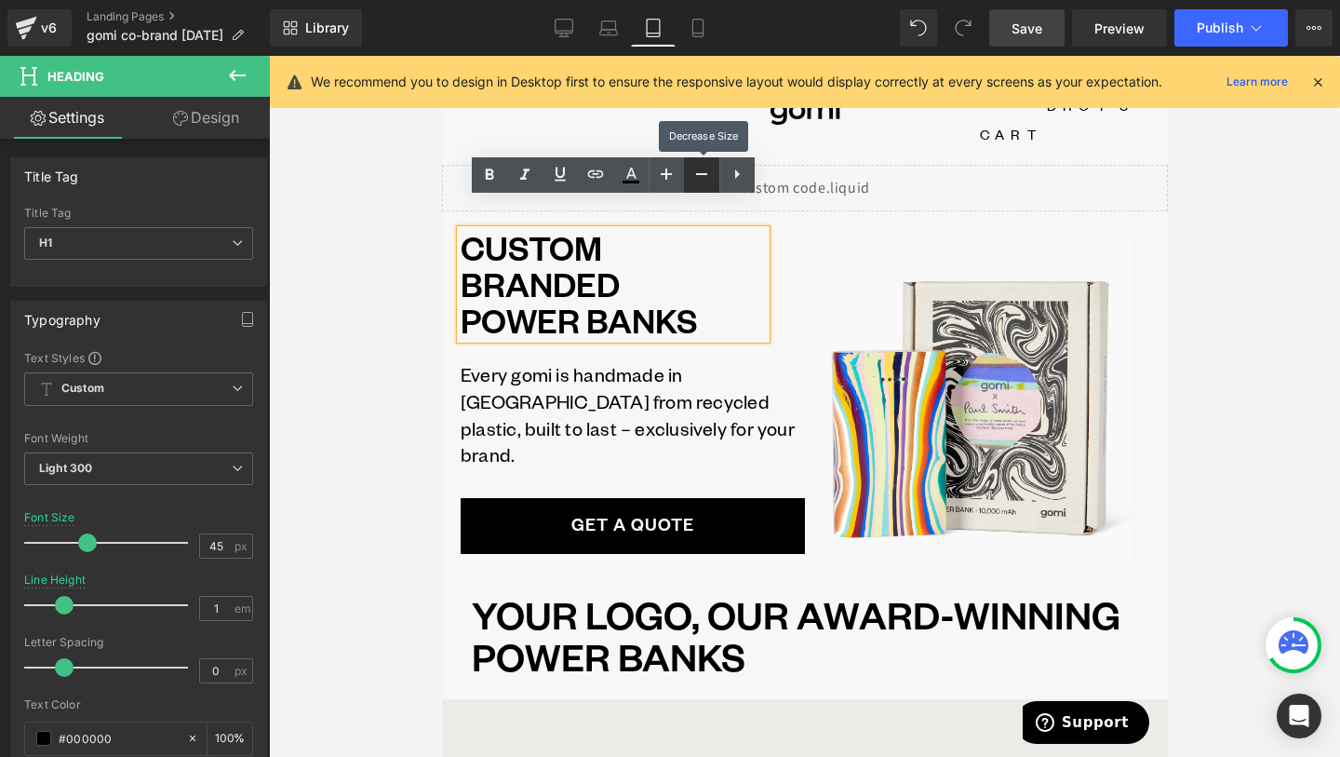
click at [708, 176] on icon at bounding box center [702, 174] width 22 height 22
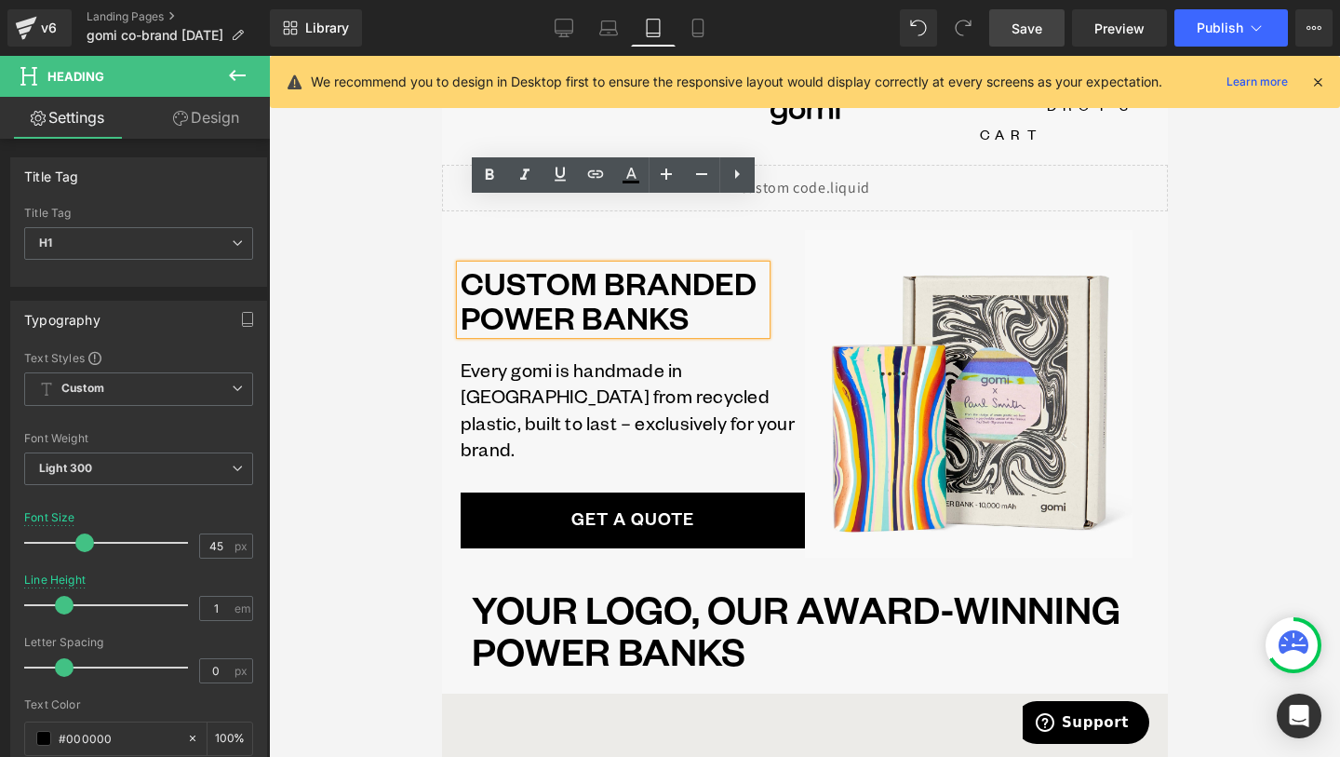
click at [411, 440] on div at bounding box center [804, 406] width 1071 height 701
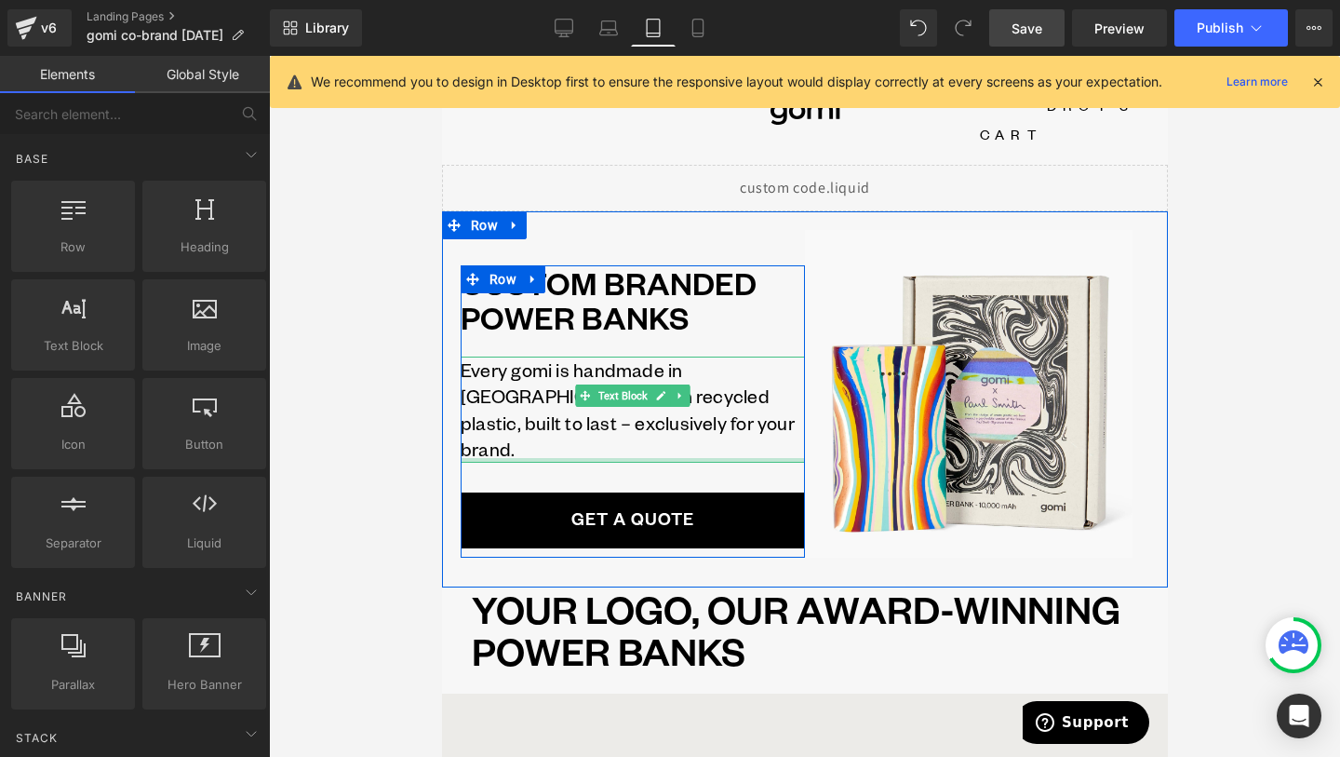
click at [534, 458] on div at bounding box center [632, 460] width 344 height 5
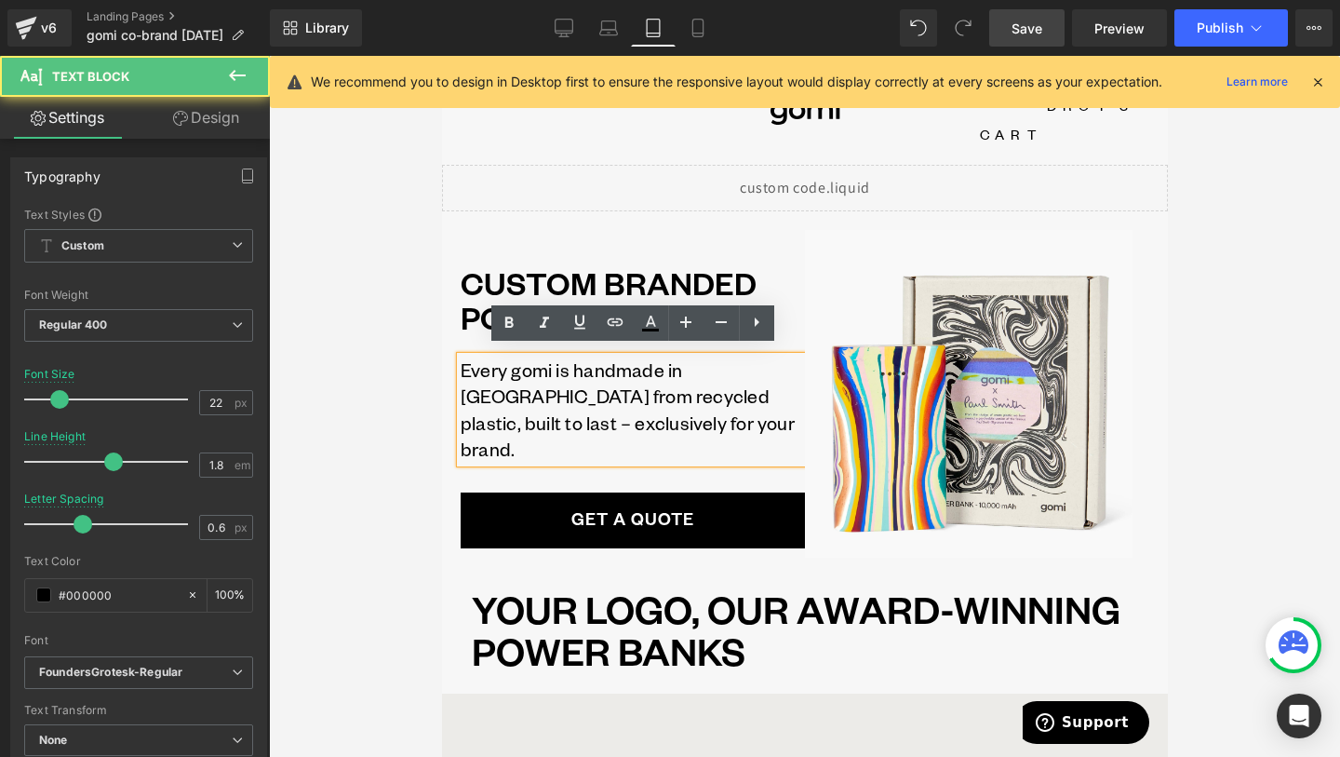
click at [534, 426] on p "Every gomi is handmade in [GEOGRAPHIC_DATA] from recycled plastic, built to las…" at bounding box center [632, 409] width 344 height 106
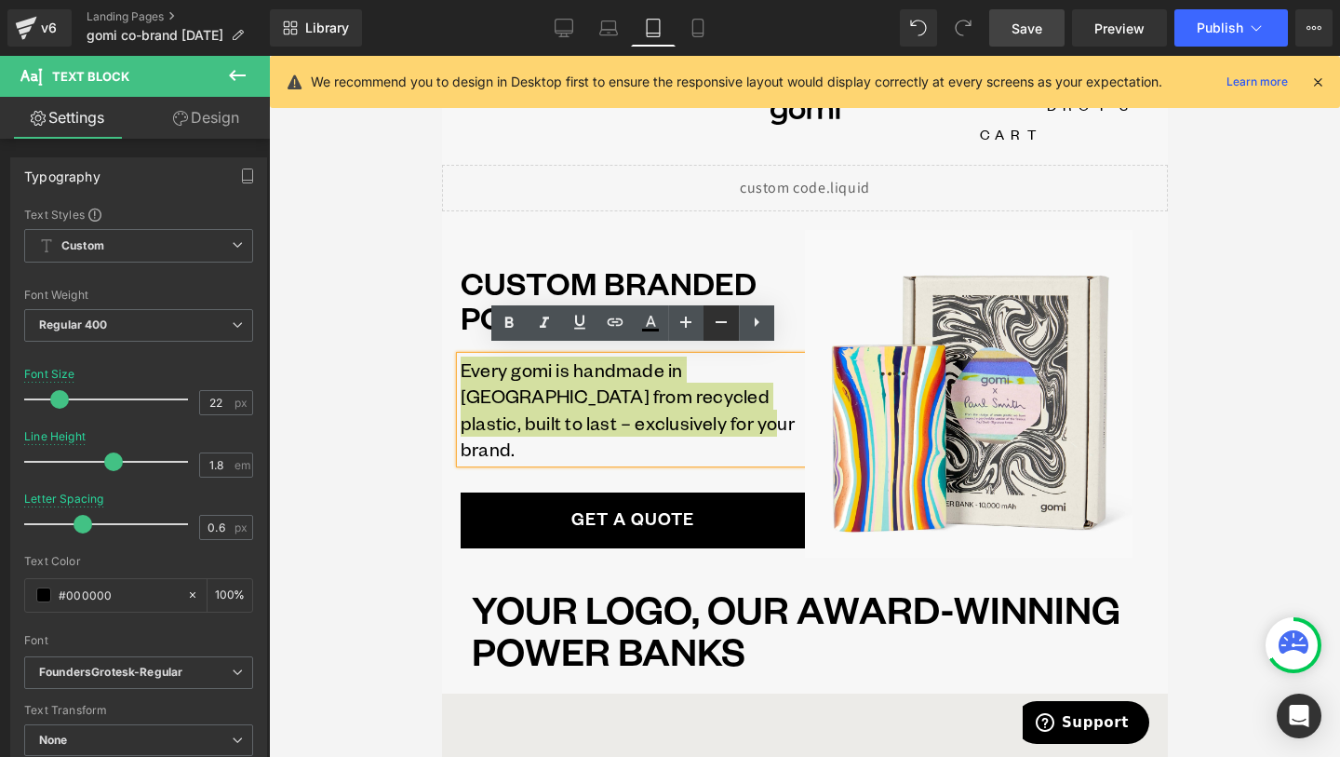
click at [710, 329] on icon at bounding box center [721, 322] width 22 height 22
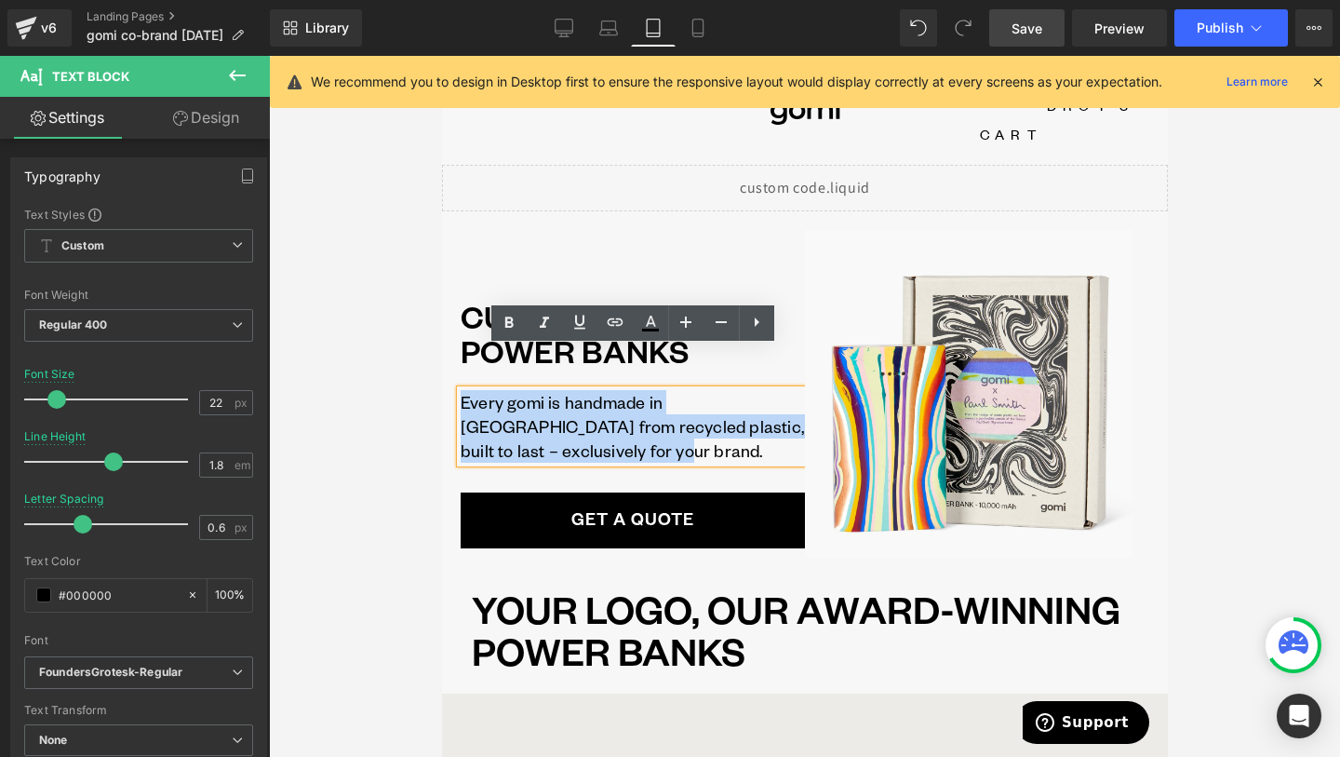
click at [448, 407] on div "CUSTOM BRANDED POWER BANKS Heading Every gomi is handmade in [GEOGRAPHIC_DATA] …" at bounding box center [804, 399] width 726 height 376
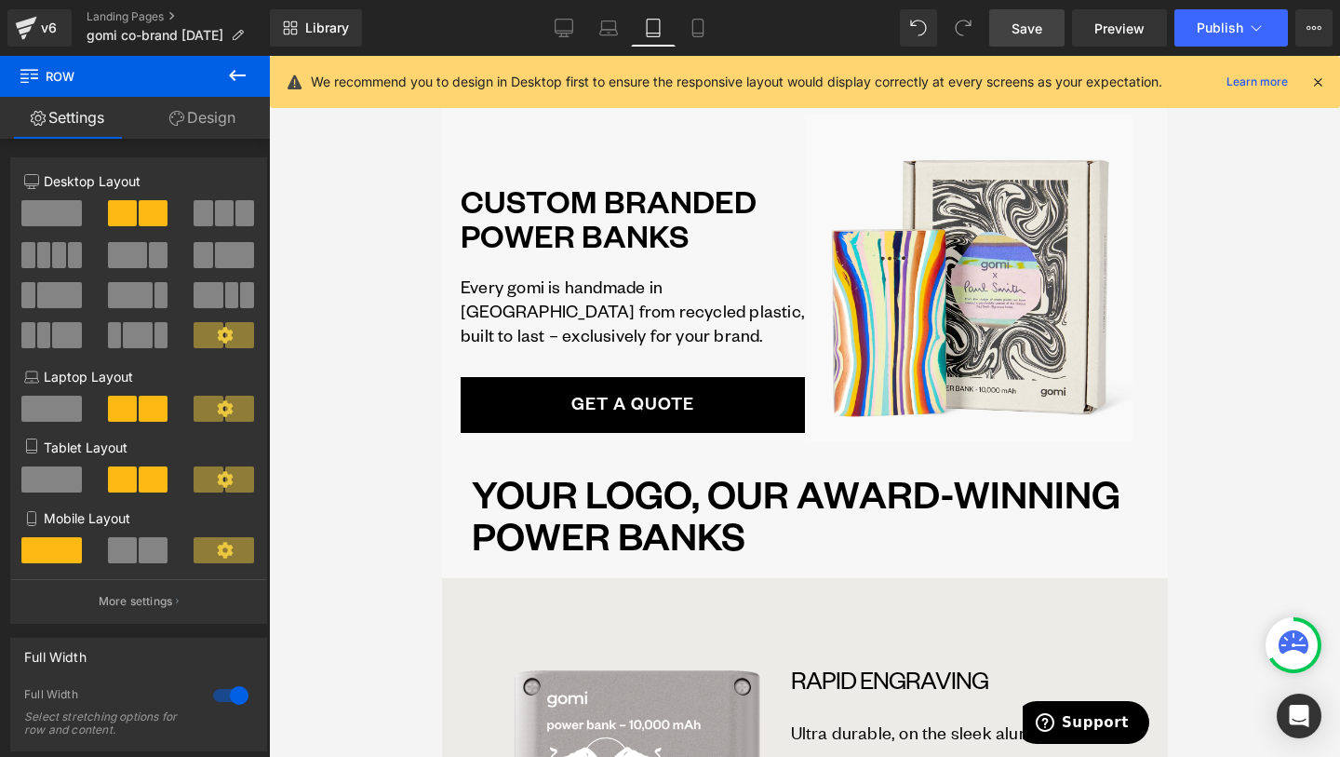
scroll to position [93, 0]
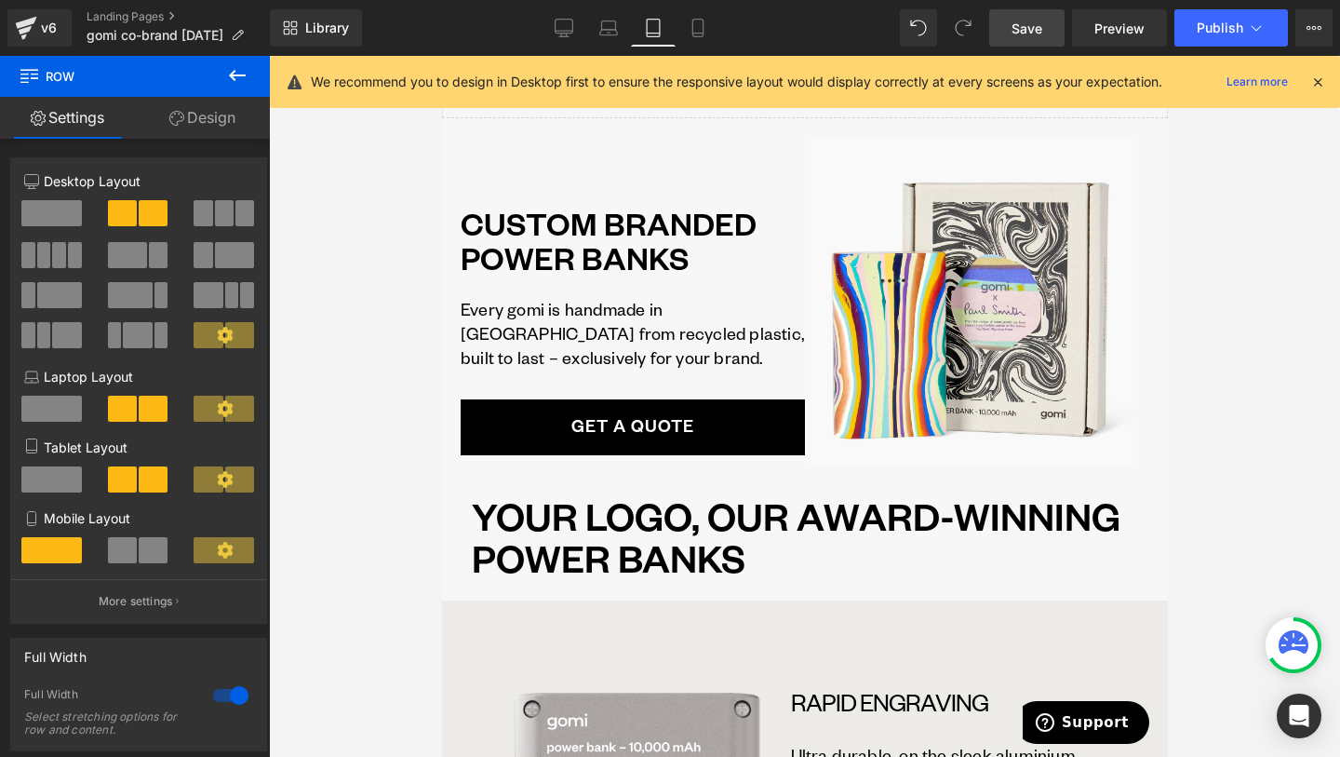
click at [568, 206] on div "CUSTOM BRANDED POWER BANKS Heading" at bounding box center [612, 240] width 305 height 69
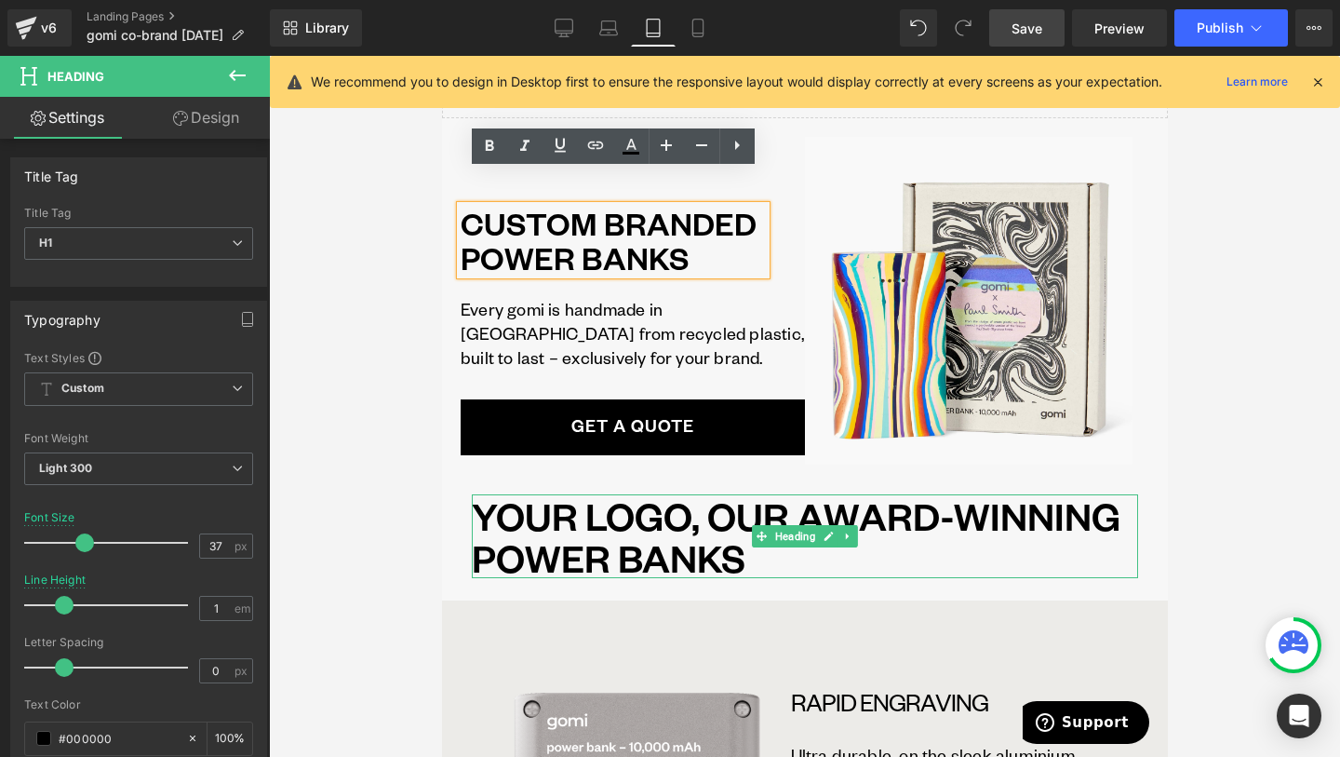
click at [638, 516] on h1 "YOUR LOGO, OUR AWARD-WINNING POWER BANKS" at bounding box center [804, 536] width 666 height 84
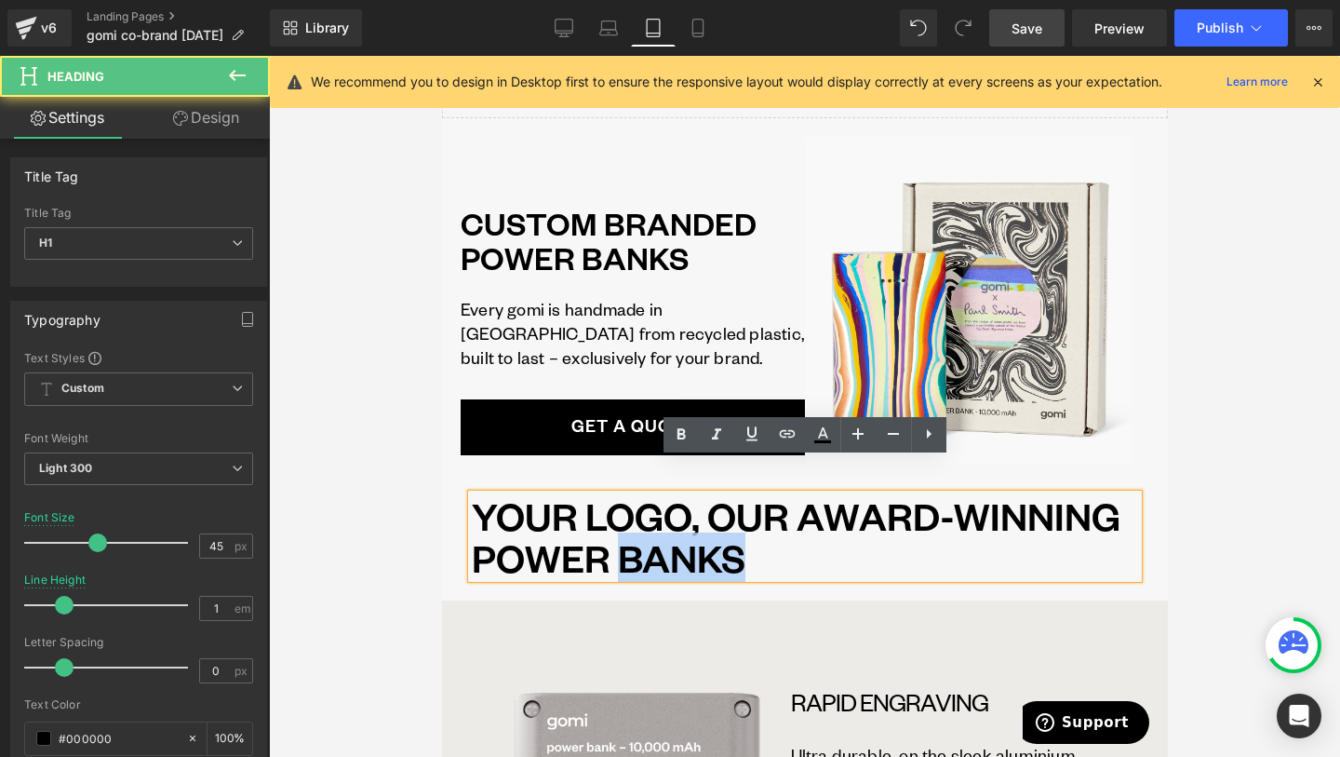
click at [638, 516] on h1 "YOUR LOGO, OUR AWARD-WINNING POWER BANKS" at bounding box center [804, 536] width 666 height 84
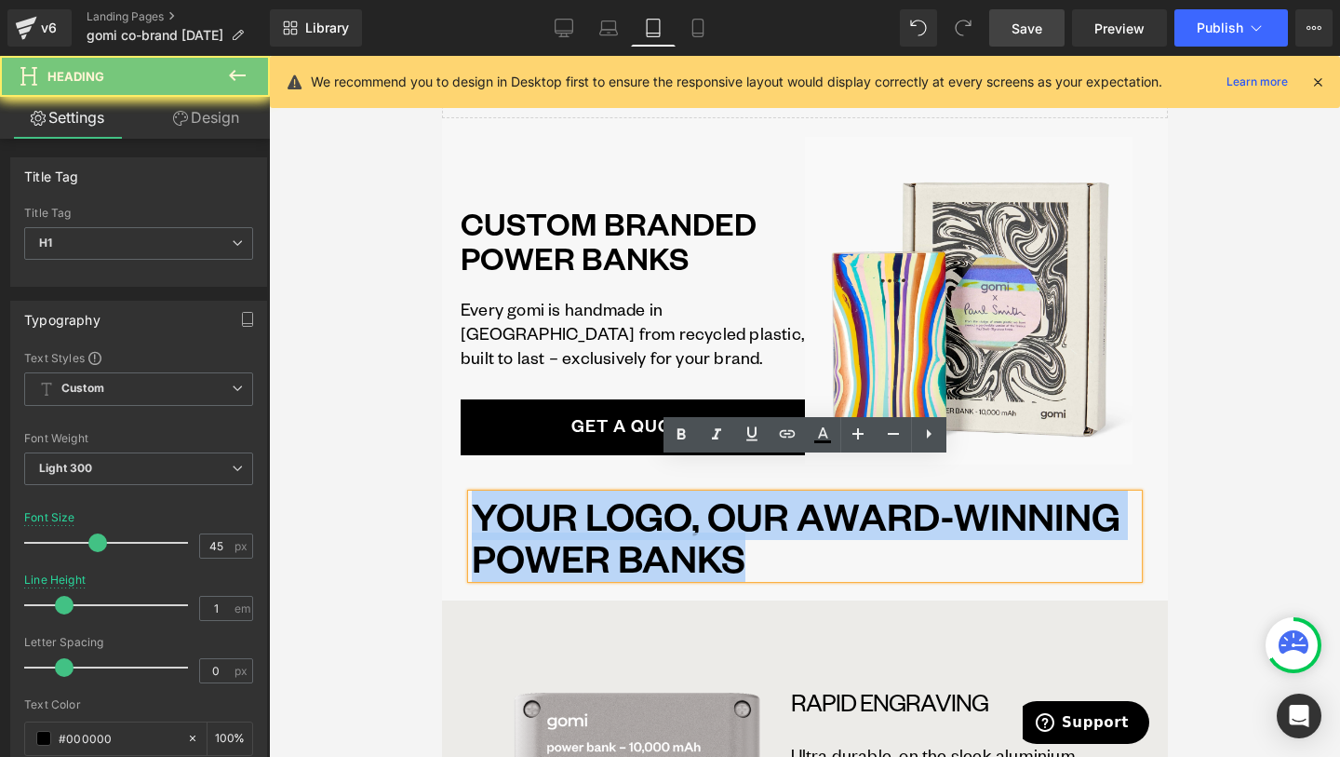
click at [638, 516] on h1 "YOUR LOGO, OUR AWARD-WINNING POWER BANKS" at bounding box center [804, 536] width 666 height 84
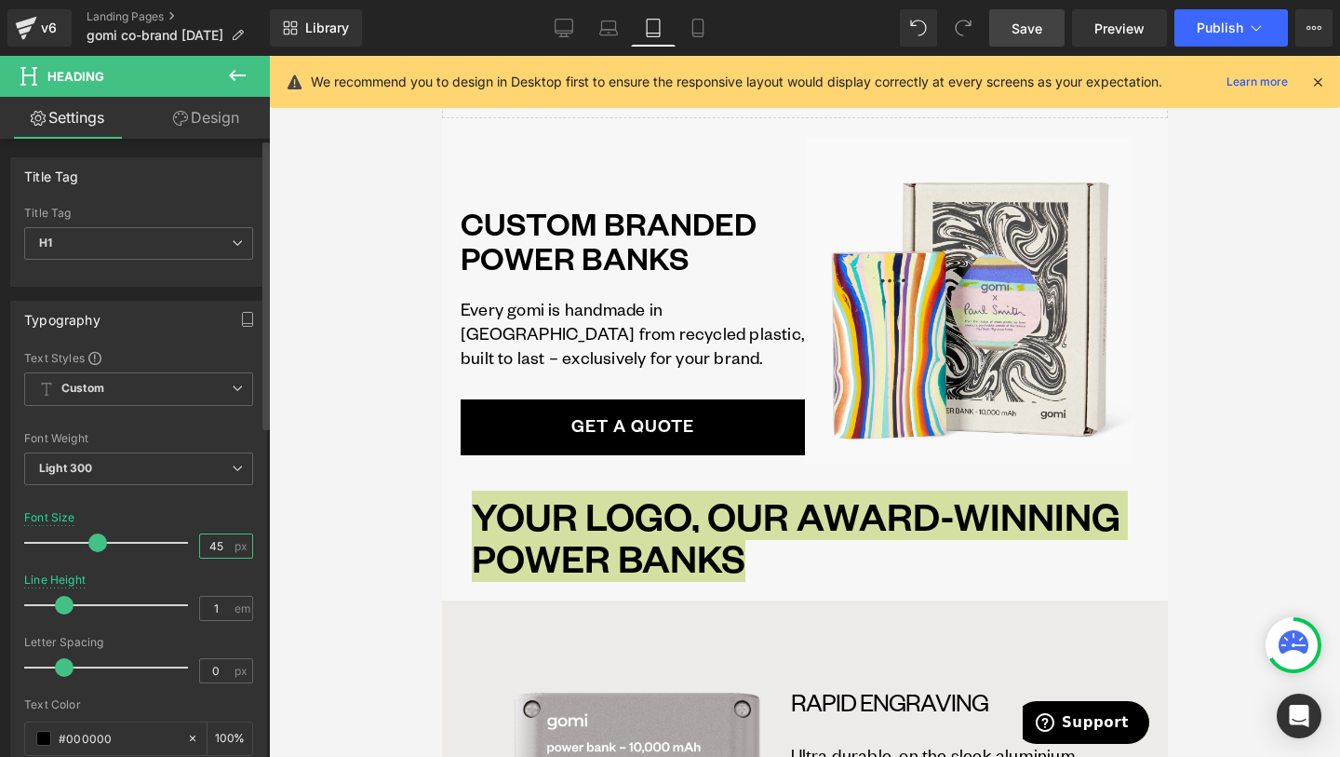
click at [209, 540] on input "45" at bounding box center [216, 545] width 33 height 23
type input "37"
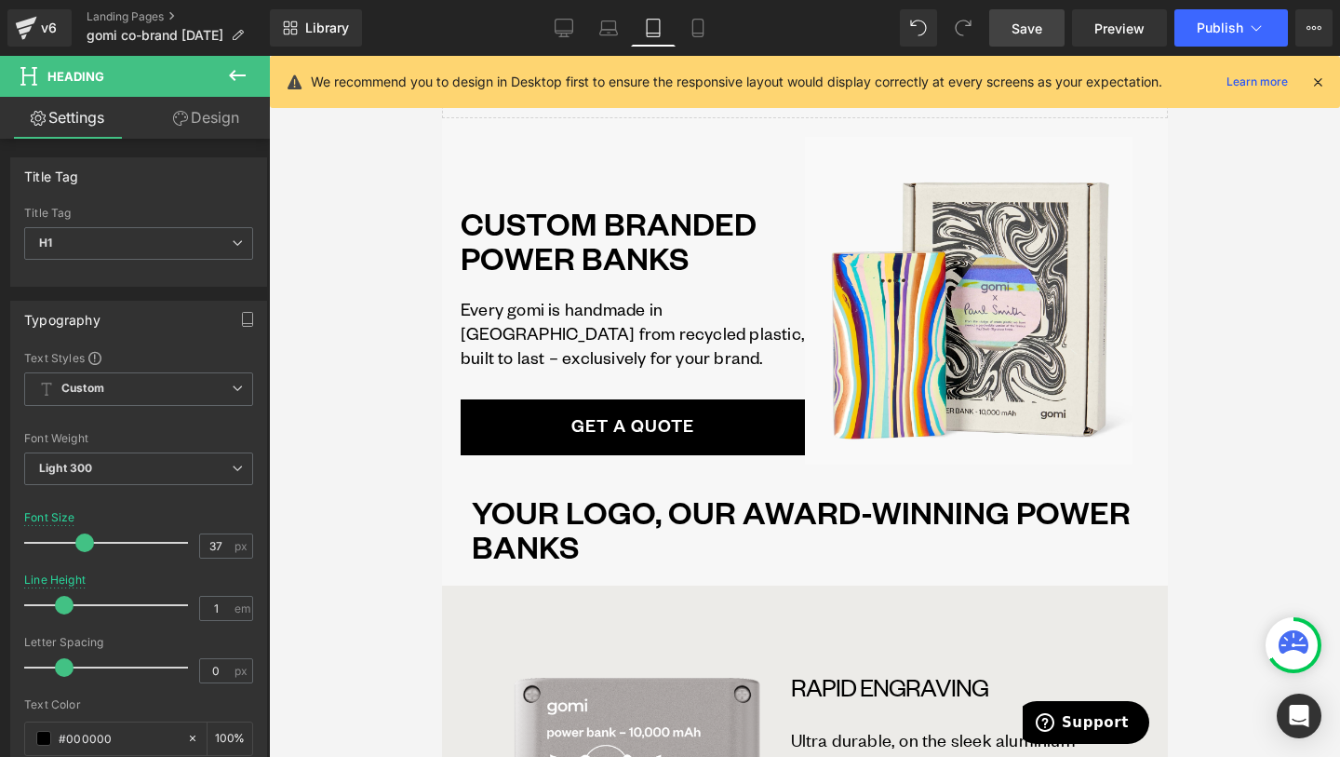
click at [378, 557] on div at bounding box center [804, 406] width 1071 height 701
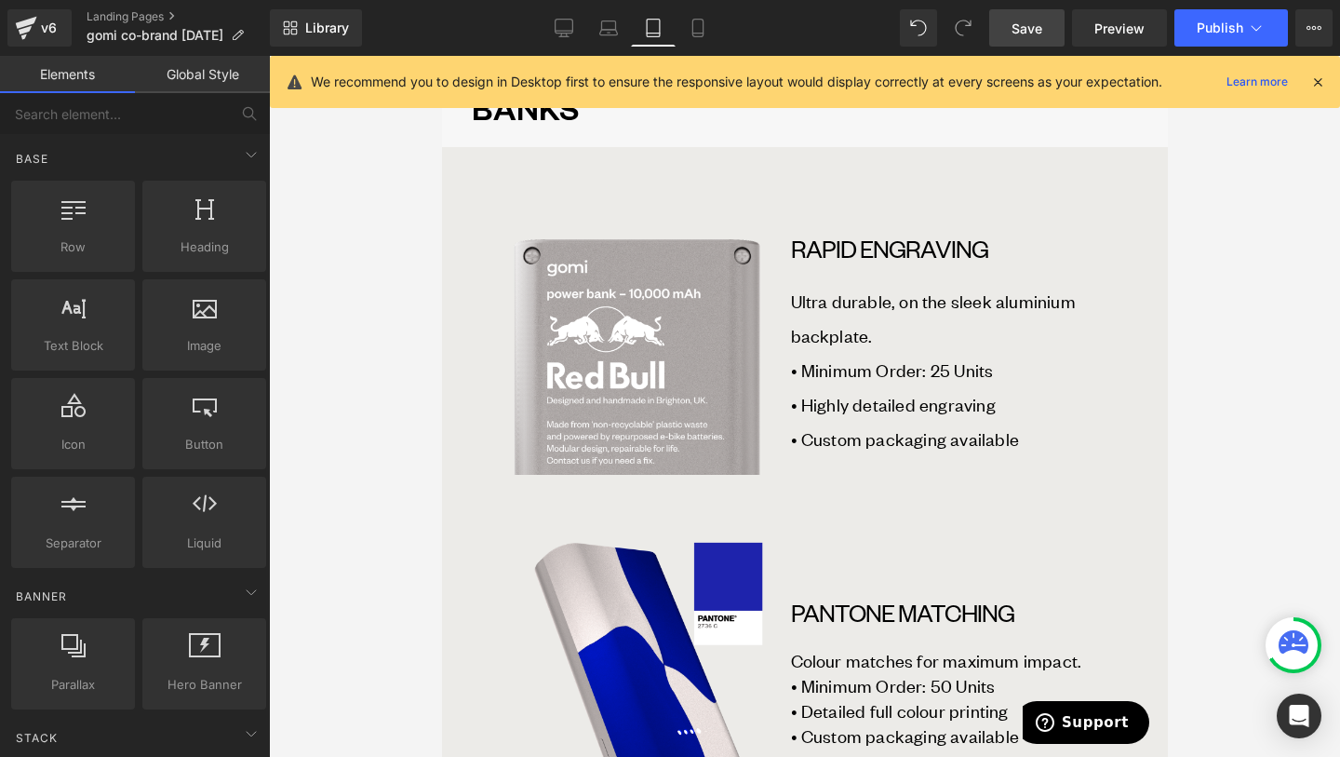
scroll to position [0, 0]
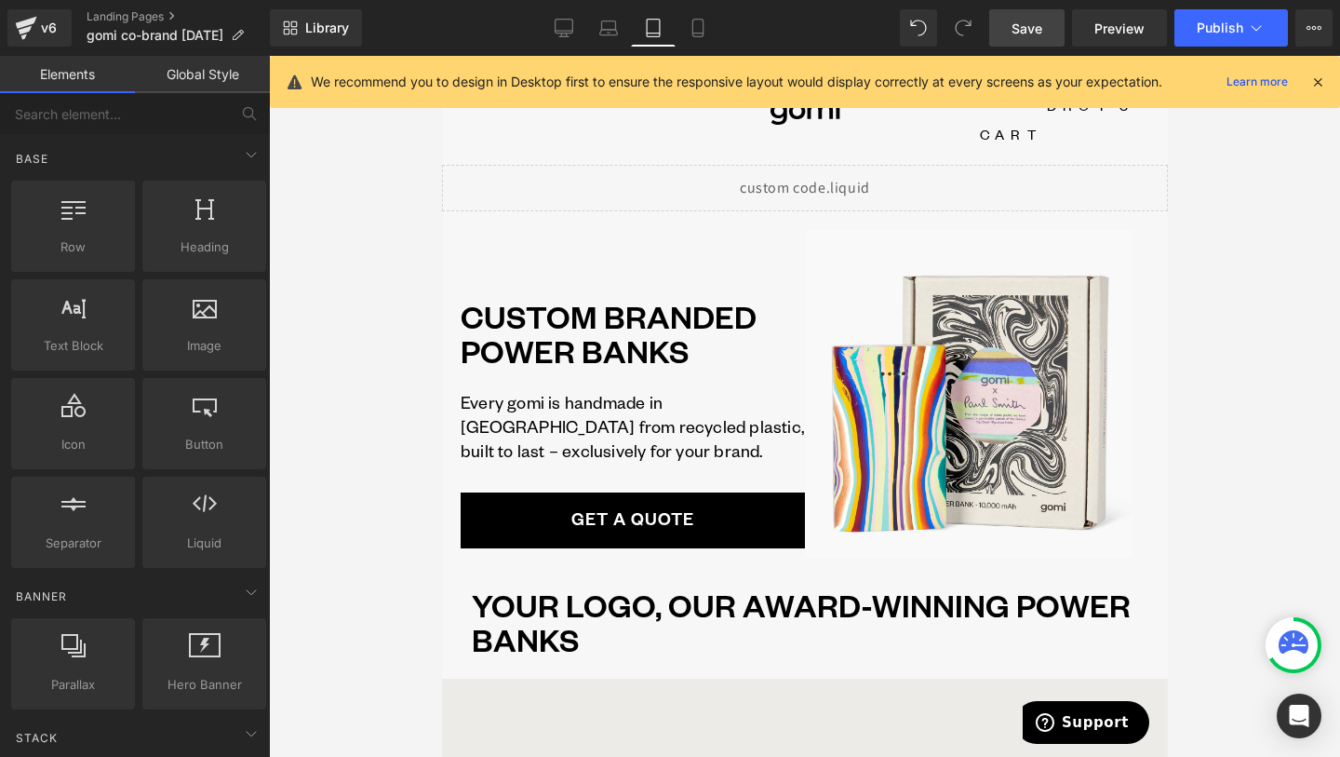
click at [1013, 22] on span "Save" at bounding box center [1027, 29] width 31 height 20
